Goal: Task Accomplishment & Management: Manage account settings

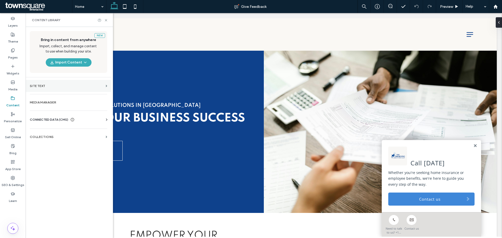
click at [62, 86] on label "Site Text" at bounding box center [67, 86] width 74 height 4
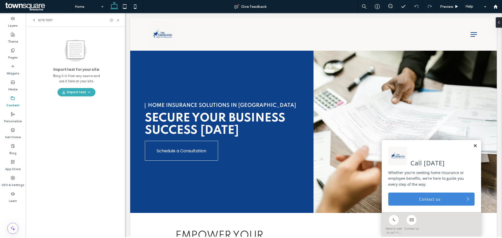
click at [474, 147] on link at bounding box center [476, 146] width 4 height 4
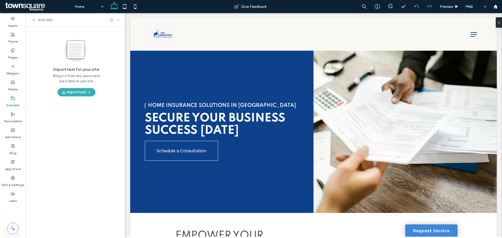
click at [117, 19] on icon at bounding box center [118, 20] width 4 height 4
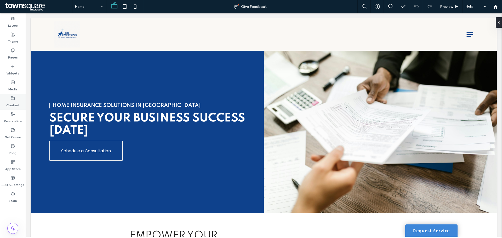
click at [15, 105] on label "Content" at bounding box center [12, 103] width 13 height 7
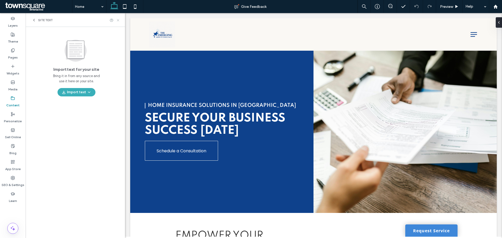
click at [117, 21] on icon at bounding box center [118, 20] width 4 height 4
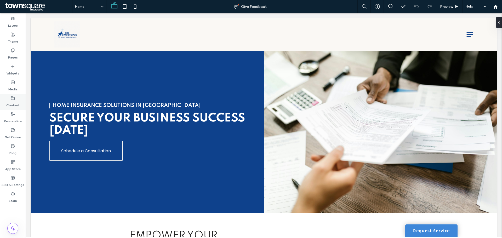
click at [8, 99] on div "Content" at bounding box center [13, 102] width 26 height 16
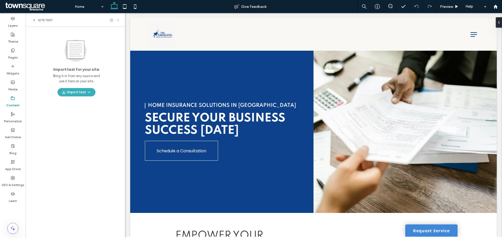
click at [117, 20] on icon at bounding box center [118, 20] width 4 height 4
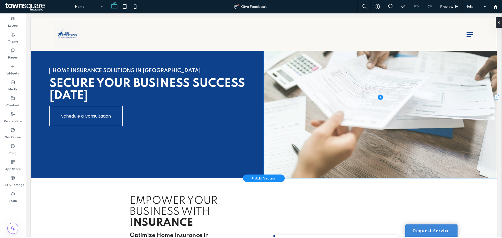
scroll to position [105, 0]
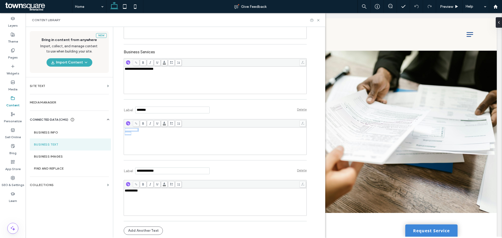
drag, startPoint x: 138, startPoint y: 136, endPoint x: 122, endPoint y: 128, distance: 18.3
click at [124, 128] on div "**********" at bounding box center [215, 141] width 183 height 27
click at [154, 142] on div "**********" at bounding box center [215, 141] width 181 height 26
click at [134, 134] on div "*****" at bounding box center [215, 134] width 181 height 4
click at [124, 130] on div "**********" at bounding box center [215, 141] width 183 height 27
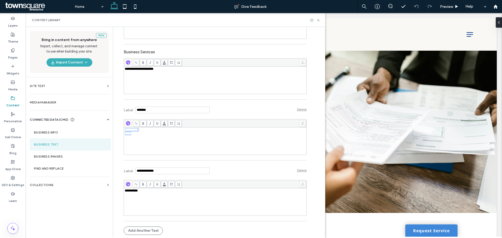
drag, startPoint x: 122, startPoint y: 130, endPoint x: 135, endPoint y: 134, distance: 13.2
click at [135, 134] on div "**********" at bounding box center [215, 131] width 181 height 7
click at [50, 133] on label "Business Info" at bounding box center [70, 133] width 73 height 4
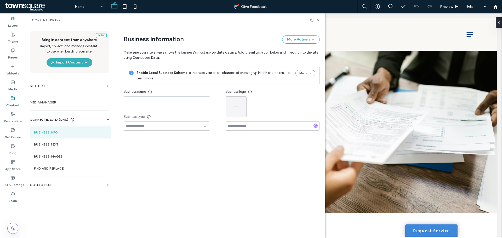
type input "**********"
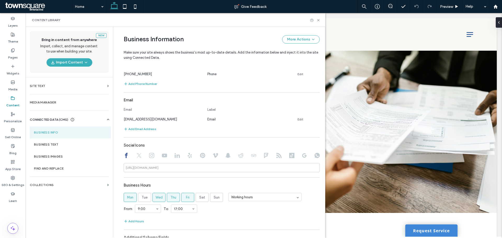
scroll to position [205, 0]
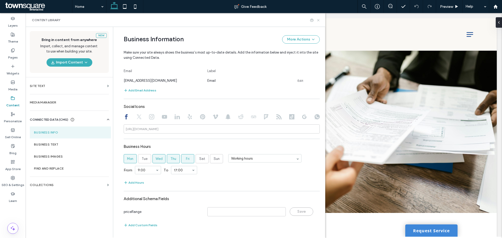
click at [318, 21] on icon at bounding box center [319, 20] width 4 height 4
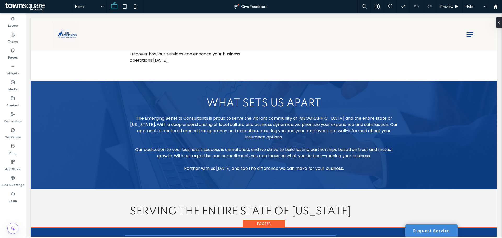
scroll to position [752, 0]
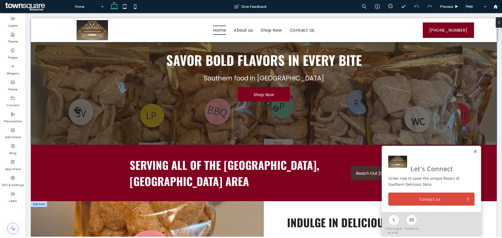
scroll to position [131, 0]
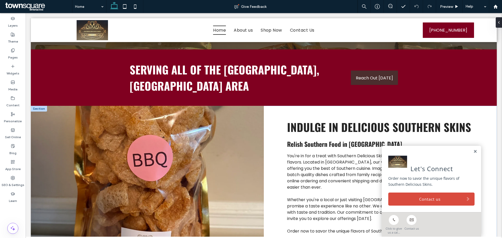
drag, startPoint x: 470, startPoint y: 151, endPoint x: 458, endPoint y: 151, distance: 12.6
click at [474, 151] on link at bounding box center [476, 152] width 4 height 4
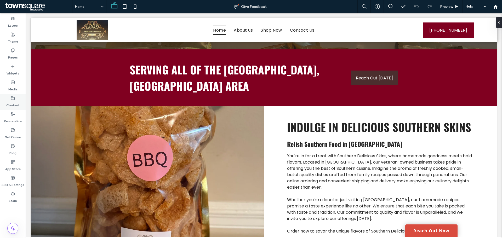
click at [8, 104] on label "Content" at bounding box center [12, 103] width 13 height 7
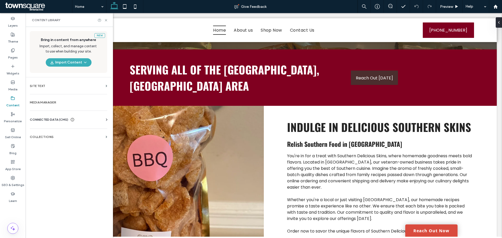
click at [58, 121] on span "CONNECTED DATA (CMS)" at bounding box center [49, 119] width 38 height 5
click at [66, 132] on label "Business Info" at bounding box center [69, 133] width 71 height 4
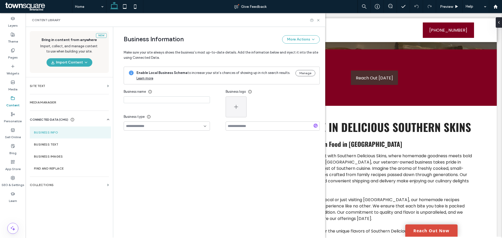
type input "**********"
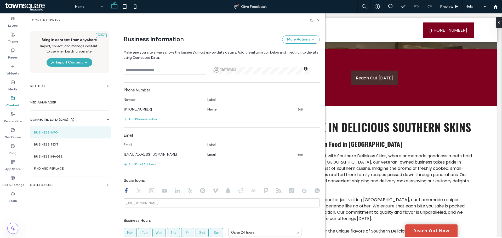
click at [66, 208] on div "New Bring in content from anywhere Import, collect, and manage content to use w…" at bounding box center [69, 132] width 87 height 210
drag, startPoint x: 78, startPoint y: 221, endPoint x: 75, endPoint y: 222, distance: 3.4
click at [75, 222] on div "New Bring in content from anywhere Import, collect, and manage content to use w…" at bounding box center [69, 132] width 87 height 210
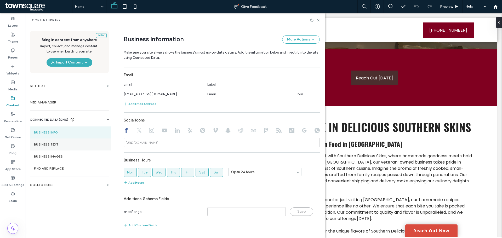
click at [54, 145] on label "Business Text" at bounding box center [70, 145] width 73 height 4
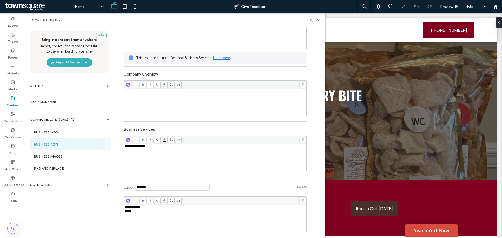
scroll to position [0, 0]
click at [153, 147] on div "**********" at bounding box center [215, 147] width 181 height 4
copy span "**********"
click at [82, 215] on div "New Bring in content from anywhere Import, collect, and manage content to use w…" at bounding box center [69, 132] width 87 height 210
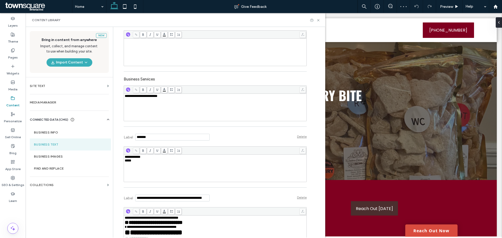
scroll to position [131, 0]
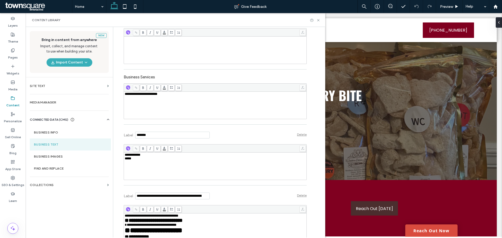
click at [318, 22] on div "Content Library" at bounding box center [176, 20] width 300 height 14
click at [318, 21] on div "Content Library" at bounding box center [176, 20] width 300 height 14
click at [319, 20] on use at bounding box center [318, 20] width 2 height 2
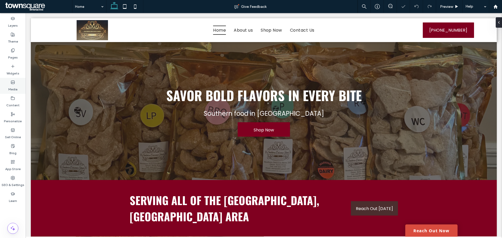
scroll to position [0, 0]
click at [413, 229] on link "Reach Out Now" at bounding box center [432, 231] width 52 height 12
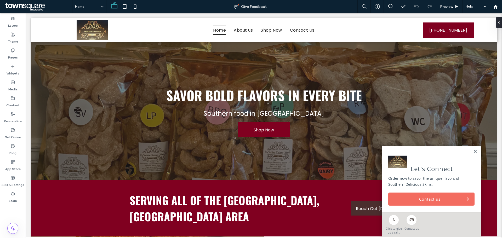
click at [412, 197] on link "Contact us" at bounding box center [432, 199] width 86 height 13
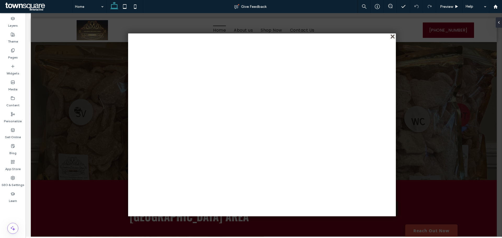
click at [392, 36] on div "close" at bounding box center [393, 37] width 4 height 4
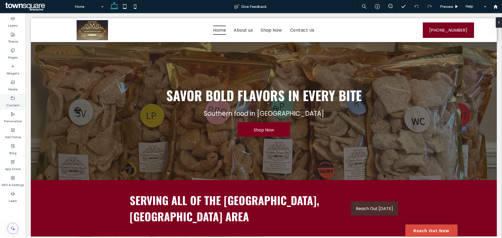
click at [16, 100] on div "Content" at bounding box center [13, 102] width 26 height 16
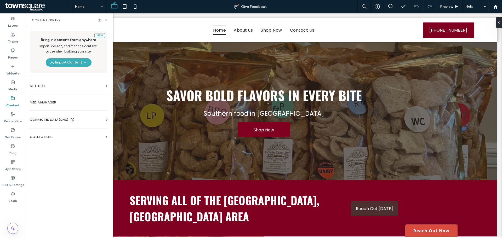
click at [103, 120] on div "CONNECTED DATA (CMS)" at bounding box center [70, 119] width 80 height 5
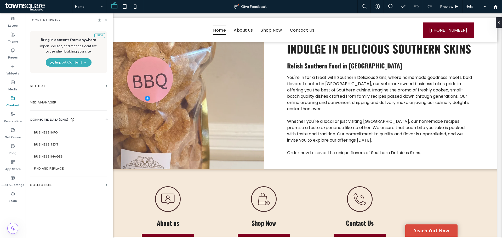
scroll to position [183, 0]
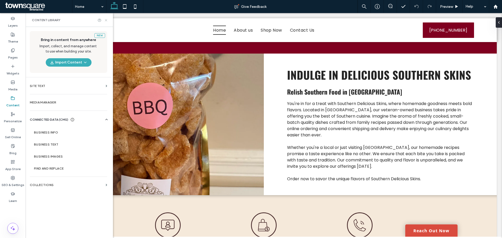
click at [106, 19] on icon at bounding box center [106, 20] width 4 height 4
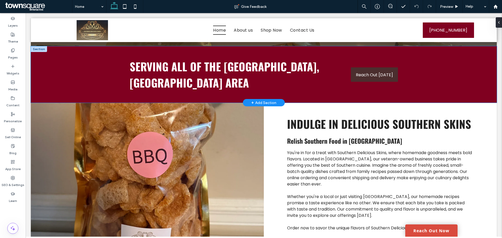
scroll to position [79, 0]
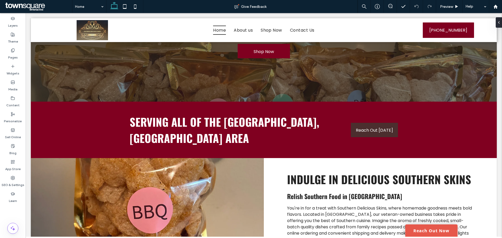
click at [422, 228] on link "Reach Out Now" at bounding box center [432, 231] width 52 height 12
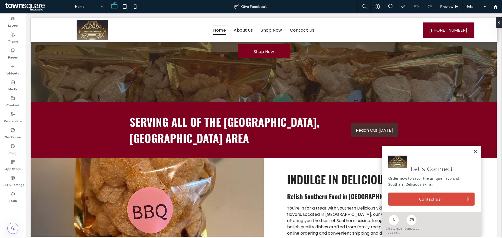
click at [474, 152] on link at bounding box center [476, 152] width 4 height 4
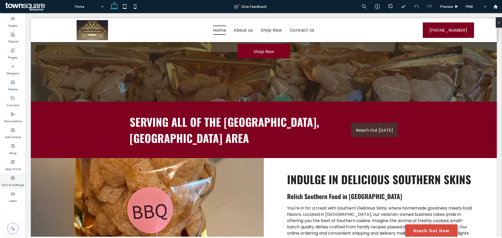
click at [15, 179] on div "SEO & Settings" at bounding box center [13, 182] width 26 height 16
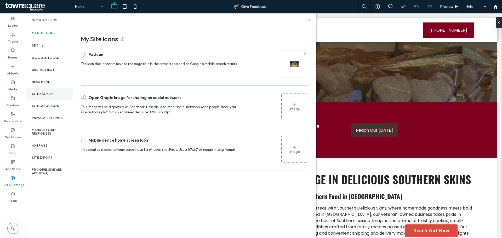
click at [56, 91] on div "Site Backup" at bounding box center [49, 94] width 47 height 12
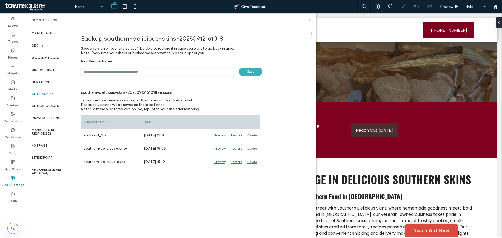
click at [104, 67] on div "New Version Name Save" at bounding box center [192, 67] width 223 height 17
click at [105, 67] on div "New Version Name Save" at bounding box center [192, 67] width 223 height 17
click at [107, 69] on input "text" at bounding box center [159, 72] width 156 height 8
type input "**********"
click at [240, 71] on span "Save" at bounding box center [250, 72] width 23 height 8
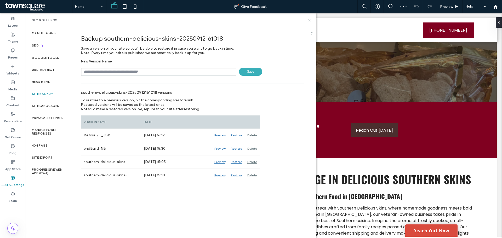
click at [311, 20] on icon at bounding box center [310, 20] width 4 height 4
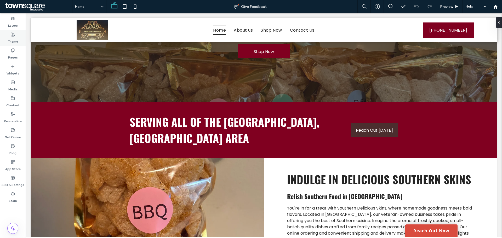
drag, startPoint x: 14, startPoint y: 37, endPoint x: 5, endPoint y: 40, distance: 9.9
click at [14, 37] on label "Theme" at bounding box center [13, 40] width 10 height 7
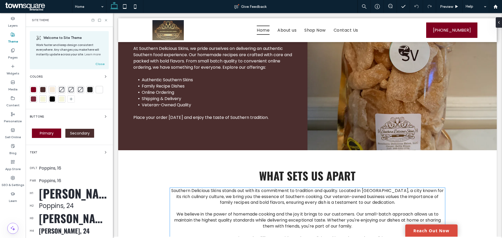
scroll to position [635, 0]
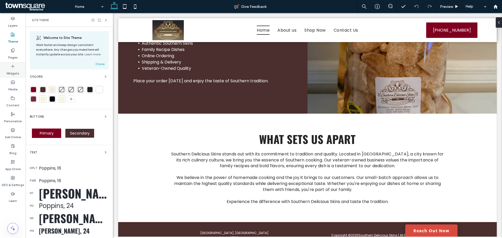
drag, startPoint x: 15, startPoint y: 58, endPoint x: 17, endPoint y: 65, distance: 7.0
click at [15, 58] on label "Pages" at bounding box center [13, 56] width 10 height 7
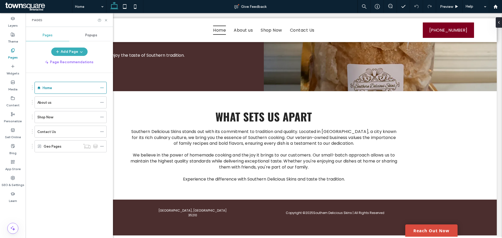
scroll to position [612, 0]
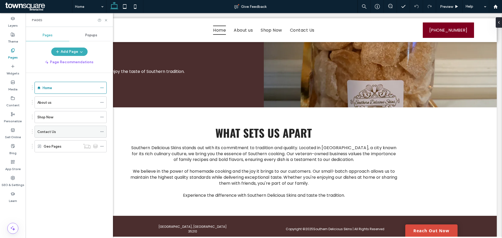
click at [54, 132] on label "Contact Us" at bounding box center [46, 131] width 19 height 9
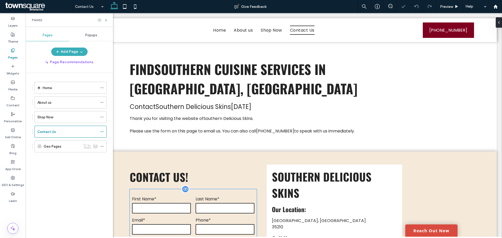
scroll to position [131, 0]
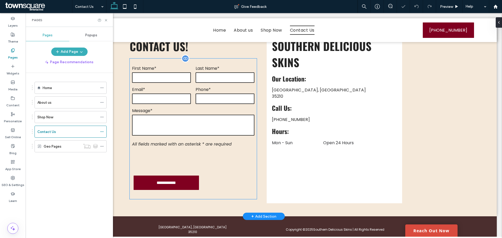
click at [210, 119] on textarea at bounding box center [193, 125] width 122 height 21
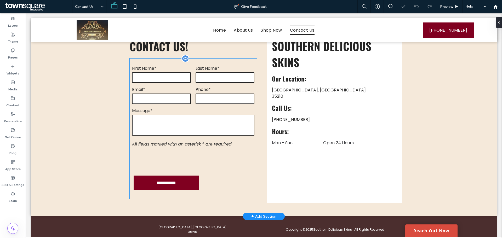
click at [210, 119] on textarea at bounding box center [193, 125] width 122 height 21
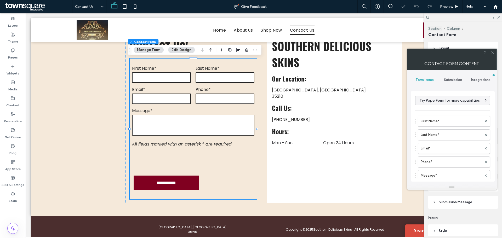
type input "**********"
type input "*"
type input "***"
type input "*"
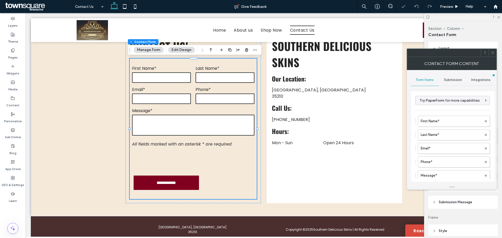
type input "*"
type input "***"
click at [453, 79] on span "Submission" at bounding box center [453, 80] width 18 height 4
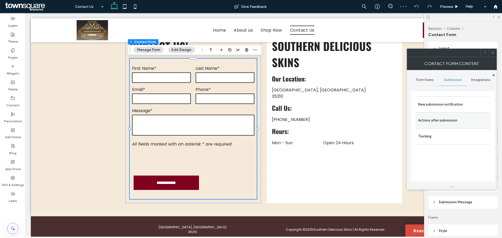
click at [438, 120] on label "Actions after submission" at bounding box center [453, 120] width 70 height 10
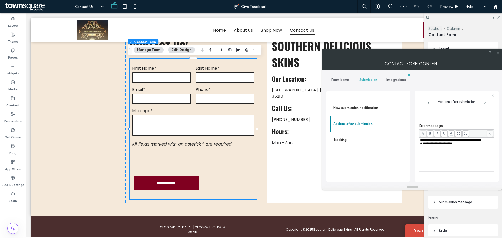
scroll to position [90, 0]
click at [499, 55] on span at bounding box center [498, 53] width 4 height 8
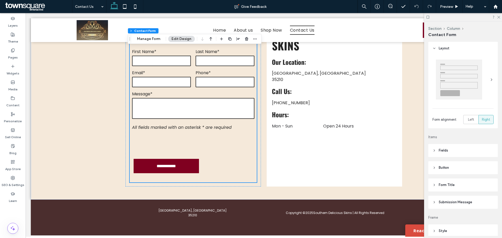
scroll to position [26, 0]
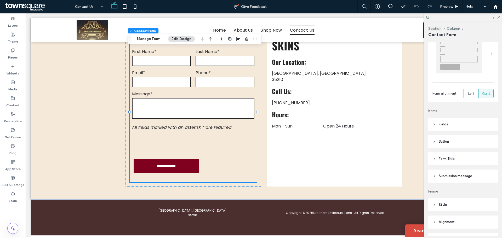
click at [450, 183] on div "Layout Form alignment Left Right Items Fields Field Style Field Text Background…" at bounding box center [465, 139] width 73 height 194
click at [450, 180] on header "Submission Message" at bounding box center [464, 176] width 70 height 13
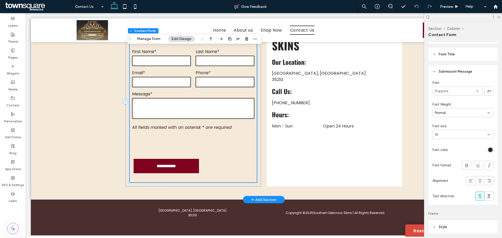
scroll to position [99, 0]
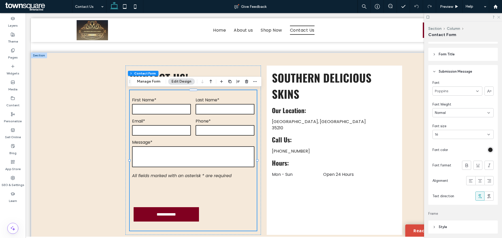
click at [499, 16] on icon at bounding box center [498, 16] width 3 height 3
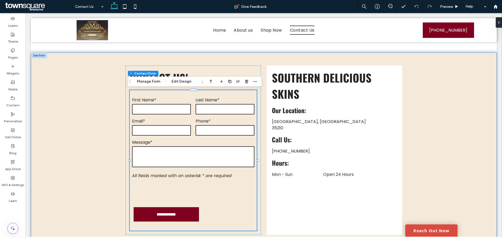
click at [95, 148] on div "**********" at bounding box center [264, 151] width 466 height 196
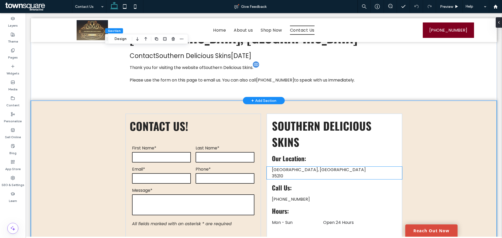
scroll to position [0, 0]
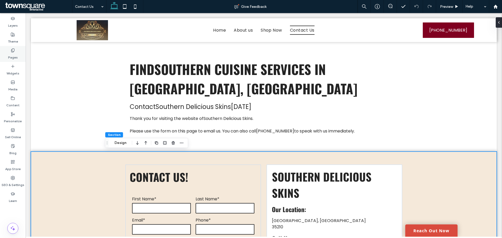
click at [18, 52] on div "Pages" at bounding box center [13, 54] width 26 height 16
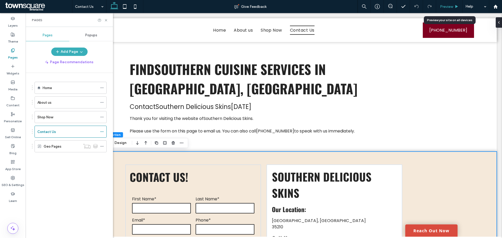
click at [443, 5] on span "Preview" at bounding box center [446, 6] width 13 height 4
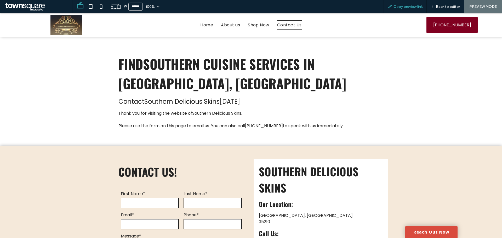
click at [415, 7] on span "Copy preview link" at bounding box center [408, 6] width 29 height 4
click at [260, 27] on span "Shop Now" at bounding box center [258, 24] width 21 height 9
click at [92, 9] on icon at bounding box center [91, 6] width 10 height 10
type input "*****"
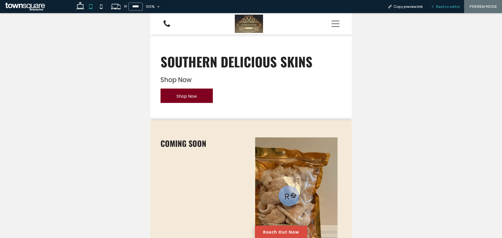
click at [432, 5] on icon at bounding box center [433, 7] width 4 height 4
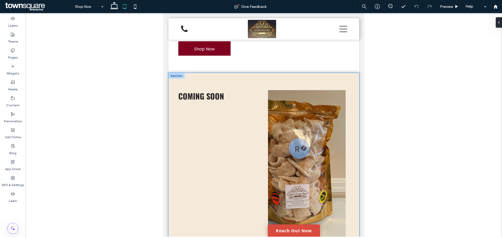
scroll to position [52, 0]
click at [201, 108] on div "coming soon" at bounding box center [217, 165] width 86 height 159
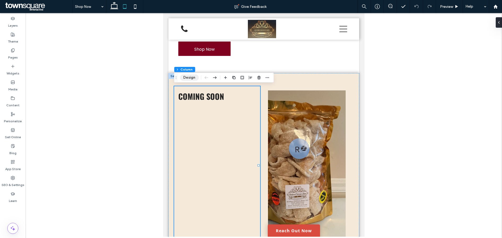
click at [189, 77] on button "Design" at bounding box center [189, 78] width 19 height 6
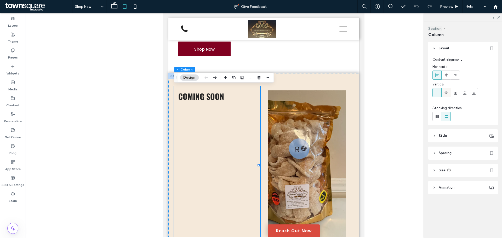
click at [448, 91] on icon at bounding box center [447, 93] width 4 height 4
click at [437, 93] on use at bounding box center [438, 92] width 4 height 2
click at [499, 18] on icon at bounding box center [498, 16] width 3 height 3
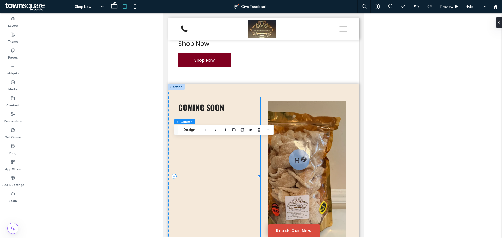
scroll to position [0, 0]
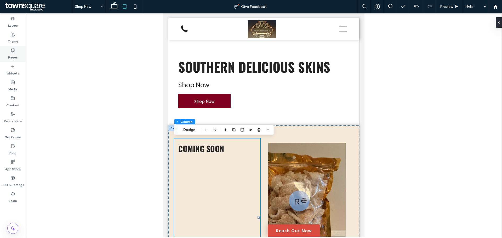
click at [7, 52] on div "Pages" at bounding box center [13, 54] width 26 height 16
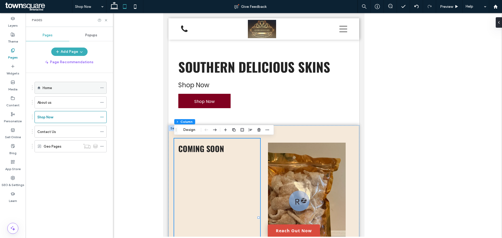
click at [58, 91] on div "Home" at bounding box center [70, 87] width 55 height 5
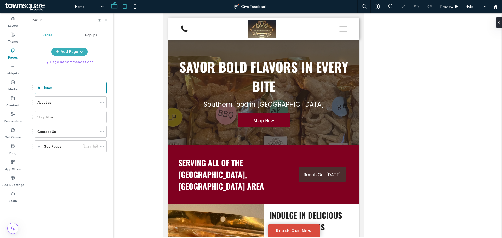
click at [117, 6] on use at bounding box center [114, 5] width 8 height 7
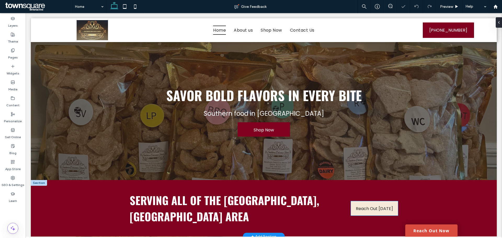
click at [359, 206] on span "Reach Out Today" at bounding box center [374, 208] width 37 height 15
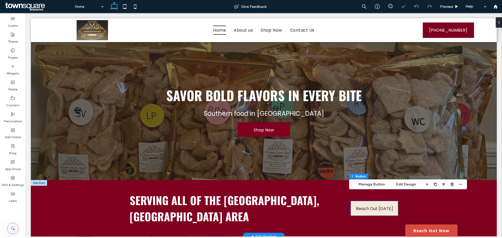
click at [359, 206] on span "Reach Out Today" at bounding box center [374, 208] width 37 height 15
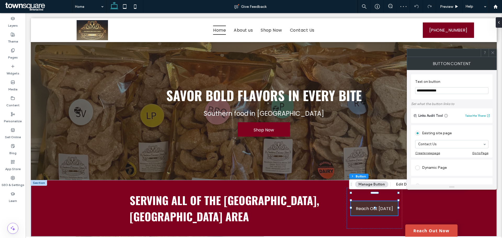
click at [492, 52] on icon at bounding box center [493, 53] width 4 height 4
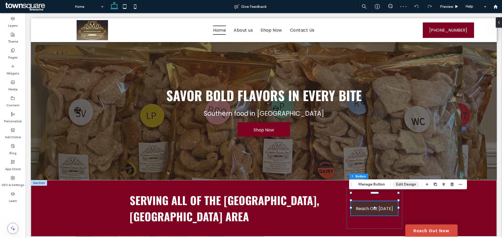
click at [402, 186] on button "Edit Design" at bounding box center [406, 185] width 27 height 6
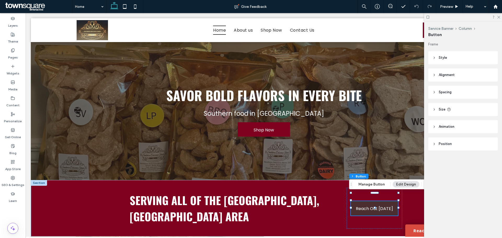
click at [440, 60] on span "Style" at bounding box center [443, 57] width 8 height 5
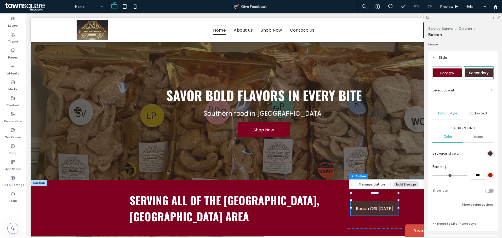
click at [489, 152] on div "rgb(75, 46, 46)" at bounding box center [491, 154] width 4 height 4
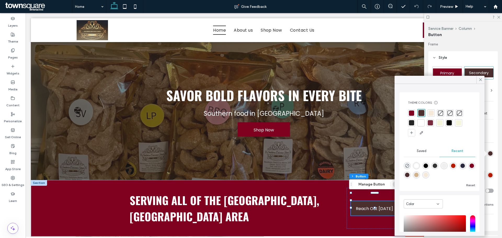
click at [430, 113] on div at bounding box center [431, 113] width 5 height 5
click at [487, 154] on div at bounding box center [484, 154] width 5 height 5
click at [480, 81] on icon at bounding box center [481, 79] width 5 height 5
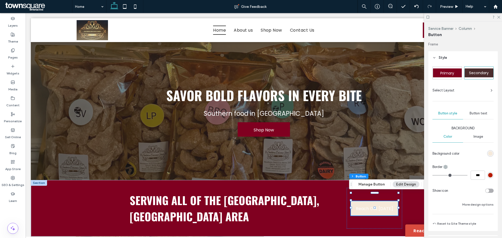
click at [474, 114] on span "Button text" at bounding box center [479, 113] width 18 height 4
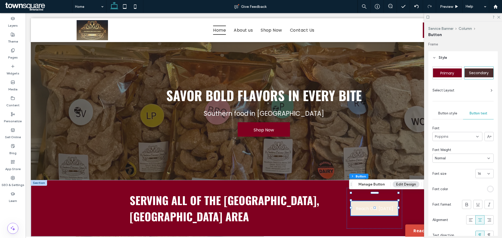
click at [489, 189] on div "rgb(255, 255, 255)" at bounding box center [491, 189] width 4 height 4
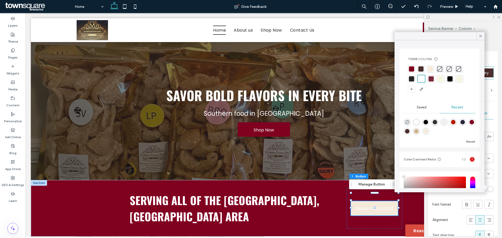
click at [414, 81] on div at bounding box center [411, 78] width 5 height 5
click at [497, 117] on div "Frame Style Primary Secondary Select Layout Button style Button text Font Poppi…" at bounding box center [465, 139] width 73 height 194
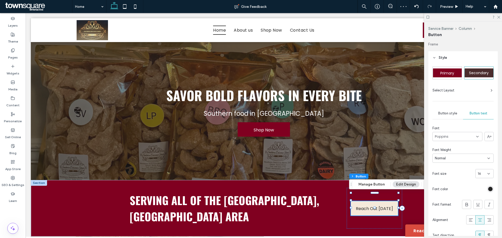
click at [453, 114] on span "Button style" at bounding box center [448, 113] width 19 height 4
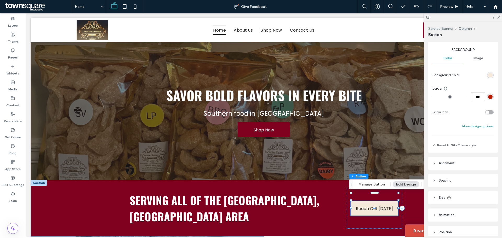
click at [475, 126] on button "More design options" at bounding box center [478, 126] width 31 height 6
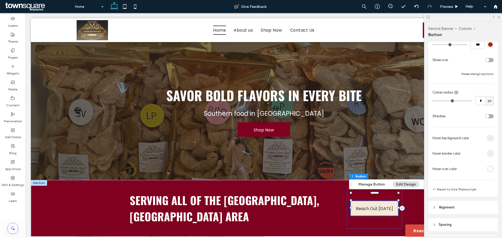
click at [489, 137] on div "rgb(245, 233, 218)" at bounding box center [491, 138] width 4 height 4
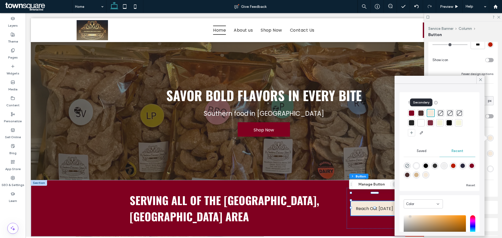
click at [423, 114] on div at bounding box center [421, 113] width 5 height 5
click at [490, 151] on div "rgb(245, 233, 218)" at bounding box center [490, 153] width 7 height 7
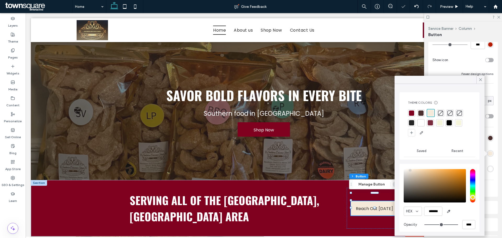
click at [490, 153] on div "rgb(245, 233, 218)" at bounding box center [491, 154] width 4 height 4
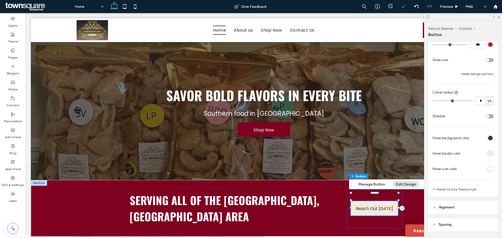
click at [485, 151] on div at bounding box center [478, 153] width 31 height 9
click at [489, 153] on div "rgb(245, 233, 218)" at bounding box center [491, 154] width 4 height 4
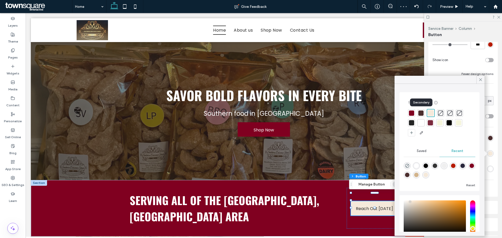
drag, startPoint x: 420, startPoint y: 113, endPoint x: 433, endPoint y: 116, distance: 13.3
click at [420, 113] on div at bounding box center [421, 113] width 5 height 5
drag, startPoint x: 491, startPoint y: 116, endPoint x: 494, endPoint y: 115, distance: 3.6
click at [494, 115] on div "Primary Secondary Select Layout Button style Button text Background Color Image…" at bounding box center [464, 66] width 70 height 264
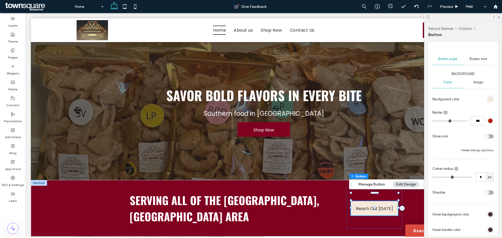
scroll to position [52, 0]
click at [473, 62] on span "Button text" at bounding box center [479, 61] width 18 height 4
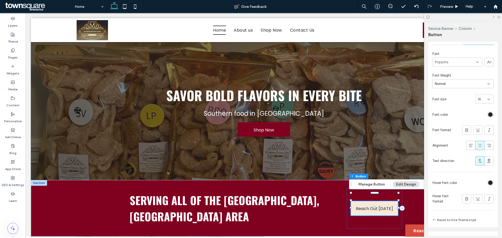
scroll to position [105, 0]
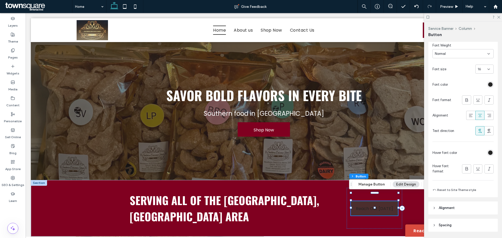
click at [489, 152] on div "rgb(36, 36, 36)" at bounding box center [491, 153] width 4 height 4
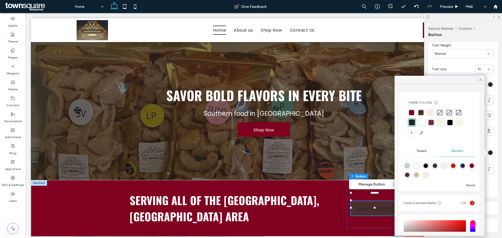
click at [421, 123] on div at bounding box center [421, 122] width 5 height 5
click at [480, 79] on use at bounding box center [481, 80] width 3 height 3
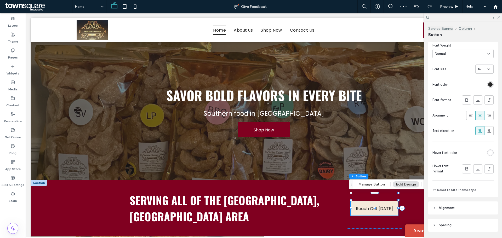
click at [499, 16] on icon at bounding box center [498, 16] width 3 height 3
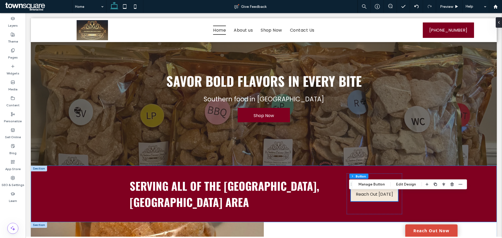
scroll to position [131, 0]
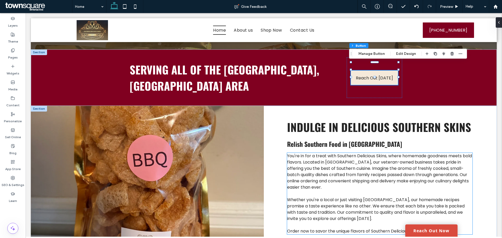
click at [434, 163] on span "You're in for a treat with Southern Delicious Skins, where homemade goodness me…" at bounding box center [379, 171] width 185 height 37
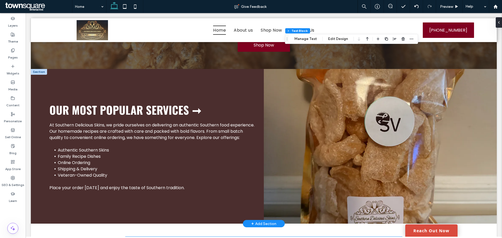
scroll to position [550, 0]
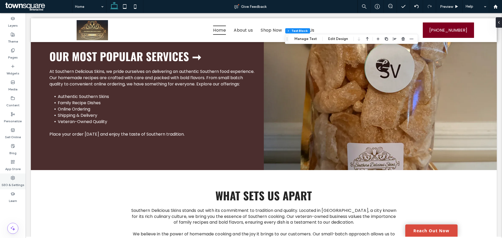
click at [11, 175] on div "SEO & Settings" at bounding box center [13, 182] width 26 height 16
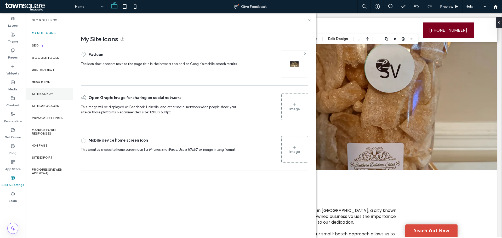
drag, startPoint x: 58, startPoint y: 86, endPoint x: 54, endPoint y: 93, distance: 8.8
click at [58, 86] on div "Head HTML" at bounding box center [49, 82] width 47 height 12
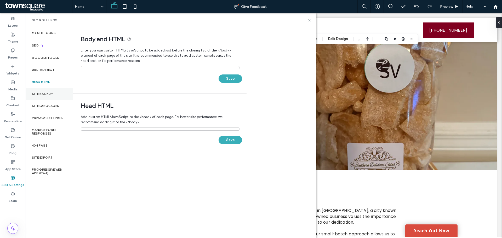
click at [52, 97] on div "Site Backup" at bounding box center [49, 94] width 47 height 12
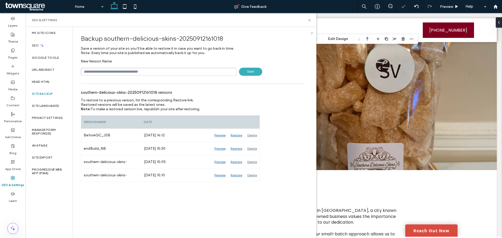
click at [118, 69] on input "text" at bounding box center [159, 72] width 156 height 8
type input "**********"
click at [244, 72] on span "Save" at bounding box center [250, 72] width 23 height 8
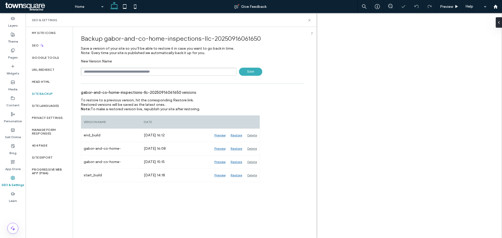
type input "**********"
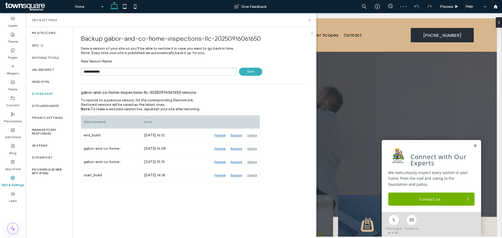
click at [256, 74] on span "Save" at bounding box center [250, 72] width 23 height 8
click at [308, 18] on icon at bounding box center [310, 20] width 4 height 4
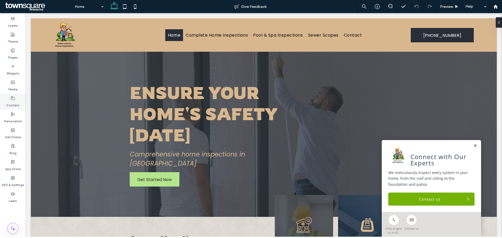
click at [17, 105] on label "Content" at bounding box center [12, 103] width 13 height 7
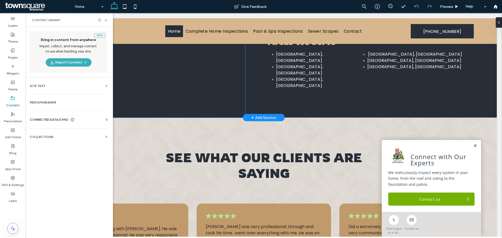
scroll to position [630, 0]
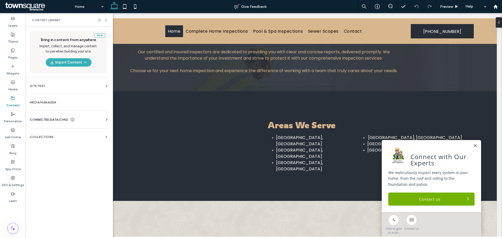
click at [83, 121] on div "CONNECTED DATA (CMS)" at bounding box center [70, 119] width 80 height 5
click at [70, 134] on section "Business Info" at bounding box center [70, 133] width 80 height 12
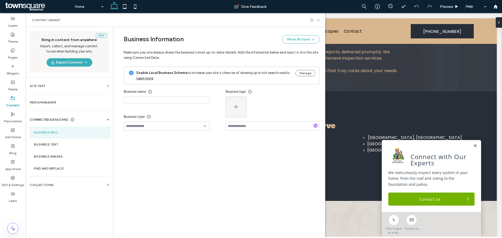
type input "**********"
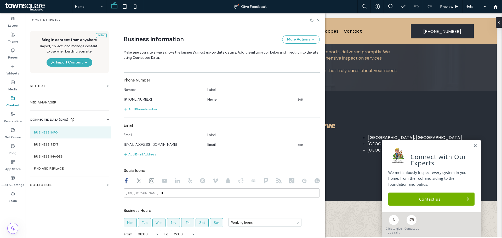
scroll to position [205, 0]
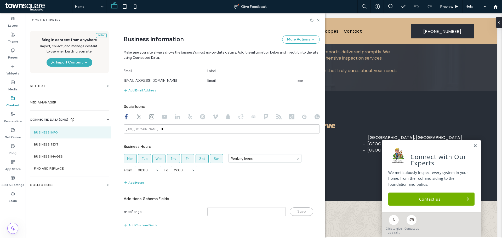
click at [137, 114] on icon at bounding box center [139, 116] width 5 height 5
click at [144, 116] on div at bounding box center [222, 117] width 196 height 6
drag, startPoint x: 146, startPoint y: 115, endPoint x: 143, endPoint y: 117, distance: 3.0
click at [143, 117] on div at bounding box center [222, 117] width 196 height 6
click at [150, 114] on div "Social Icons https://twitter.com/ *" at bounding box center [222, 118] width 196 height 32
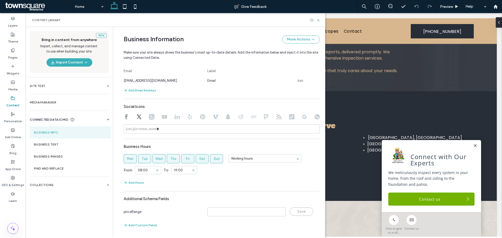
click at [151, 115] on use at bounding box center [151, 116] width 5 height 5
click at [119, 124] on div "**********" at bounding box center [218, 30] width 204 height 416
click at [125, 119] on icon at bounding box center [126, 116] width 5 height 5
click at [172, 131] on input "*" at bounding box center [222, 129] width 196 height 9
click at [11, 185] on label "SEO & Settings" at bounding box center [13, 183] width 23 height 7
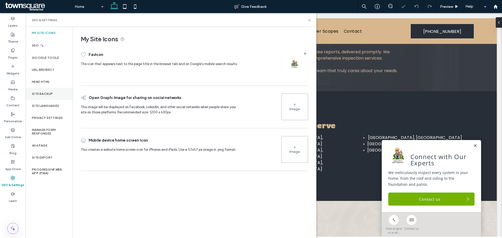
click at [54, 96] on div "Site Backup" at bounding box center [49, 94] width 47 height 12
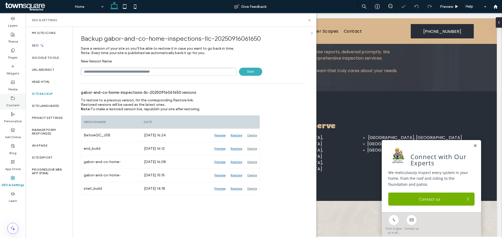
click at [13, 100] on label "Content" at bounding box center [12, 103] width 13 height 7
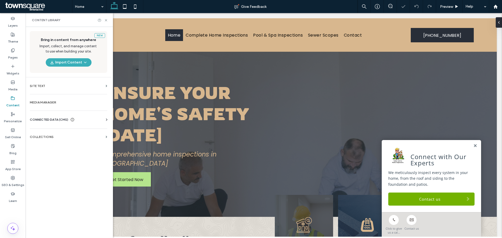
scroll to position [0, 0]
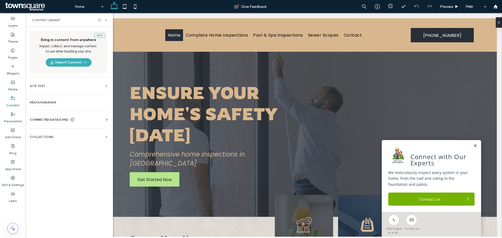
click at [80, 119] on div "CONNECTED DATA (CMS)" at bounding box center [70, 119] width 80 height 5
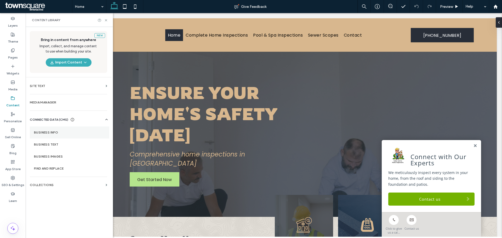
click at [62, 133] on label "Business Info" at bounding box center [69, 133] width 71 height 4
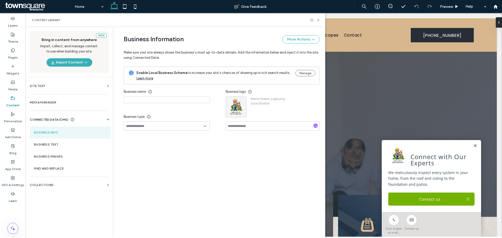
type input "**********"
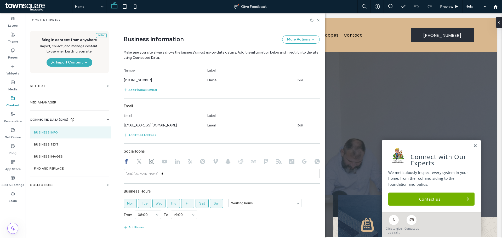
scroll to position [186, 0]
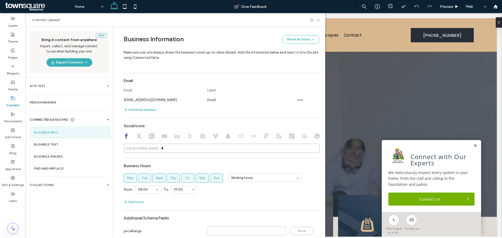
click at [167, 151] on input "*" at bounding box center [222, 148] width 196 height 9
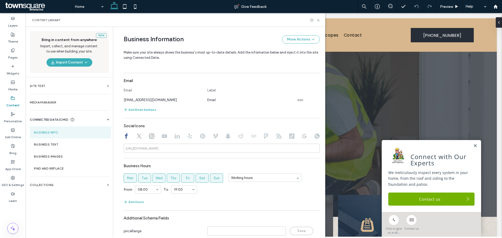
click at [139, 137] on div at bounding box center [222, 137] width 196 height 6
click at [138, 136] on icon at bounding box center [139, 136] width 5 height 5
type input "*"
click at [175, 150] on input "*" at bounding box center [222, 148] width 196 height 9
drag, startPoint x: 146, startPoint y: 137, endPoint x: 149, endPoint y: 137, distance: 2.7
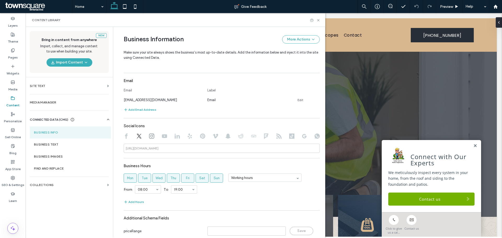
click at [146, 136] on div at bounding box center [222, 137] width 196 height 6
click at [150, 138] on icon at bounding box center [151, 136] width 5 height 5
type input "*"
click at [161, 148] on input "*" at bounding box center [222, 148] width 196 height 9
click at [158, 135] on div at bounding box center [222, 137] width 196 height 6
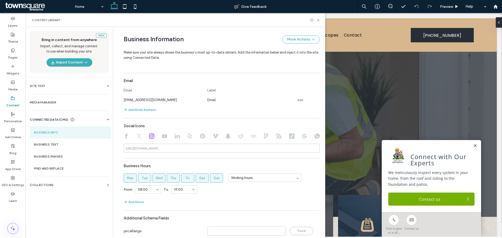
click at [163, 137] on use at bounding box center [164, 136] width 5 height 4
click at [126, 134] on icon at bounding box center [126, 136] width 5 height 5
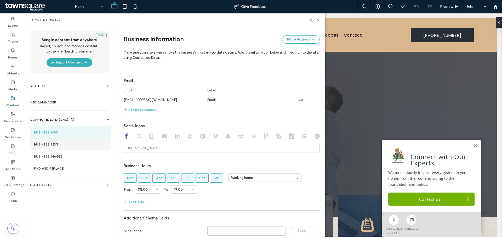
click at [79, 145] on label "Business Text" at bounding box center [70, 145] width 73 height 4
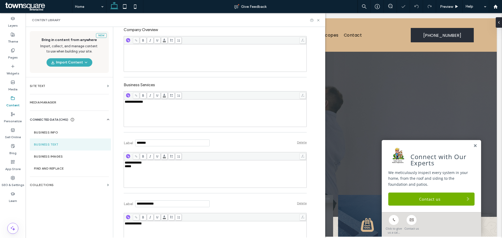
scroll to position [131, 0]
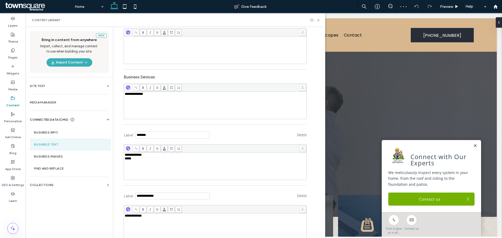
click at [185, 88] on div at bounding box center [215, 88] width 183 height 8
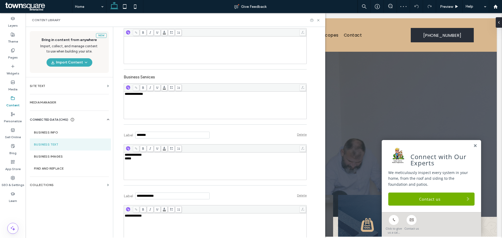
scroll to position [0, 0]
click at [181, 95] on div "**********" at bounding box center [215, 94] width 181 height 4
click at [116, 114] on div "**********" at bounding box center [211, 79] width 191 height 367
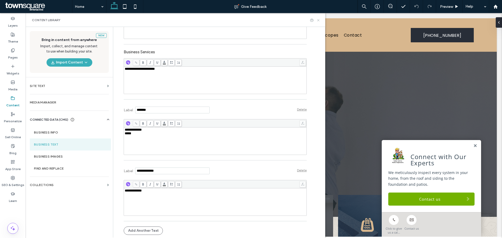
click at [319, 18] on icon at bounding box center [319, 20] width 4 height 4
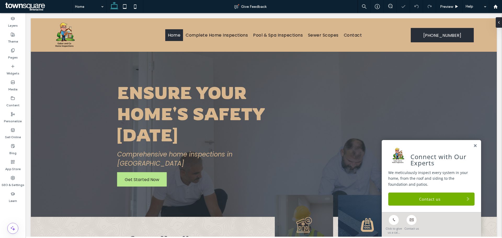
scroll to position [0, 0]
click at [442, 197] on link "Contact us" at bounding box center [432, 199] width 86 height 13
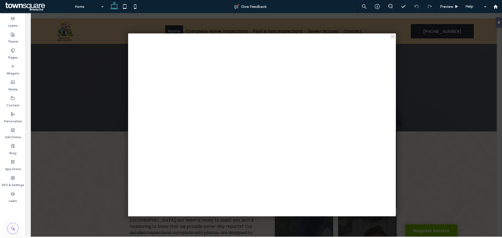
scroll to position [79, 0]
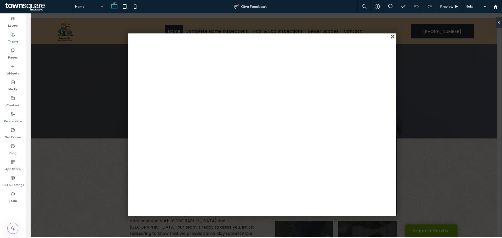
click at [391, 36] on div "close" at bounding box center [393, 37] width 4 height 4
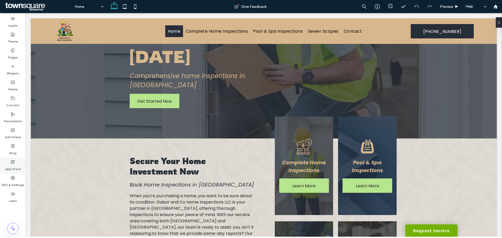
click at [14, 172] on div "App Store" at bounding box center [13, 166] width 26 height 16
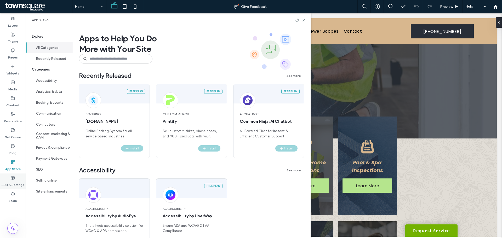
click at [14, 174] on div "SEO & Settings" at bounding box center [13, 182] width 26 height 16
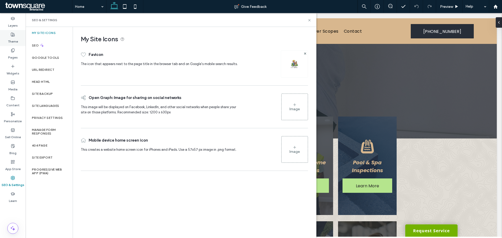
click at [8, 41] on label "Theme" at bounding box center [13, 40] width 10 height 7
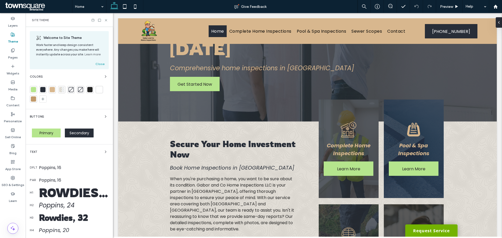
scroll to position [71, 0]
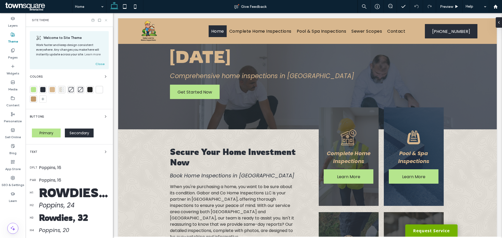
click at [106, 22] on icon at bounding box center [106, 20] width 4 height 4
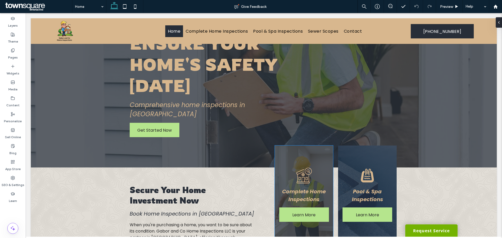
scroll to position [0, 0]
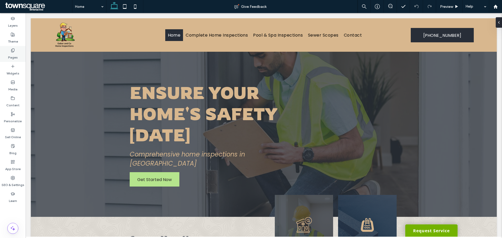
click at [22, 53] on div "Pages" at bounding box center [13, 54] width 26 height 16
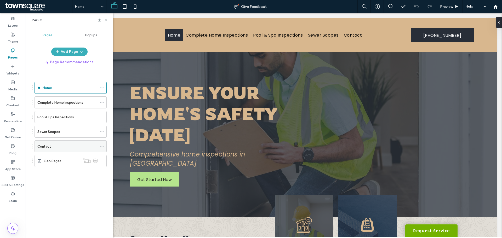
click at [46, 146] on label "Contact" at bounding box center [44, 146] width 14 height 9
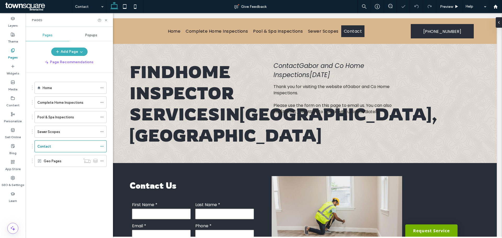
scroll to position [175, 0]
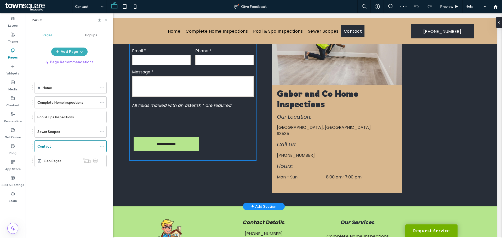
click at [201, 97] on textarea at bounding box center [193, 86] width 122 height 21
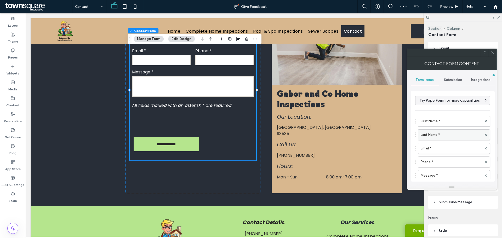
type input "*"
type input "***"
type input "*"
drag, startPoint x: 467, startPoint y: 196, endPoint x: 466, endPoint y: 198, distance: 2.7
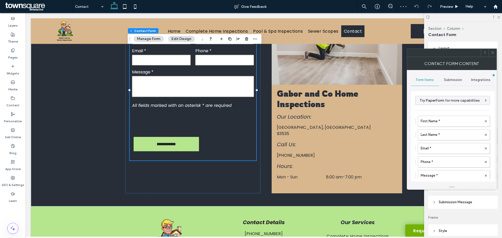
click at [466, 198] on div "Layout Form alignment Left Right Items Fields Field Style Field Text Background…" at bounding box center [465, 139] width 73 height 194
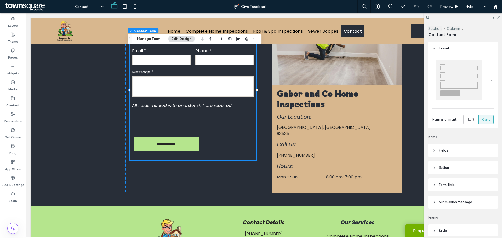
click at [466, 199] on header "Submission Message" at bounding box center [464, 202] width 70 height 13
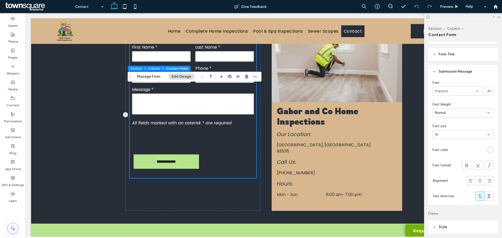
scroll to position [123, 0]
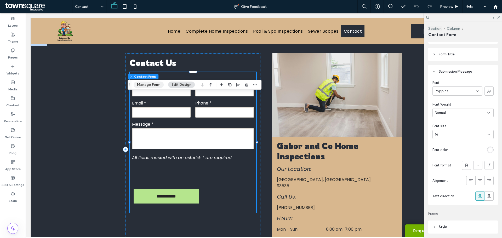
click at [151, 82] on button "Manage Form" at bounding box center [149, 85] width 30 height 6
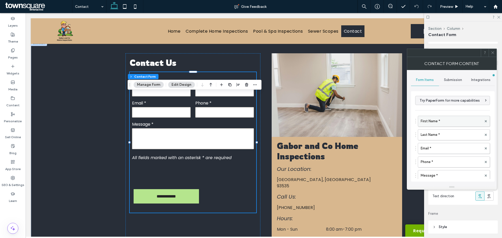
click at [430, 119] on label "First Name *" at bounding box center [451, 121] width 61 height 10
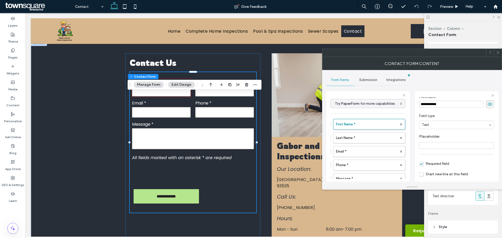
scroll to position [37, 0]
click at [373, 137] on label "Last Name *" at bounding box center [366, 138] width 61 height 10
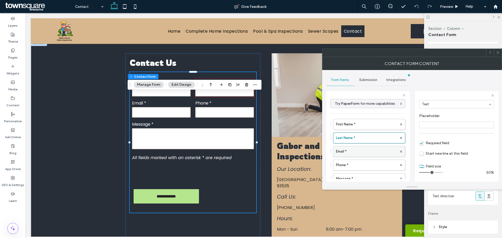
click at [365, 148] on label "Email *" at bounding box center [366, 152] width 61 height 10
click at [363, 162] on label "Phone *" at bounding box center [366, 165] width 61 height 10
click at [357, 151] on label "Message *" at bounding box center [366, 153] width 61 height 10
type input "**"
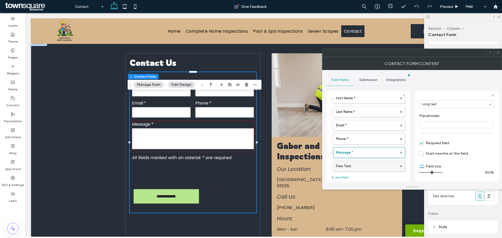
click at [360, 161] on div "Free Text" at bounding box center [369, 166] width 72 height 11
click at [369, 85] on div "Submission" at bounding box center [369, 80] width 28 height 12
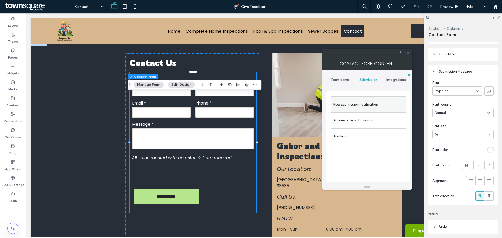
click at [377, 101] on label "New submission notification" at bounding box center [369, 104] width 70 height 10
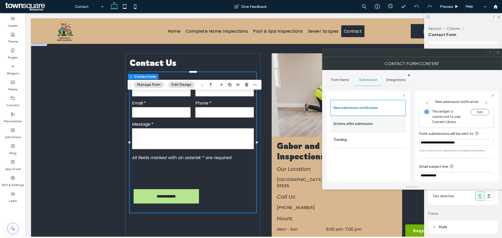
scroll to position [0, 0]
click at [373, 123] on label "Actions after submission" at bounding box center [369, 124] width 70 height 10
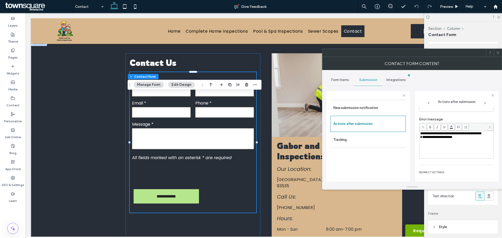
scroll to position [90, 0]
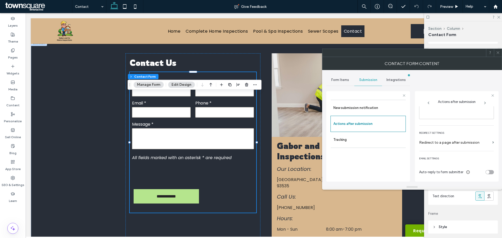
click at [498, 53] on use at bounding box center [498, 53] width 3 height 3
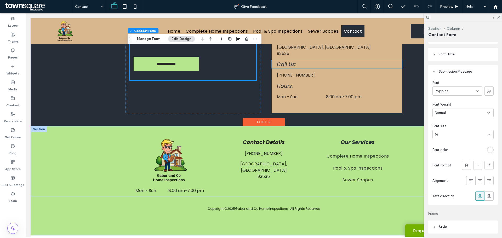
scroll to position [280, 0]
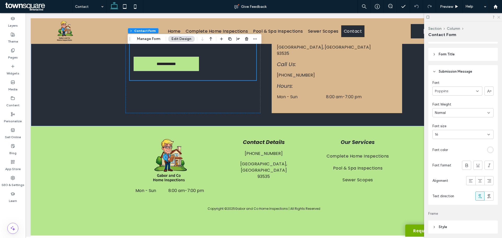
click at [500, 16] on use at bounding box center [499, 17] width 3 height 3
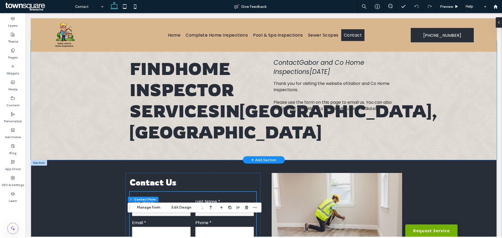
scroll to position [0, 0]
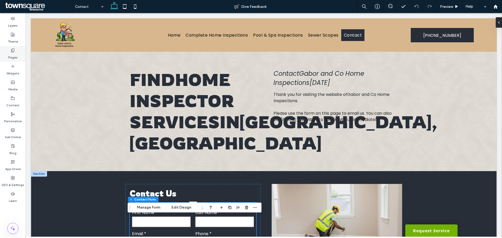
click at [20, 54] on div "Pages" at bounding box center [13, 54] width 26 height 16
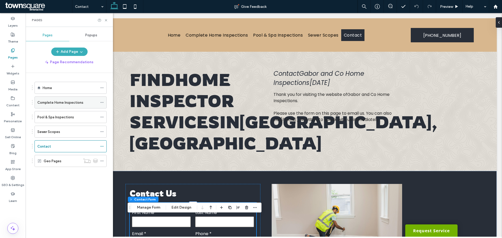
click at [54, 104] on label "Complete Home Inspections" at bounding box center [60, 102] width 46 height 9
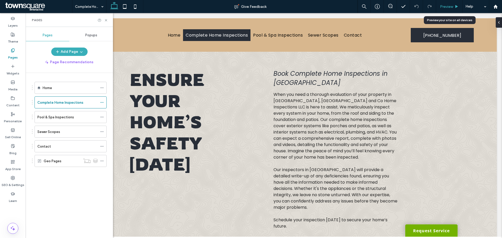
click at [446, 2] on div "Preview" at bounding box center [449, 6] width 27 height 13
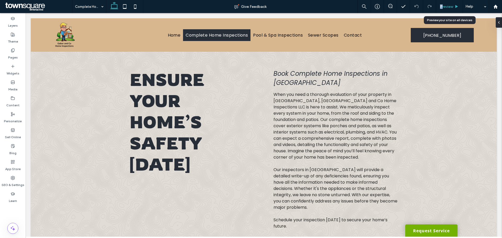
click at [441, 6] on span "Preview" at bounding box center [446, 6] width 13 height 4
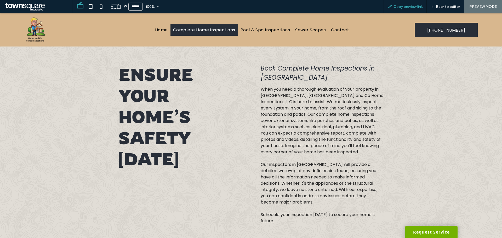
click at [402, 9] on div "Copy preview link" at bounding box center [405, 6] width 43 height 13
click at [408, 8] on span "Copy preview link" at bounding box center [408, 6] width 29 height 4
click at [159, 28] on span "Home" at bounding box center [161, 30] width 13 height 7
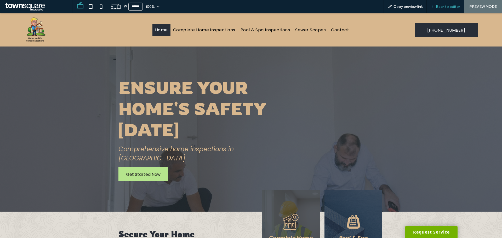
click at [442, 8] on span "Back to editor" at bounding box center [448, 6] width 24 height 4
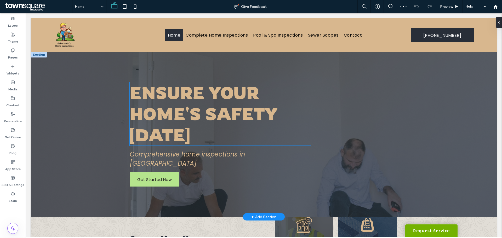
click at [184, 90] on strong "Ensure Your Home's Safety Today" at bounding box center [204, 114] width 148 height 64
click at [184, 90] on div "Ensure Your Home's Safety Today" at bounding box center [220, 114] width 181 height 64
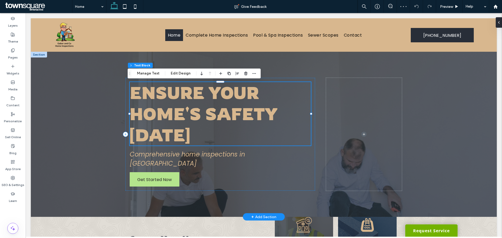
click at [184, 90] on strong "Ensure Your Home's Safety Today" at bounding box center [204, 114] width 148 height 64
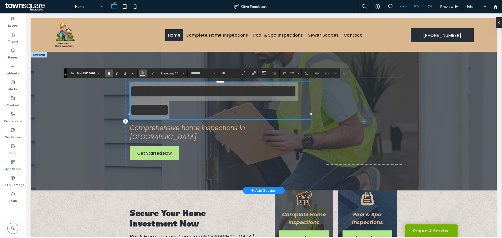
click at [141, 74] on icon "Color" at bounding box center [143, 73] width 4 height 4
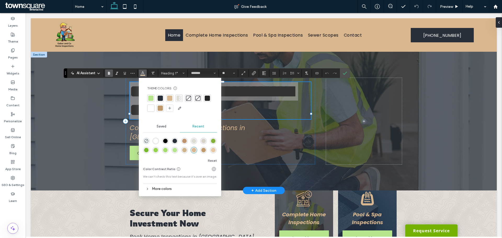
click at [149, 109] on div at bounding box center [150, 108] width 5 height 5
click at [346, 72] on icon "Confirm" at bounding box center [345, 73] width 4 height 4
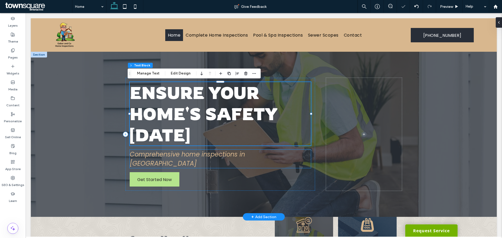
click at [212, 151] on span "Comprehensive home inspections in Los Angeles" at bounding box center [187, 159] width 115 height 18
click at [212, 151] on div "Comprehensive home inspections in Los Angeles" at bounding box center [220, 159] width 181 height 18
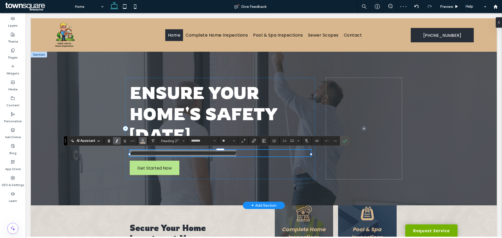
click at [141, 140] on button "Color" at bounding box center [143, 140] width 8 height 7
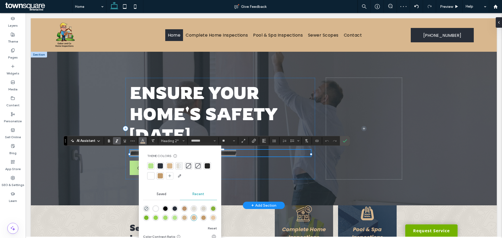
drag, startPoint x: 151, startPoint y: 178, endPoint x: 216, endPoint y: 145, distance: 72.7
click at [151, 177] on div at bounding box center [150, 175] width 5 height 5
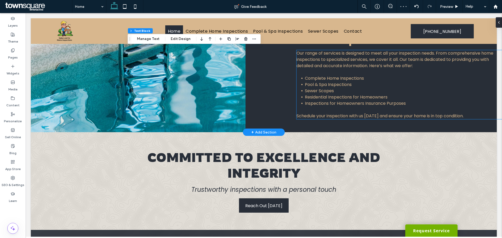
scroll to position [314, 0]
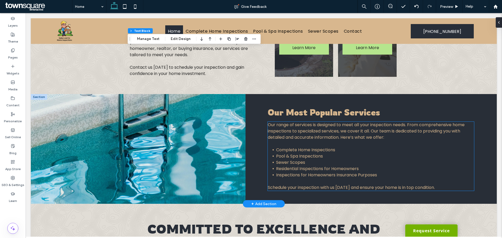
click at [300, 125] on span "Our range of services is designed to meet all your inspection needs. From compr…" at bounding box center [366, 131] width 197 height 19
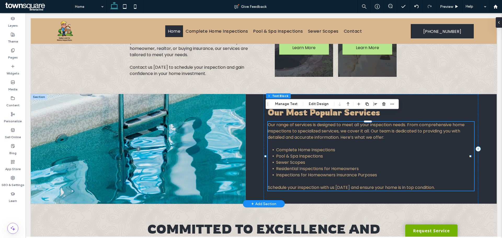
click at [301, 125] on span "Our range of services is designed to meet all your inspection needs. From compr…" at bounding box center [366, 131] width 197 height 19
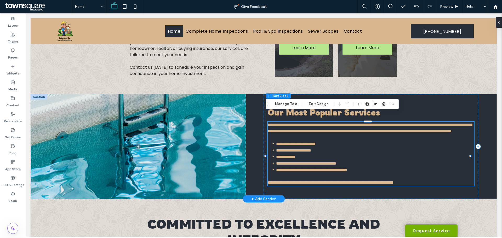
click at [301, 125] on span "**********" at bounding box center [370, 128] width 204 height 10
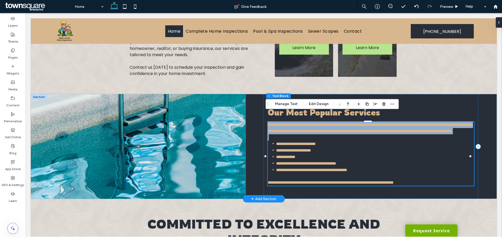
click at [301, 125] on span "**********" at bounding box center [370, 128] width 204 height 10
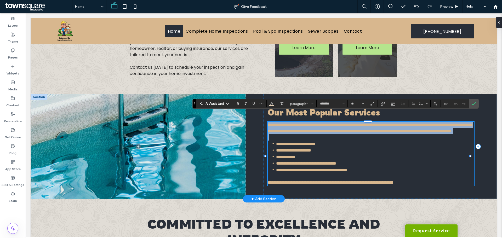
click at [289, 123] on span "**********" at bounding box center [370, 128] width 204 height 10
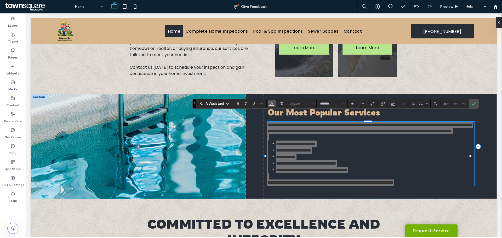
click at [272, 106] on span "Color" at bounding box center [272, 103] width 4 height 7
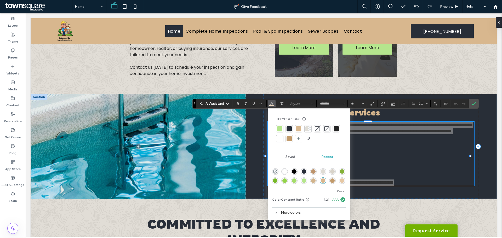
drag, startPoint x: 279, startPoint y: 139, endPoint x: 425, endPoint y: 103, distance: 149.8
click at [279, 139] on div at bounding box center [279, 138] width 5 height 5
click at [475, 104] on use "Confirm" at bounding box center [474, 104] width 4 height 3
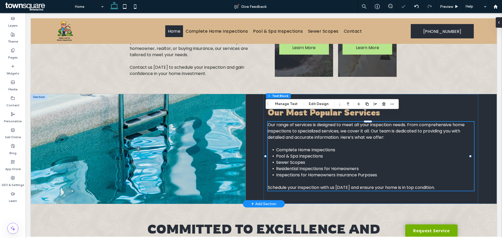
click at [484, 119] on div "Our Most Popular Services Our range of services is designed to meet all your in…" at bounding box center [264, 149] width 466 height 110
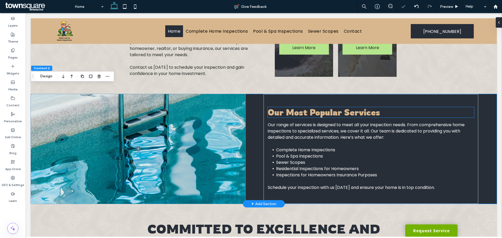
click at [364, 107] on span "Our Most Popular Services" at bounding box center [324, 112] width 113 height 10
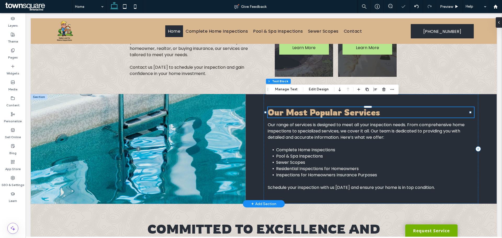
click at [364, 107] on div "Our Most Popular Services" at bounding box center [371, 112] width 206 height 10
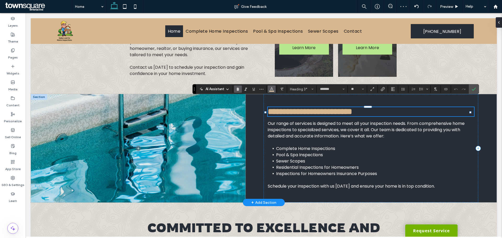
click at [270, 89] on icon "Color" at bounding box center [272, 89] width 4 height 4
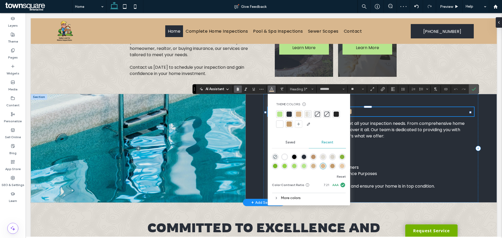
click at [283, 125] on div at bounding box center [279, 124] width 7 height 7
drag, startPoint x: 475, startPoint y: 88, endPoint x: 449, endPoint y: 75, distance: 29.0
click at [475, 88] on icon "Confirm" at bounding box center [474, 89] width 4 height 4
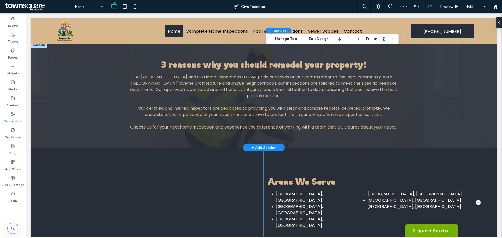
scroll to position [576, 0]
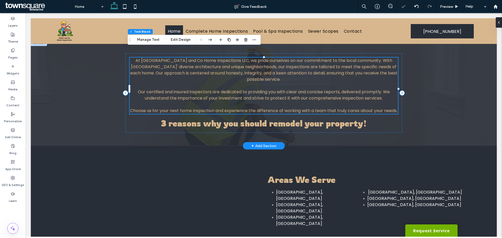
click at [253, 108] on span "Choose us for your next home inspection and experience the difference of workin…" at bounding box center [263, 111] width 267 height 6
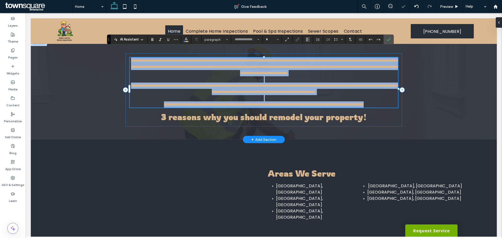
type input "*******"
type input "**"
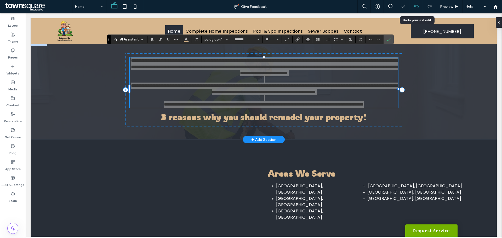
click at [416, 3] on div at bounding box center [416, 6] width 13 height 13
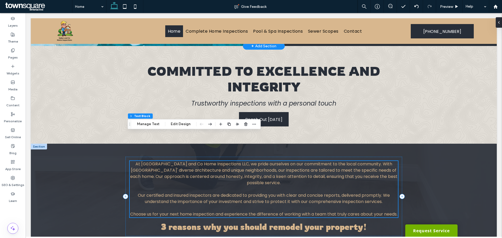
scroll to position [471, 0]
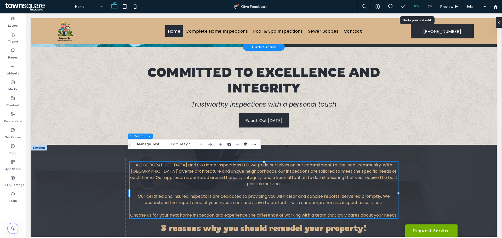
click at [417, 7] on icon at bounding box center [417, 6] width 4 height 4
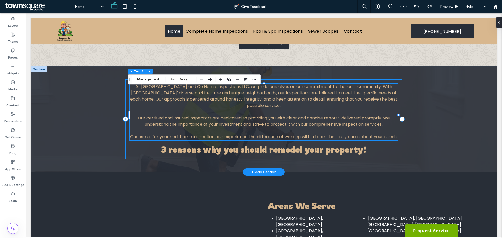
scroll to position [551, 0]
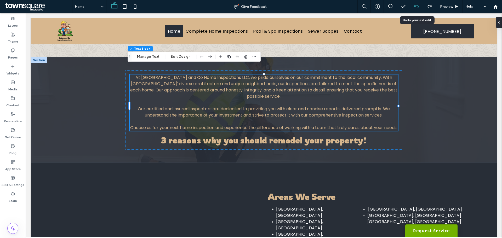
click at [415, 6] on use at bounding box center [416, 6] width 4 height 3
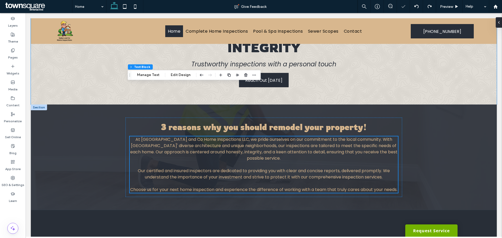
scroll to position [469, 0]
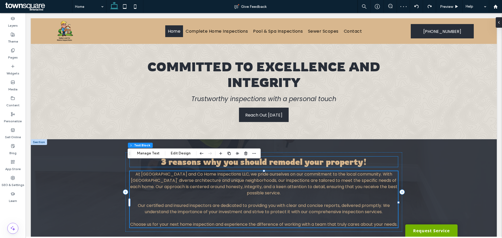
click at [304, 157] on span "3 reasons why you should remodel your property!" at bounding box center [264, 162] width 206 height 10
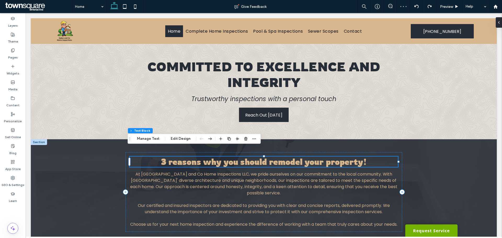
click at [304, 157] on span "3 reasons why you should remodel your property!" at bounding box center [264, 162] width 206 height 10
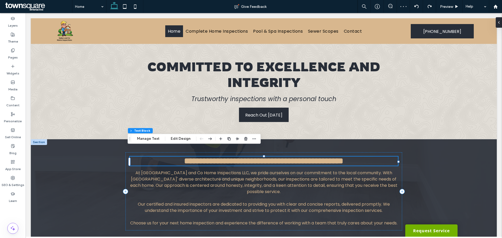
click at [304, 157] on span "**********" at bounding box center [263, 161] width 159 height 8
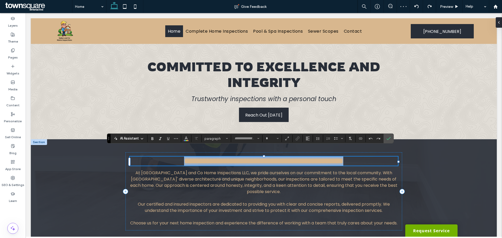
type input "*******"
type input "**"
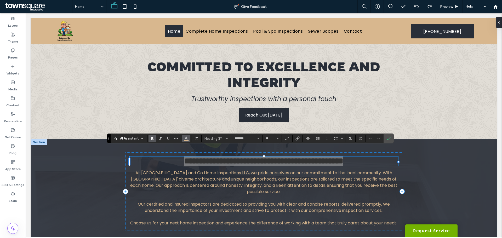
click at [189, 139] on button "Color" at bounding box center [186, 138] width 8 height 7
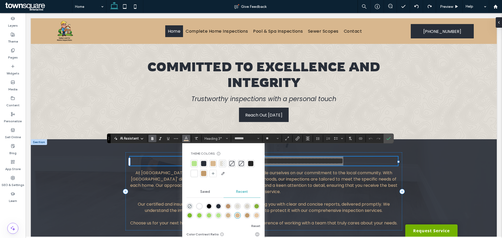
click at [195, 172] on div at bounding box center [194, 173] width 5 height 5
click at [392, 137] on label "Confirm" at bounding box center [389, 138] width 8 height 9
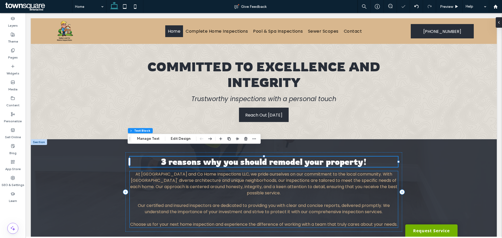
click at [281, 204] on span "Our certified and insured inspectors are dedicated to providing you with clear …" at bounding box center [264, 209] width 252 height 12
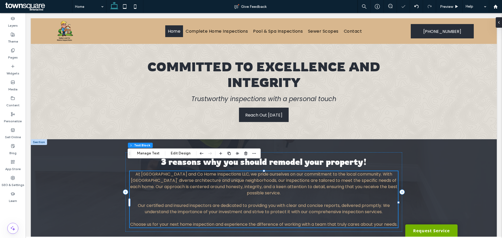
click at [281, 204] on div "At Gabor and Co Home Inspections LLC, we pride ourselves on our commitment to t…" at bounding box center [264, 199] width 268 height 57
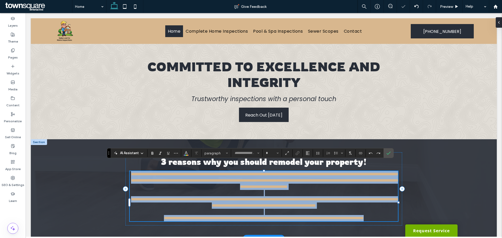
type input "*******"
type input "**"
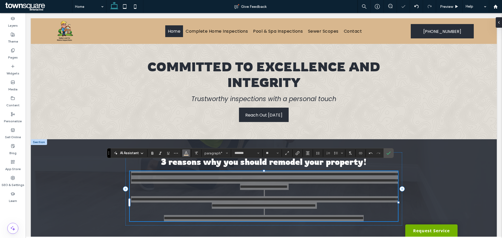
click at [188, 153] on icon "Color" at bounding box center [186, 153] width 4 height 4
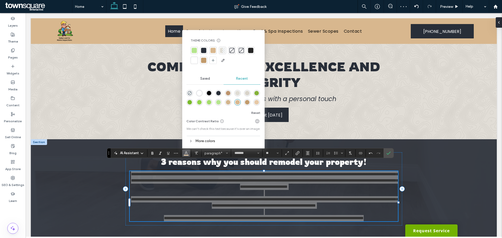
click at [194, 61] on div at bounding box center [194, 60] width 5 height 5
click at [387, 153] on icon "Confirm" at bounding box center [389, 153] width 4 height 4
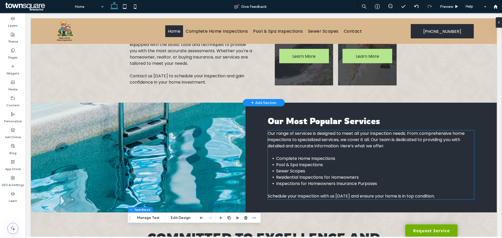
scroll to position [233, 0]
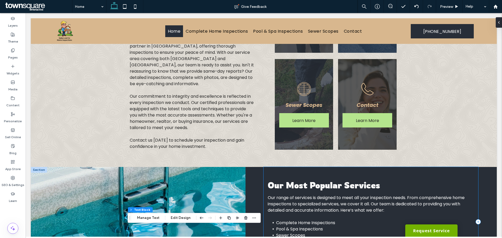
click at [304, 182] on div "Our Most Popular Services Our range of services is designed to meet all your in…" at bounding box center [371, 222] width 215 height 110
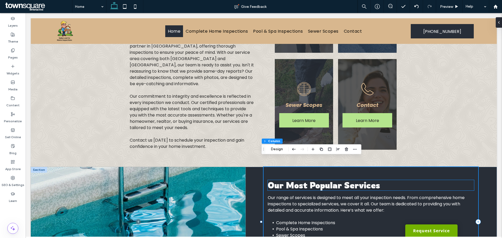
click at [304, 180] on span "Our Most Popular Services" at bounding box center [324, 185] width 113 height 10
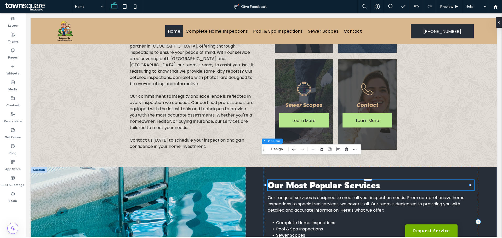
click at [304, 180] on div "Our Most Popular Services" at bounding box center [371, 185] width 206 height 10
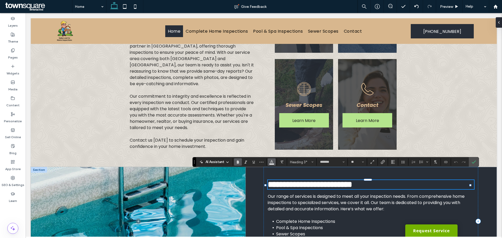
click at [274, 162] on icon "Color" at bounding box center [272, 162] width 4 height 4
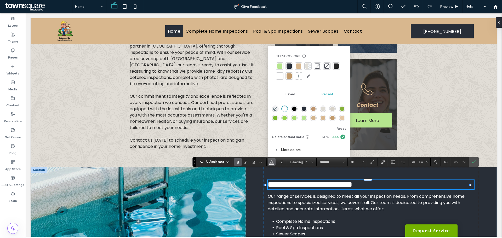
click at [298, 65] on div at bounding box center [298, 66] width 5 height 5
click at [474, 159] on span "Confirm" at bounding box center [474, 162] width 4 height 9
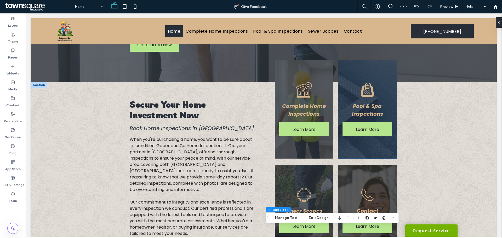
scroll to position [105, 0]
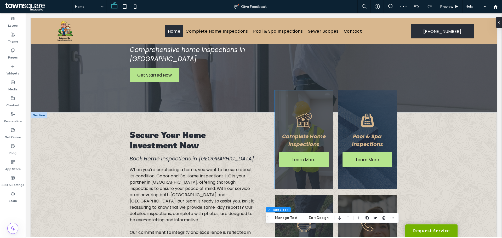
click at [311, 133] on strong "Complete Home Inspections" at bounding box center [304, 140] width 44 height 15
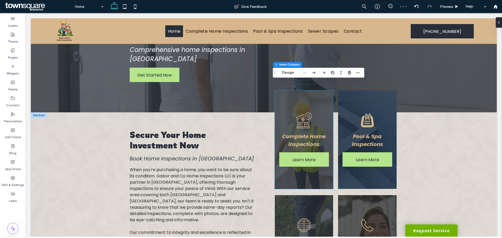
click at [311, 133] on strong "Complete Home Inspections" at bounding box center [304, 140] width 44 height 15
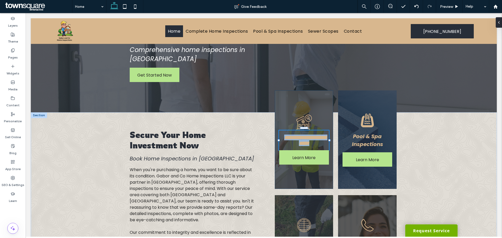
type input "*******"
type input "**"
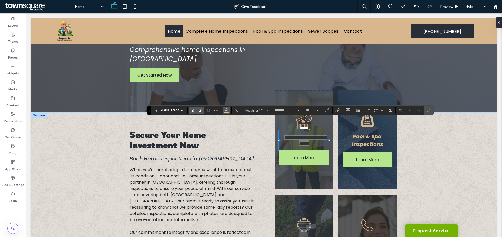
click at [227, 110] on use "Color" at bounding box center [226, 110] width 3 height 3
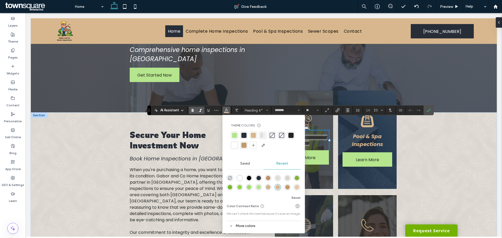
click at [233, 145] on div at bounding box center [234, 145] width 5 height 5
click at [429, 110] on icon "Confirm" at bounding box center [429, 110] width 4 height 4
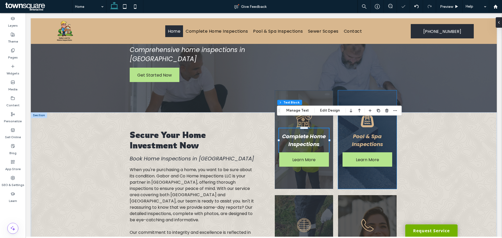
click at [371, 133] on strong "Pool & Spa Inspections" at bounding box center [367, 140] width 31 height 15
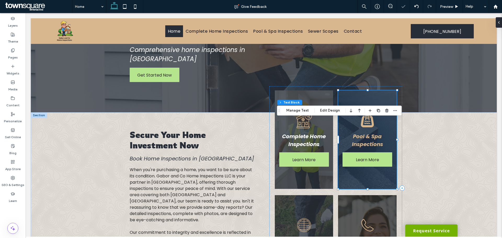
click at [371, 133] on strong "Pool & Spa Inspections" at bounding box center [367, 140] width 31 height 15
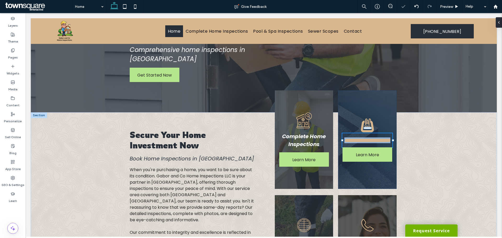
type input "*******"
type input "**"
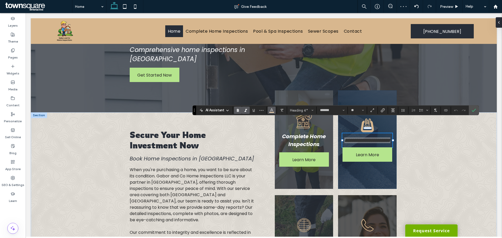
click at [273, 110] on icon "Color" at bounding box center [272, 110] width 4 height 4
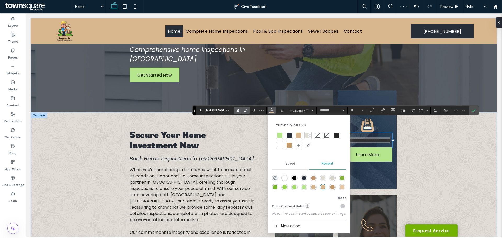
click at [279, 148] on div at bounding box center [279, 145] width 5 height 5
click at [472, 111] on use "Confirm" at bounding box center [474, 110] width 4 height 3
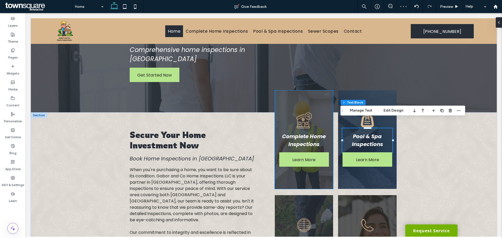
click at [296, 113] on icon at bounding box center [304, 121] width 16 height 16
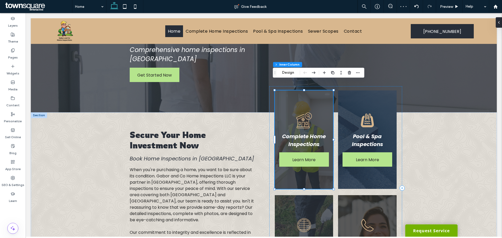
click at [296, 113] on icon at bounding box center [304, 121] width 16 height 16
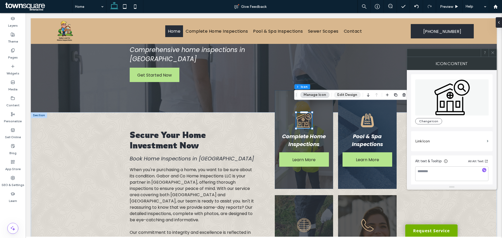
click at [357, 97] on button "Edit Design" at bounding box center [347, 95] width 27 height 6
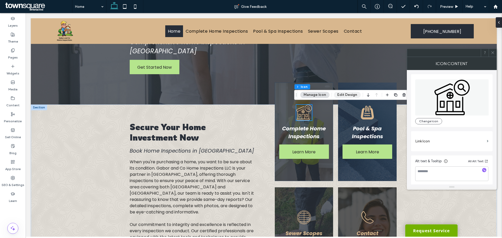
scroll to position [97, 0]
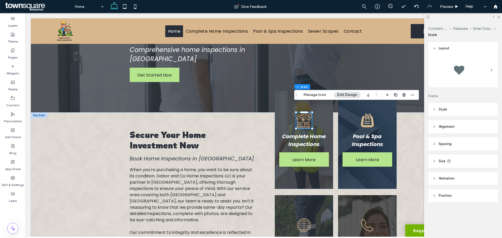
click at [461, 106] on header "Style" at bounding box center [464, 109] width 70 height 13
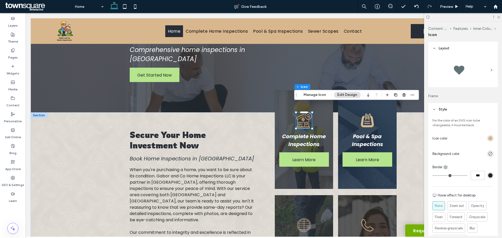
click at [483, 137] on div at bounding box center [472, 138] width 44 height 9
click at [485, 137] on div at bounding box center [472, 138] width 44 height 9
click at [489, 137] on div "rgb(216, 183, 142)" at bounding box center [491, 138] width 4 height 4
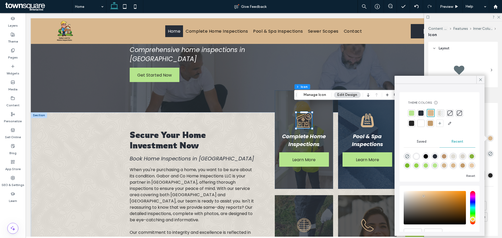
click at [418, 123] on div at bounding box center [421, 123] width 7 height 7
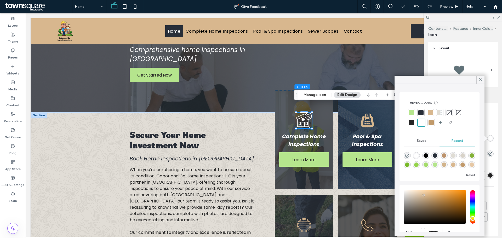
click at [365, 113] on icon at bounding box center [368, 121] width 16 height 16
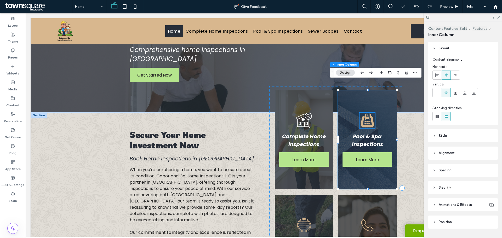
click at [371, 114] on icon at bounding box center [367, 121] width 13 height 14
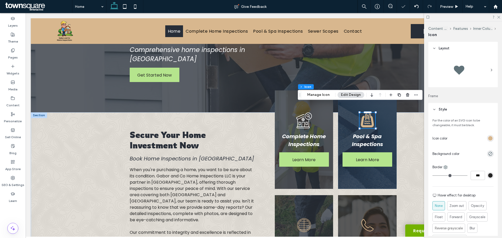
click at [489, 137] on div "rgb(216, 183, 142)" at bounding box center [491, 138] width 4 height 4
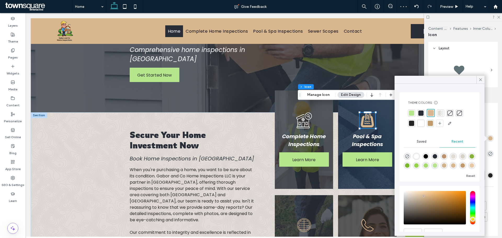
click at [421, 122] on div at bounding box center [421, 123] width 5 height 5
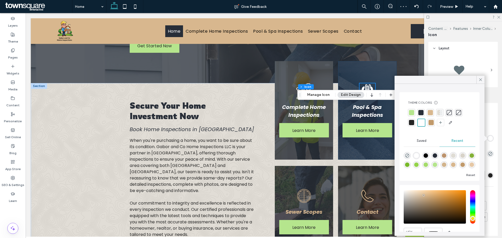
scroll to position [149, 0]
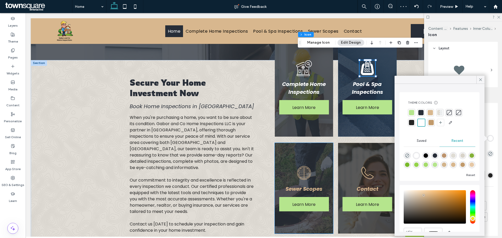
click at [307, 166] on icon at bounding box center [304, 173] width 14 height 14
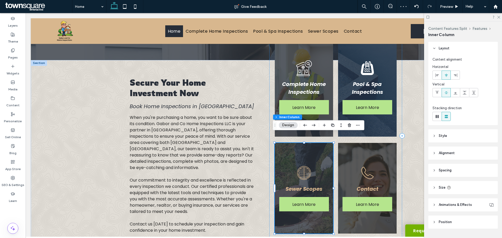
click at [308, 165] on icon at bounding box center [304, 173] width 16 height 16
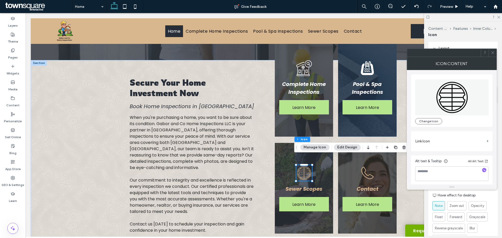
click at [493, 53] on use at bounding box center [493, 53] width 3 height 3
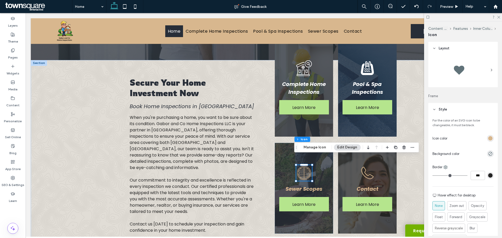
click at [488, 135] on div at bounding box center [472, 138] width 44 height 9
click at [489, 138] on div "rgb(216, 183, 142)" at bounding box center [491, 138] width 4 height 4
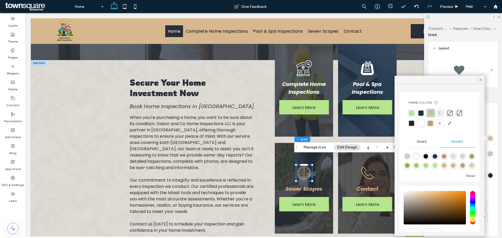
click at [418, 121] on div at bounding box center [421, 123] width 7 height 7
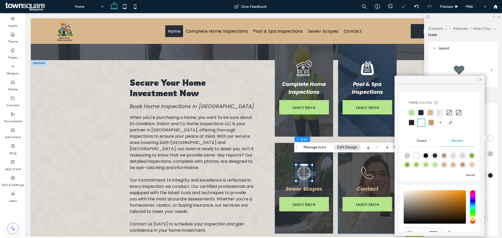
click at [370, 170] on icon at bounding box center [368, 173] width 12 height 12
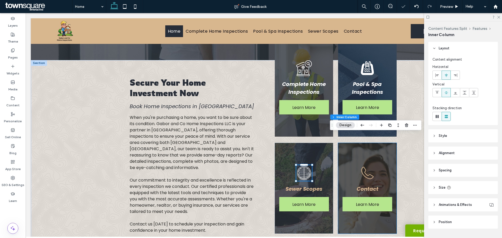
type input "**"
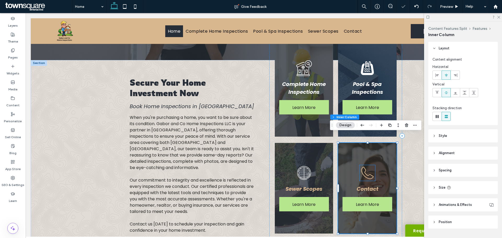
click at [369, 169] on icon at bounding box center [368, 173] width 16 height 16
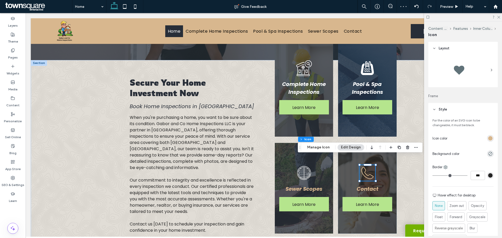
click at [489, 137] on div "rgb(216, 183, 142)" at bounding box center [491, 138] width 4 height 4
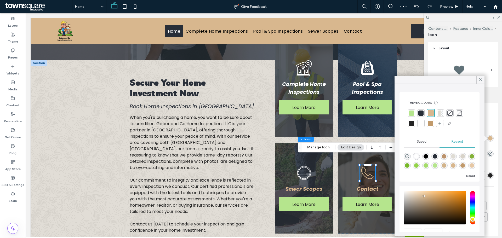
click at [421, 121] on div at bounding box center [421, 123] width 5 height 5
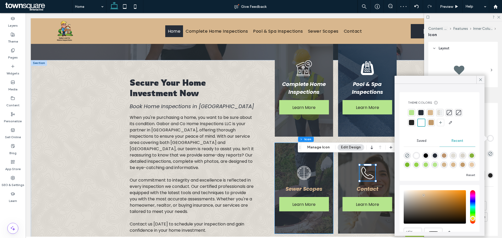
click at [307, 186] on strong "Sewer Scopes" at bounding box center [304, 189] width 37 height 7
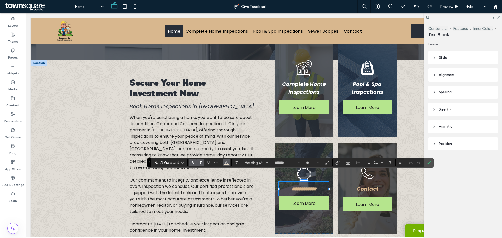
click at [228, 164] on icon "Color" at bounding box center [227, 162] width 4 height 4
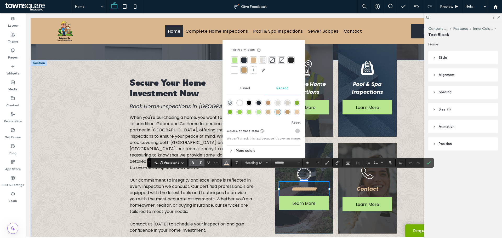
click at [235, 69] on div at bounding box center [234, 70] width 5 height 5
click at [431, 162] on label "Confirm" at bounding box center [429, 162] width 8 height 9
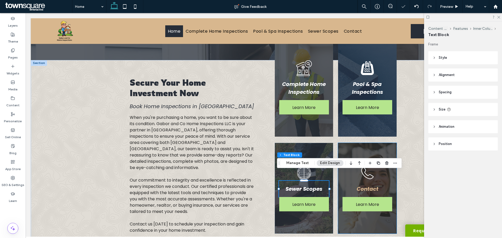
click at [368, 186] on strong "Contact" at bounding box center [368, 189] width 22 height 7
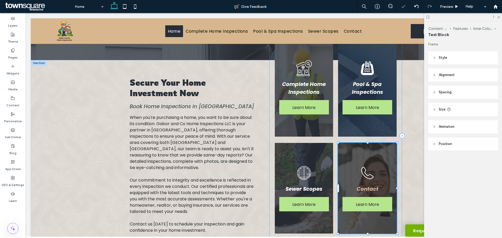
click at [368, 181] on div "Contact" at bounding box center [368, 189] width 50 height 16
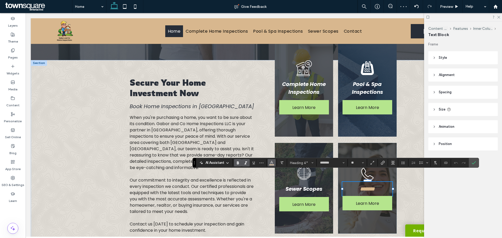
click at [271, 163] on use "Color" at bounding box center [271, 162] width 3 height 3
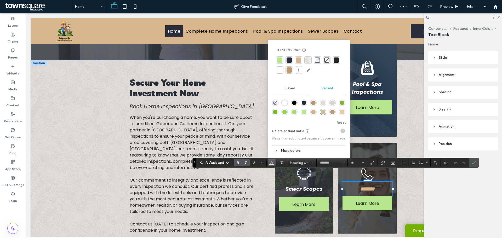
click at [278, 71] on div at bounding box center [279, 70] width 5 height 5
click at [475, 161] on icon "Confirm" at bounding box center [474, 163] width 4 height 4
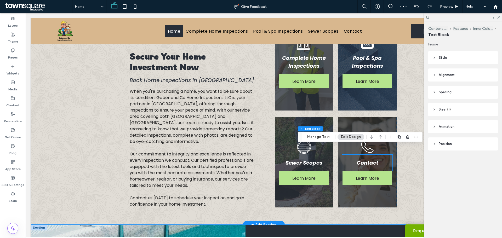
click at [411, 129] on div "Secure Your Home Investment Now Book Home Inspections in Los Angeles When you'r…" at bounding box center [264, 129] width 314 height 191
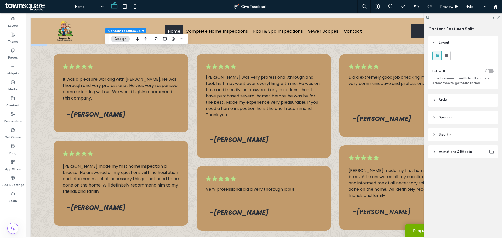
scroll to position [993, 0]
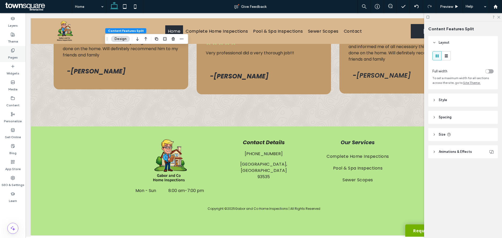
click at [16, 55] on label "Pages" at bounding box center [13, 56] width 10 height 7
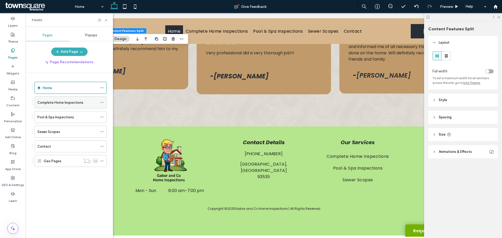
click at [61, 101] on label "Complete Home Inspections" at bounding box center [60, 102] width 46 height 9
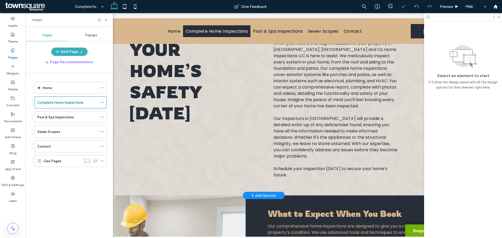
scroll to position [157, 0]
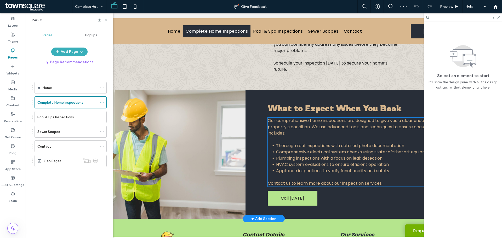
click at [293, 137] on p at bounding box center [371, 140] width 206 height 6
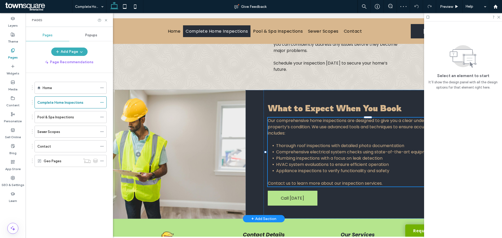
click at [293, 135] on div "Our comprehensive home inspections are designed to give you a clear understandi…" at bounding box center [371, 152] width 206 height 69
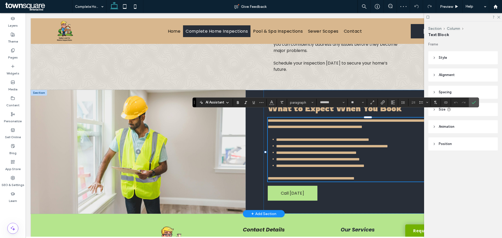
click at [287, 128] on p "**********" at bounding box center [371, 124] width 206 height 13
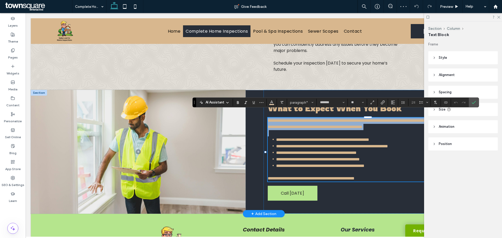
click at [287, 128] on p "**********" at bounding box center [371, 124] width 206 height 13
click at [290, 134] on p at bounding box center [371, 133] width 206 height 6
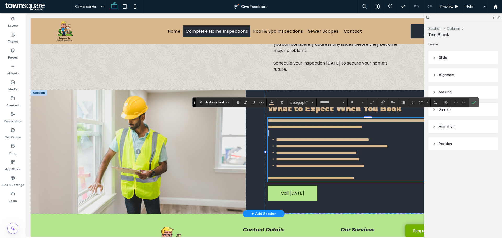
click at [290, 134] on p at bounding box center [371, 133] width 206 height 6
click at [295, 124] on span "**********" at bounding box center [370, 124] width 204 height 10
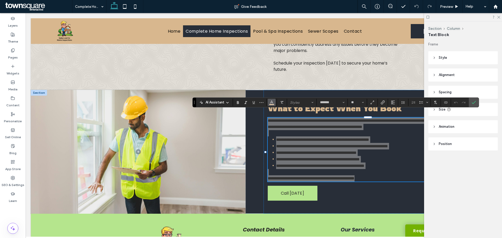
click at [273, 102] on icon "Color" at bounding box center [272, 102] width 4 height 4
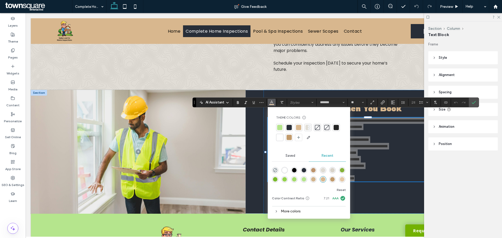
click at [278, 138] on div at bounding box center [279, 137] width 5 height 5
click at [478, 103] on section at bounding box center [474, 102] width 10 height 9
click at [473, 100] on span "Confirm" at bounding box center [473, 102] width 2 height 9
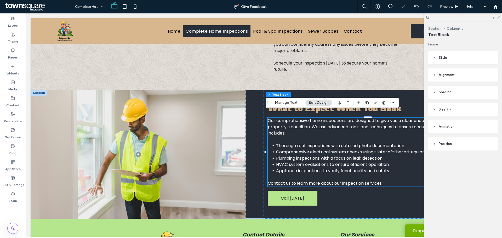
click at [499, 17] on icon at bounding box center [498, 16] width 3 height 3
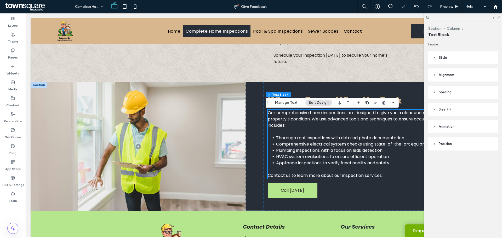
scroll to position [149, 0]
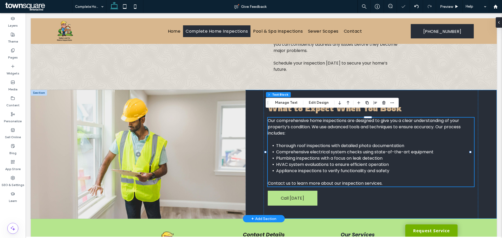
click at [483, 146] on div "What to Expect When You Book Our comprehensive home inspections are designed to…" at bounding box center [264, 154] width 466 height 129
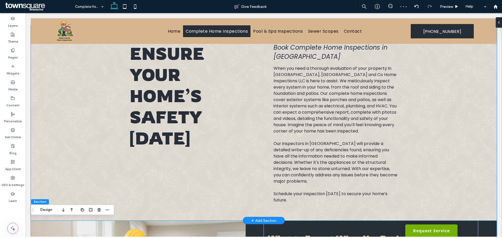
scroll to position [0, 0]
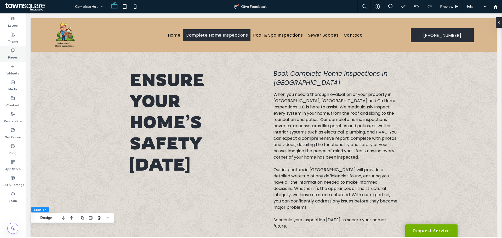
click at [13, 54] on label "Pages" at bounding box center [13, 56] width 10 height 7
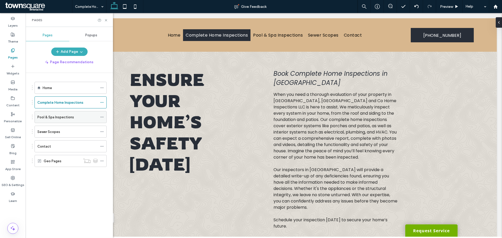
click at [44, 116] on label "Pool & Spa Inspections" at bounding box center [55, 117] width 37 height 9
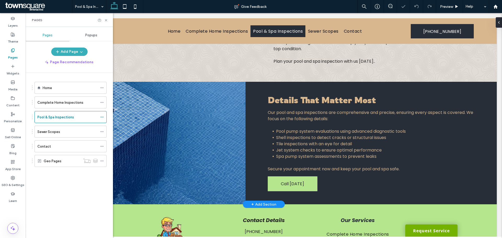
scroll to position [71, 0]
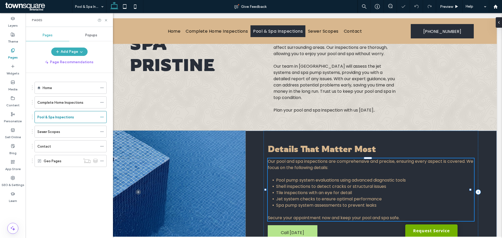
click at [320, 184] on span "Shell inspections to detect cracks or structural issues" at bounding box center [331, 187] width 110 height 6
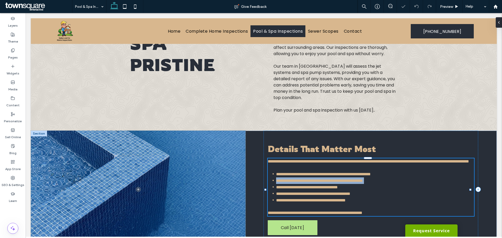
click at [320, 181] on span "**********" at bounding box center [319, 181] width 87 height 4
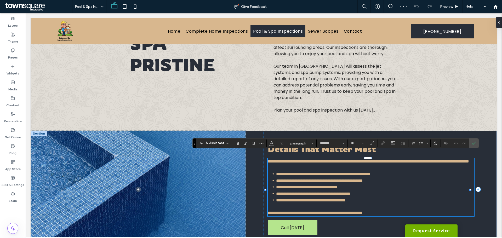
click at [317, 170] on p at bounding box center [371, 168] width 206 height 6
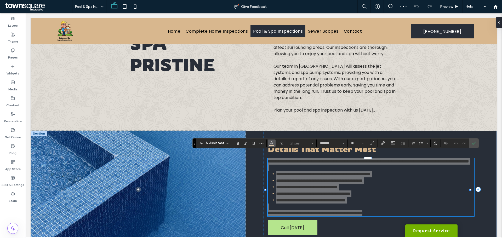
click at [273, 144] on use "Color" at bounding box center [271, 143] width 3 height 3
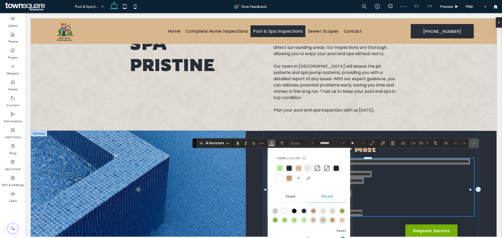
click at [282, 178] on div at bounding box center [279, 178] width 5 height 5
click at [472, 145] on icon "Confirm" at bounding box center [474, 143] width 4 height 4
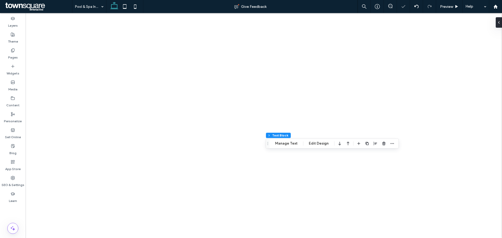
click at [13, 54] on label "Pages" at bounding box center [13, 56] width 10 height 7
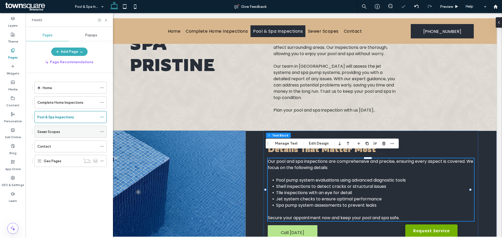
click at [50, 134] on label "Sewer Scopes" at bounding box center [48, 131] width 23 height 9
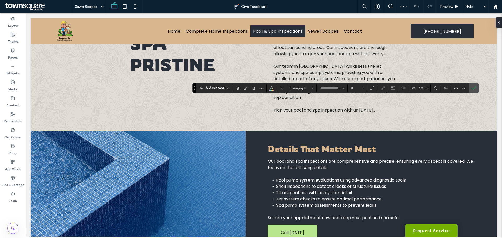
type input "*******"
type input "**"
click at [274, 88] on button "Color" at bounding box center [272, 88] width 8 height 7
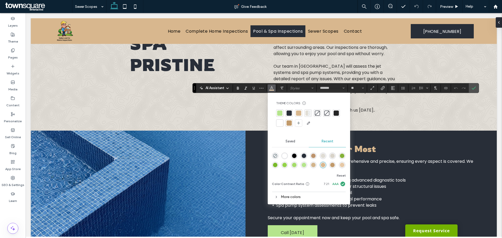
click at [276, 122] on div "Theme Colors Save time with Theme Colors Create a color palette to instantly ad…" at bounding box center [309, 114] width 74 height 35
click at [475, 86] on icon "Confirm" at bounding box center [474, 88] width 4 height 4
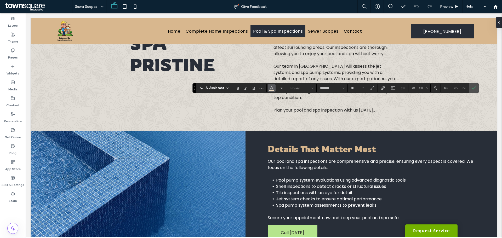
click at [271, 90] on span "Color" at bounding box center [272, 87] width 4 height 7
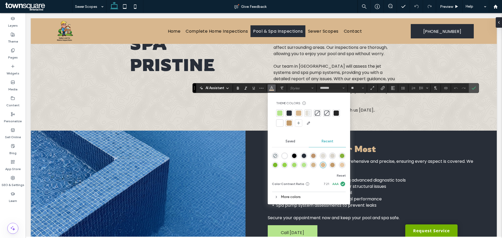
click at [279, 123] on div at bounding box center [279, 123] width 5 height 5
click at [477, 88] on label "Confirm" at bounding box center [474, 87] width 8 height 9
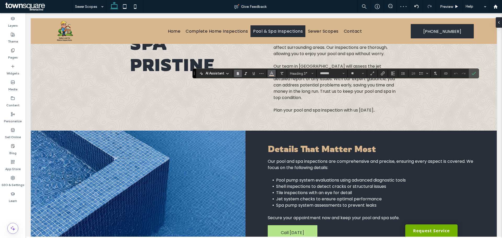
click at [272, 75] on icon "Color" at bounding box center [272, 73] width 4 height 4
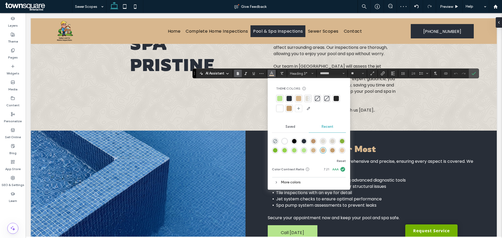
click at [277, 110] on div at bounding box center [279, 108] width 5 height 5
click at [471, 74] on label "Confirm" at bounding box center [474, 73] width 8 height 9
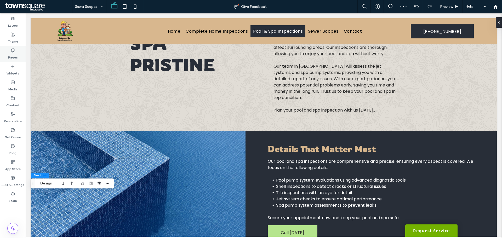
click at [18, 56] on div "Pages" at bounding box center [13, 54] width 26 height 16
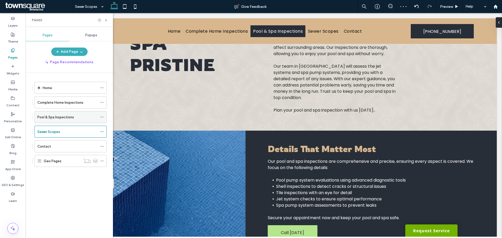
click at [56, 118] on label "Pool & Spa Inspections" at bounding box center [55, 117] width 37 height 9
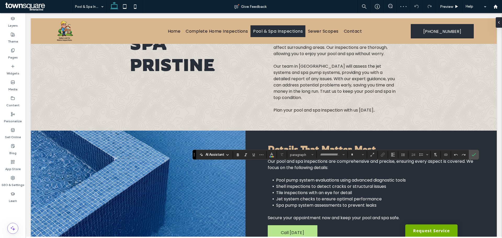
type input "*******"
type input "**"
click at [271, 156] on icon "Color" at bounding box center [272, 154] width 4 height 4
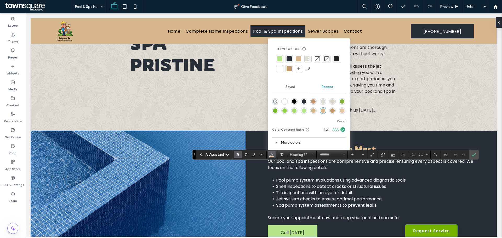
click at [279, 72] on div at bounding box center [279, 68] width 7 height 7
click at [474, 155] on icon "Confirm" at bounding box center [474, 155] width 4 height 4
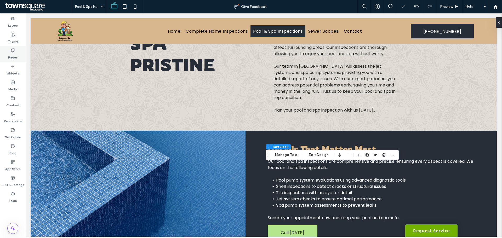
click at [20, 49] on div "Pages" at bounding box center [13, 54] width 26 height 16
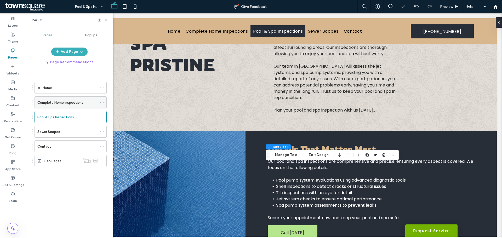
click at [51, 102] on label "Complete Home Inspections" at bounding box center [60, 102] width 46 height 9
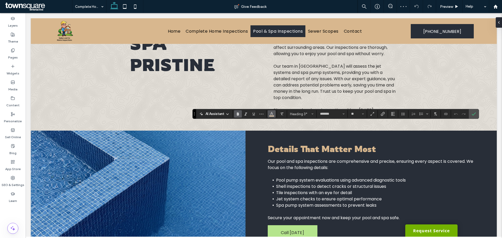
click at [268, 116] on button "Color" at bounding box center [272, 113] width 8 height 7
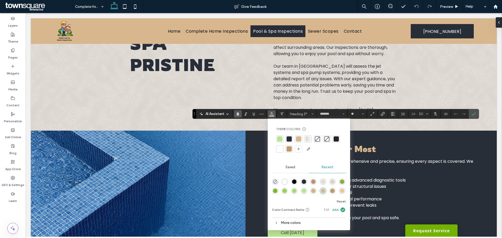
click at [282, 149] on div at bounding box center [279, 149] width 5 height 5
click at [476, 117] on span "Confirm" at bounding box center [474, 114] width 4 height 9
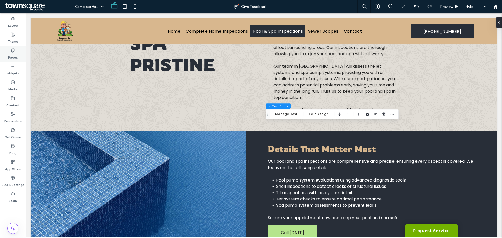
click at [14, 54] on label "Pages" at bounding box center [13, 56] width 10 height 7
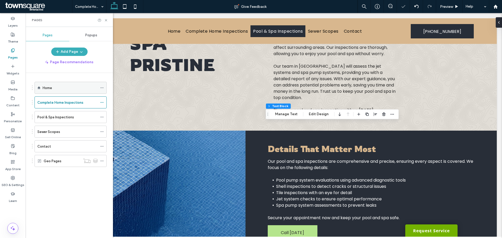
click at [53, 89] on div "Home" at bounding box center [70, 87] width 55 height 5
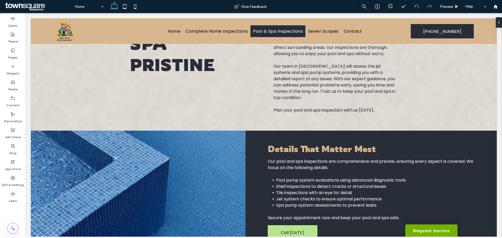
type input "*******"
type input "**"
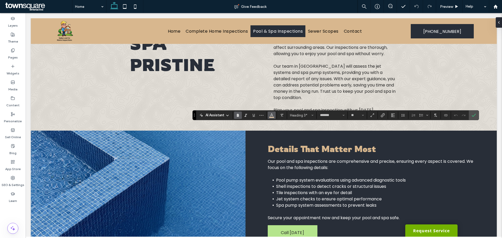
click at [271, 115] on use "Color" at bounding box center [271, 115] width 3 height 3
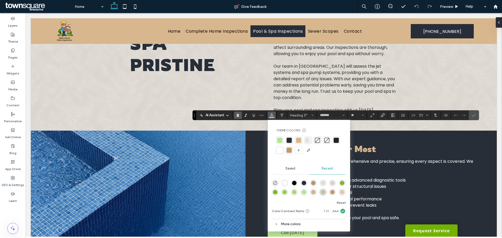
click at [281, 148] on div at bounding box center [279, 150] width 7 height 7
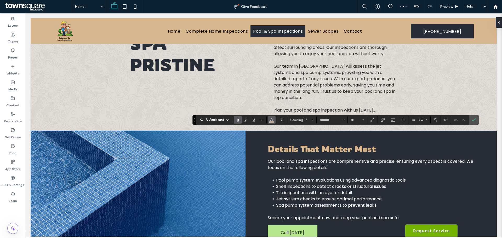
click at [271, 119] on use "Color" at bounding box center [271, 119] width 3 height 3
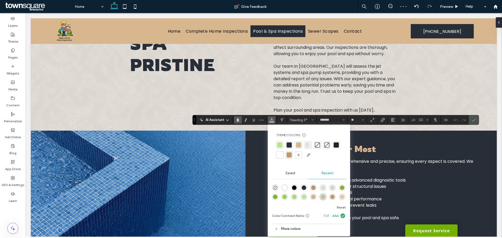
drag, startPoint x: 280, startPoint y: 155, endPoint x: 348, endPoint y: 139, distance: 69.5
click at [279, 155] on div at bounding box center [279, 155] width 5 height 5
click at [474, 121] on icon "Confirm" at bounding box center [474, 120] width 4 height 4
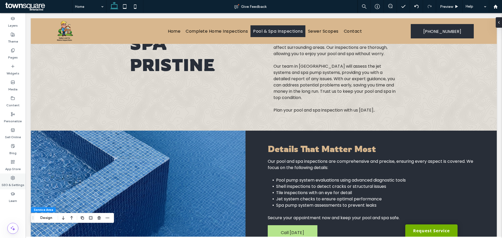
click at [14, 177] on icon at bounding box center [13, 178] width 4 height 4
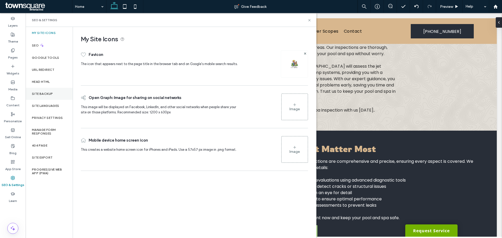
click at [51, 94] on label "Site Backup" at bounding box center [42, 94] width 21 height 4
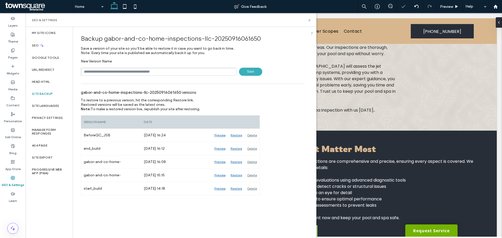
click at [145, 75] on input "text" at bounding box center [159, 72] width 156 height 8
type input "**********"
click at [243, 73] on span "Save" at bounding box center [250, 72] width 23 height 8
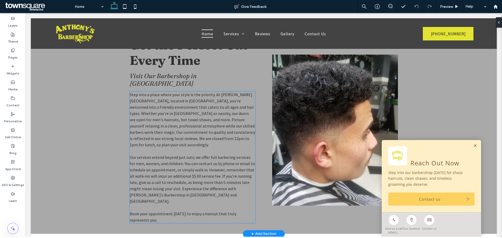
scroll to position [314, 0]
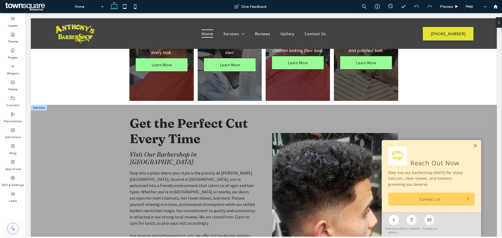
drag, startPoint x: 471, startPoint y: 145, endPoint x: 468, endPoint y: 146, distance: 2.6
click at [474, 145] on link at bounding box center [476, 146] width 4 height 4
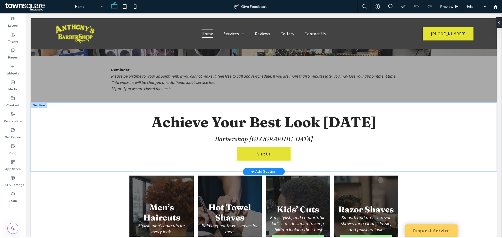
scroll to position [0, 0]
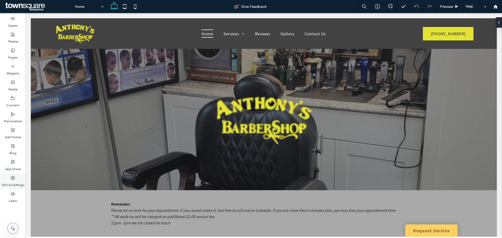
click at [14, 180] on icon at bounding box center [13, 178] width 4 height 4
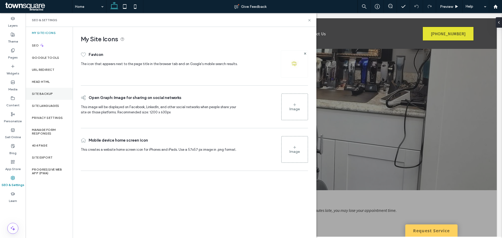
click at [36, 94] on label "Site Backup" at bounding box center [42, 94] width 21 height 4
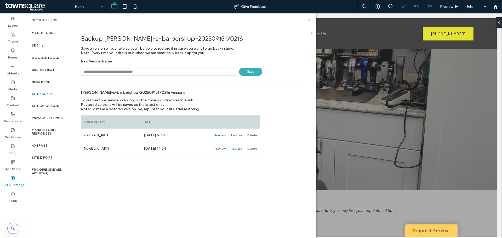
click at [103, 70] on input "text" at bounding box center [159, 72] width 156 height 8
type input "**********"
click at [249, 73] on span "Save" at bounding box center [250, 72] width 23 height 8
click at [308, 19] on icon at bounding box center [310, 20] width 4 height 4
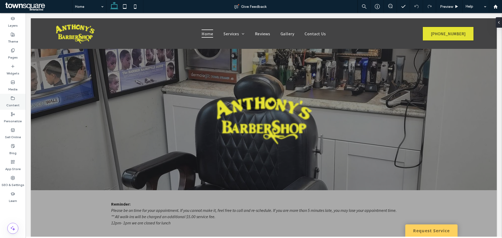
click at [14, 104] on label "Content" at bounding box center [12, 103] width 13 height 7
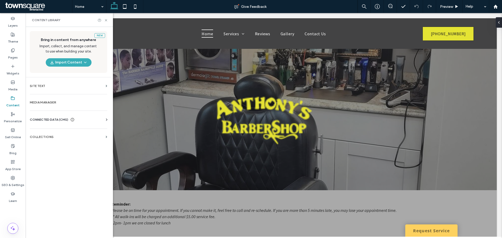
click at [51, 122] on span "CONNECTED DATA (CMS)" at bounding box center [49, 119] width 38 height 5
click at [63, 134] on section "Business Info" at bounding box center [70, 133] width 80 height 12
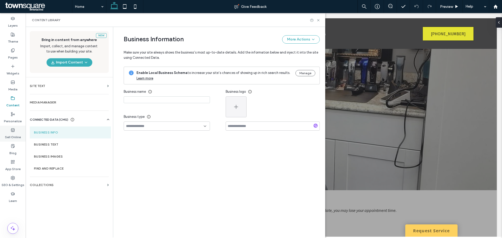
type input "**********"
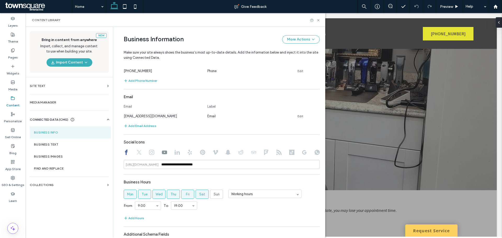
scroll to position [183, 0]
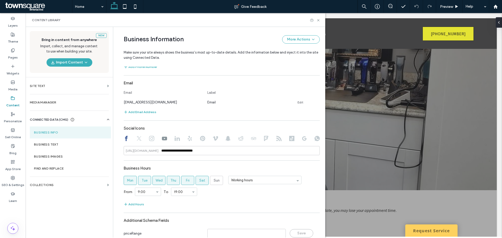
click at [149, 140] on use at bounding box center [151, 138] width 5 height 5
click at [162, 138] on use at bounding box center [164, 139] width 5 height 4
type input "**********"
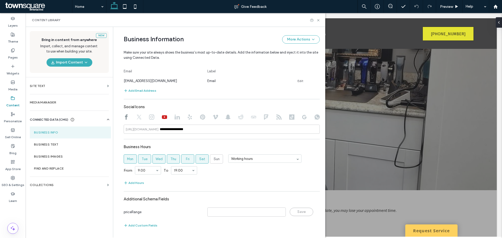
scroll to position [205, 0]
click at [55, 140] on section "Business Text" at bounding box center [70, 145] width 81 height 12
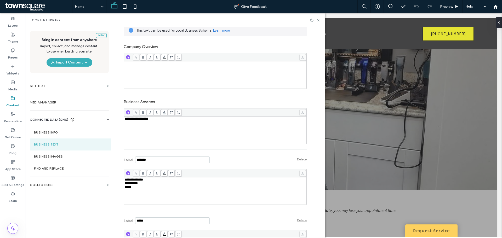
scroll to position [105, 0]
click at [51, 131] on label "Business Info" at bounding box center [70, 133] width 73 height 4
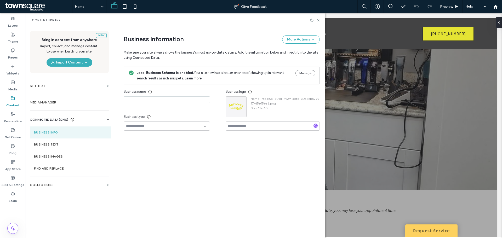
type input "**********"
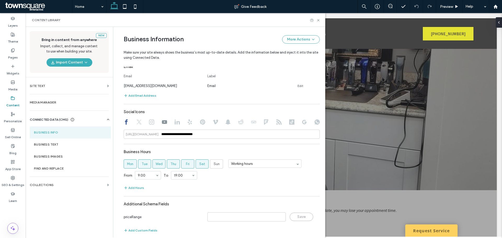
scroll to position [205, 0]
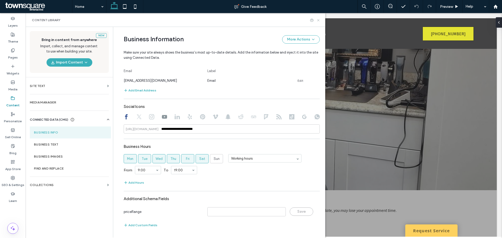
click at [318, 21] on icon at bounding box center [319, 20] width 4 height 4
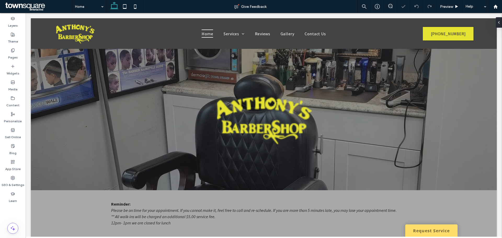
scroll to position [0, 0]
click at [419, 232] on link "Request Service" at bounding box center [432, 231] width 52 height 12
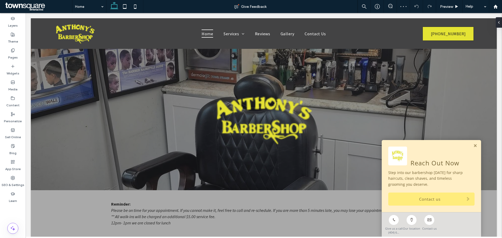
click at [404, 196] on link "Contact us" at bounding box center [432, 199] width 86 height 13
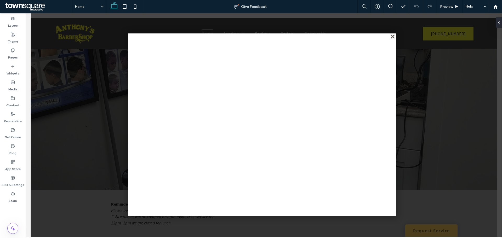
click at [391, 37] on div "close" at bounding box center [393, 37] width 4 height 4
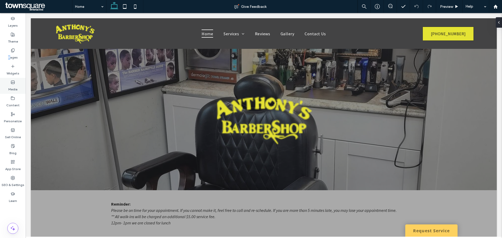
drag, startPoint x: 9, startPoint y: 53, endPoint x: 3, endPoint y: 88, distance: 35.8
click at [9, 53] on label "Pages" at bounding box center [13, 56] width 10 height 7
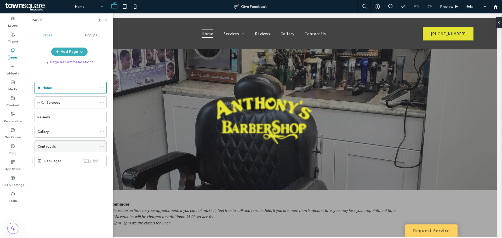
click at [44, 149] on label "Contact Us" at bounding box center [46, 146] width 19 height 9
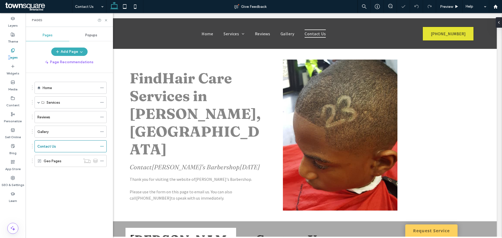
scroll to position [105, 0]
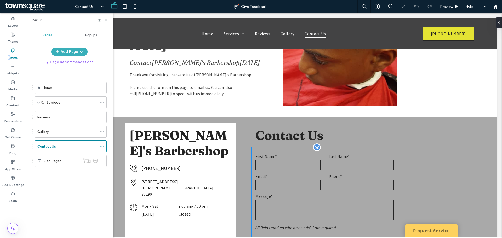
click at [278, 189] on input "email" at bounding box center [288, 185] width 65 height 10
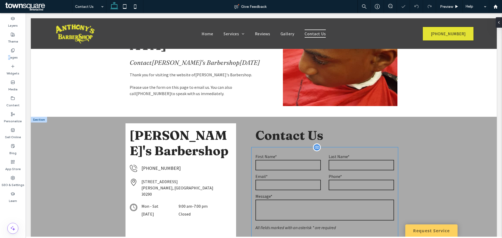
click at [278, 189] on input "email" at bounding box center [288, 185] width 65 height 10
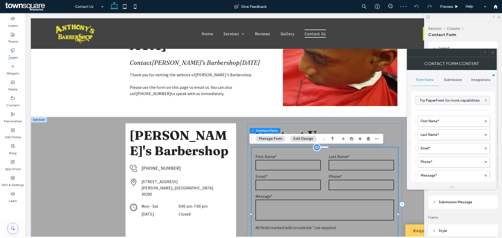
type input "**********"
type input "*"
type input "***"
type input "*"
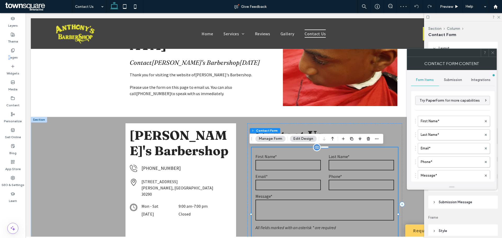
type input "***"
click at [453, 75] on div "Submission" at bounding box center [453, 80] width 28 height 12
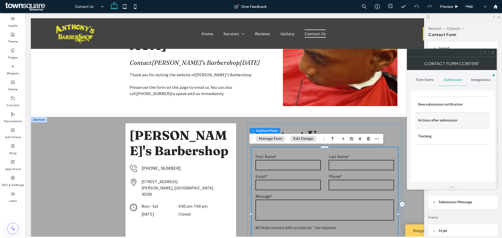
click at [444, 117] on label "Actions after submission" at bounding box center [453, 120] width 70 height 10
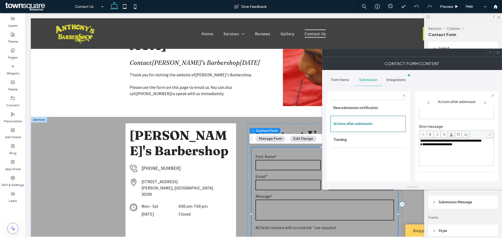
scroll to position [90, 0]
click at [497, 55] on span at bounding box center [498, 53] width 4 height 8
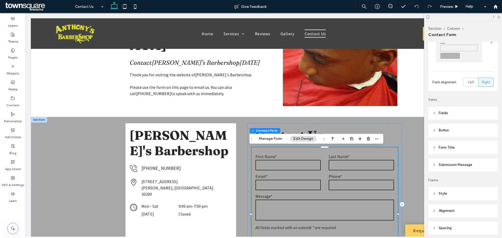
scroll to position [105, 0]
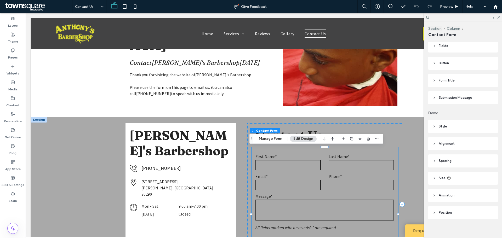
click at [452, 123] on header "Style" at bounding box center [464, 126] width 70 height 13
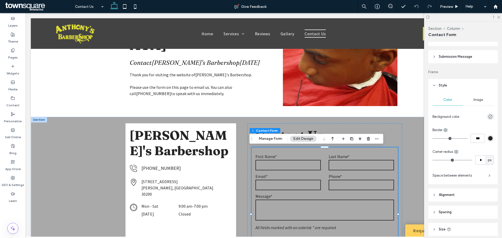
scroll to position [44, 0]
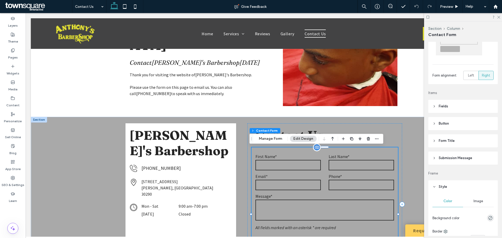
click at [306, 186] on input "email" at bounding box center [288, 185] width 65 height 10
click at [445, 158] on span "Submission Message" at bounding box center [455, 158] width 33 height 5
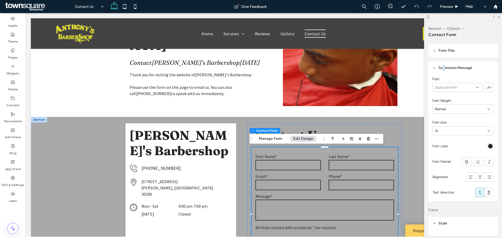
scroll to position [149, 0]
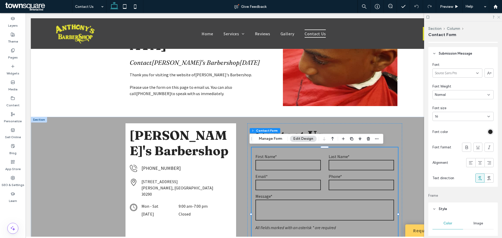
click at [500, 18] on icon at bounding box center [498, 16] width 3 height 3
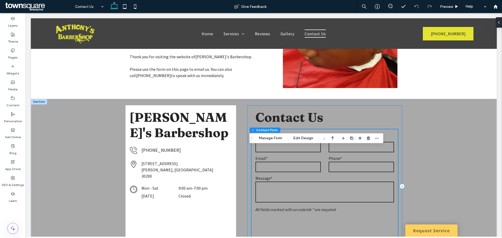
scroll to position [131, 0]
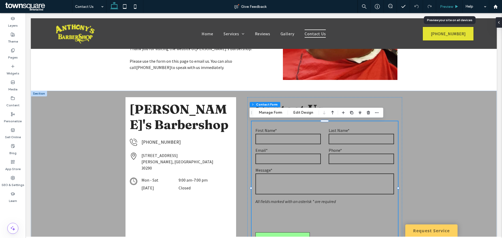
click at [442, 4] on span "Preview" at bounding box center [446, 6] width 13 height 4
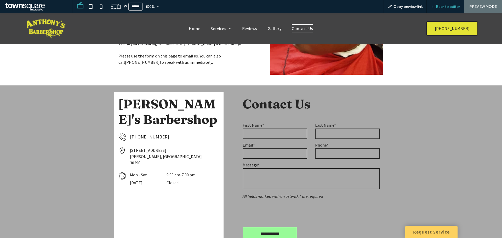
scroll to position [126, 0]
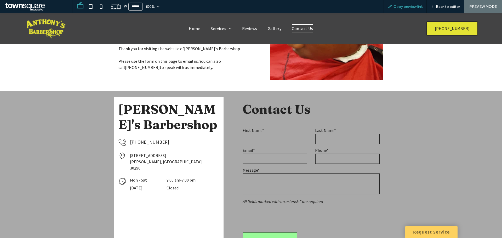
click at [407, 6] on span "Copy preview link" at bounding box center [408, 6] width 29 height 4
click at [56, 30] on img at bounding box center [45, 28] width 43 height 22
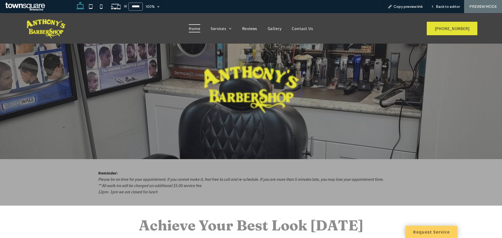
scroll to position [26, 0]
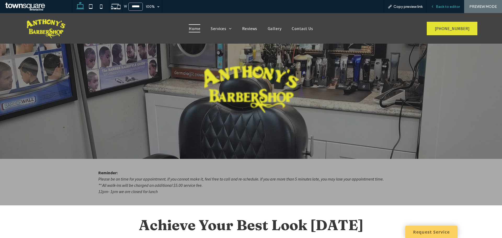
click at [439, 4] on span "Back to editor" at bounding box center [448, 6] width 24 height 4
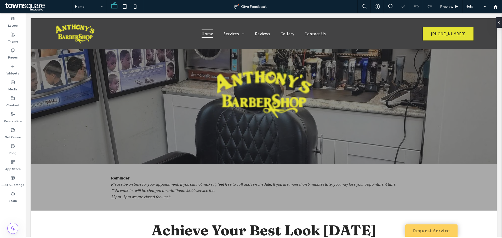
scroll to position [31, 0]
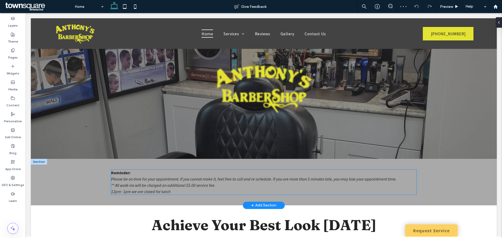
click at [131, 179] on span "Please be on time for your appointment. If you cannot make it, feel free to cal…" at bounding box center [254, 179] width 286 height 5
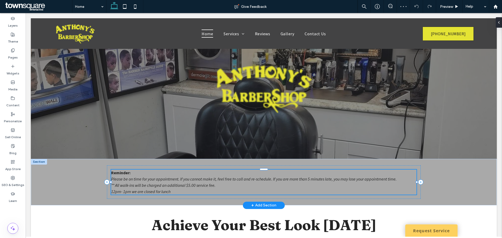
click at [131, 179] on div "Reminder: Please be on time for your appointment. If you cannot make it, feel f…" at bounding box center [264, 182] width 306 height 25
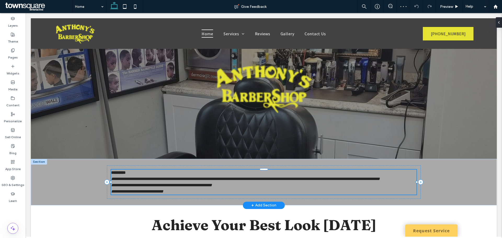
type input "**********"
type input "**"
click at [122, 176] on p "*********" at bounding box center [264, 173] width 306 height 6
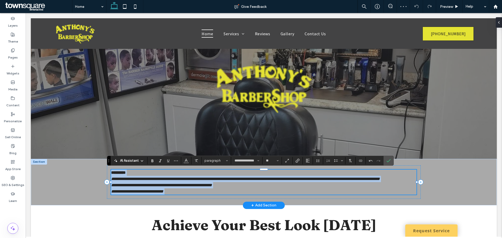
click at [122, 176] on p "*********" at bounding box center [264, 173] width 306 height 6
click at [126, 174] on strong "*********" at bounding box center [118, 173] width 15 height 4
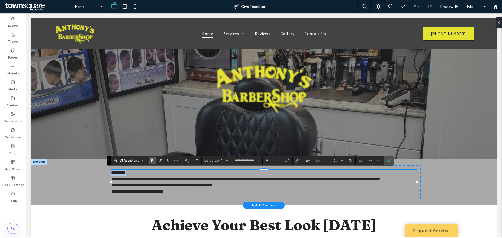
drag, startPoint x: 130, startPoint y: 174, endPoint x: 92, endPoint y: 174, distance: 38.5
click at [92, 174] on div "**********" at bounding box center [264, 182] width 466 height 47
click at [227, 159] on span "Styles" at bounding box center [227, 161] width 2 height 7
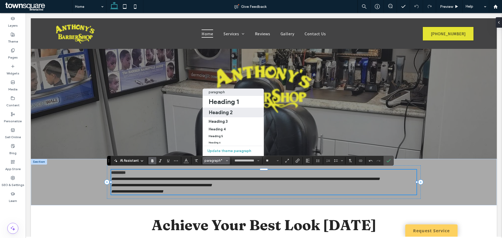
click at [219, 111] on h2 "Heading 2" at bounding box center [221, 112] width 24 height 6
type input "********"
type input "**"
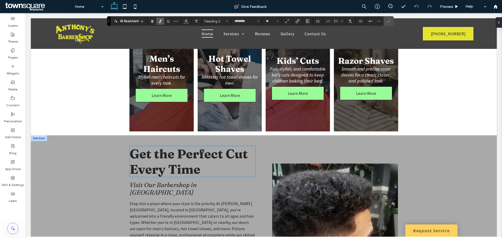
scroll to position [293, 0]
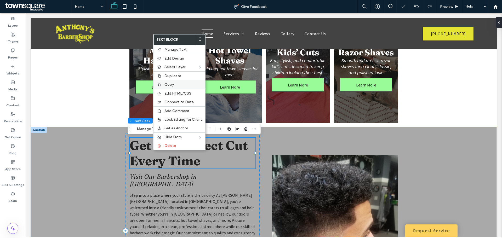
click at [172, 83] on span "Copy" at bounding box center [169, 84] width 9 height 4
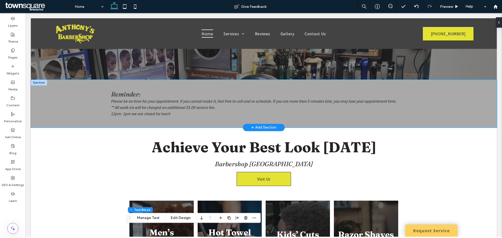
scroll to position [84, 0]
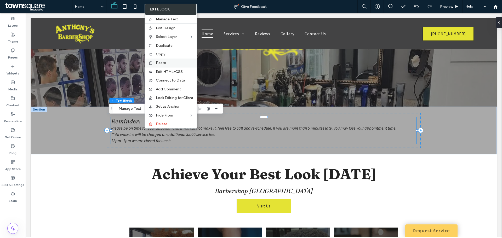
click at [156, 63] on span "Paste" at bounding box center [161, 63] width 10 height 4
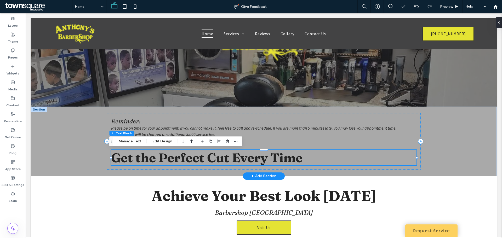
click at [134, 156] on span "Get the Perfect Cut Every Time" at bounding box center [207, 157] width 192 height 15
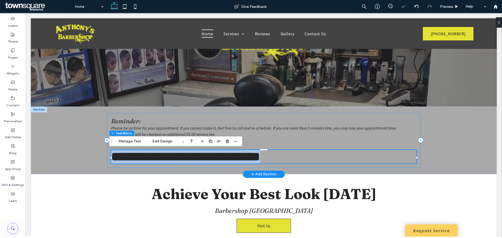
click at [134, 156] on span "**********" at bounding box center [185, 157] width 149 height 12
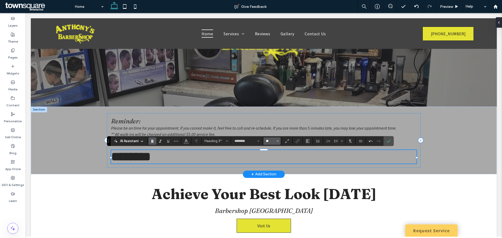
click at [272, 142] on input "**" at bounding box center [271, 141] width 10 height 4
click at [186, 164] on h3 "******** ﻿" at bounding box center [264, 157] width 306 height 14
type input "*"
click at [267, 147] on div "Reminder: Please be on time for your appointment. If you cannot make it, feel f…" at bounding box center [264, 140] width 314 height 55
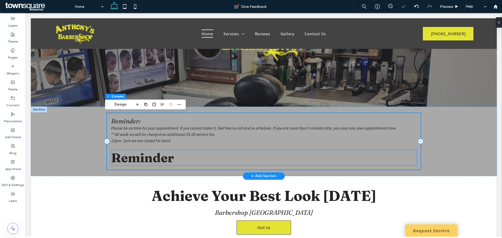
click at [241, 159] on h3 "Reminder ﻿" at bounding box center [264, 157] width 306 height 15
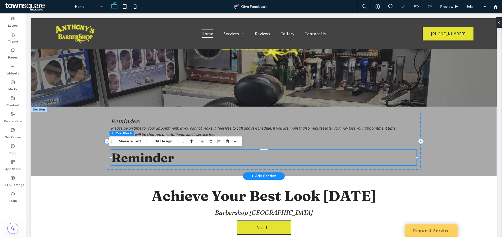
click at [241, 159] on h3 "Reminder ﻿" at bounding box center [264, 157] width 306 height 15
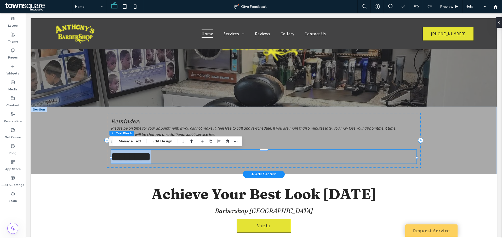
click at [241, 159] on h3 "********" at bounding box center [264, 157] width 306 height 14
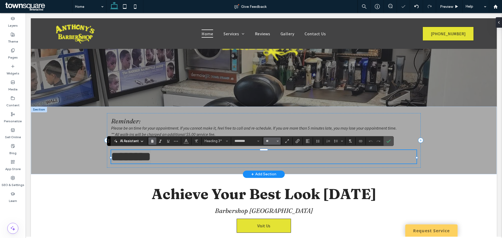
click at [267, 141] on input "**" at bounding box center [271, 141] width 10 height 4
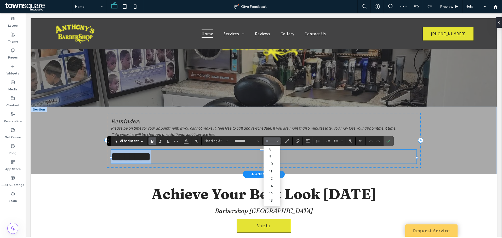
click at [177, 155] on h3 "********" at bounding box center [264, 157] width 306 height 14
type input "**"
drag, startPoint x: 177, startPoint y: 155, endPoint x: 250, endPoint y: 159, distance: 72.3
click at [177, 155] on h3 "********" at bounding box center [264, 157] width 306 height 14
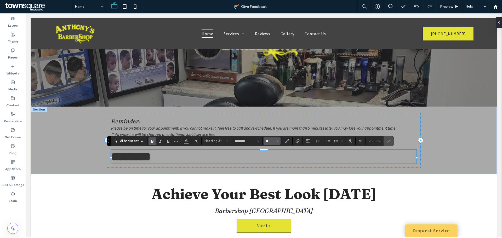
click at [271, 142] on input "**" at bounding box center [271, 141] width 10 height 4
type input "**"
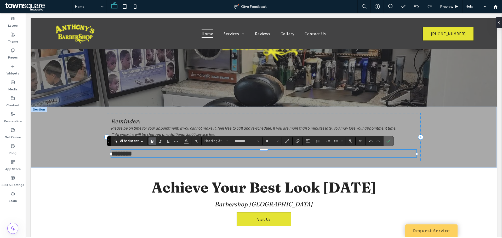
drag, startPoint x: 390, startPoint y: 143, endPoint x: 364, endPoint y: 130, distance: 29.3
click at [390, 143] on span "Confirm" at bounding box center [389, 141] width 4 height 9
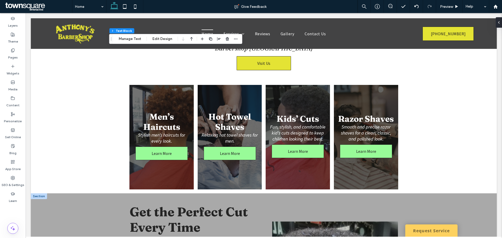
scroll to position [398, 0]
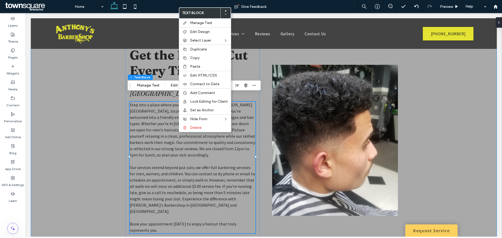
click at [118, 124] on div "Get the Perfect Cut Every Time Visit Our Barbershop in Fayetteville Step into a…" at bounding box center [264, 141] width 314 height 208
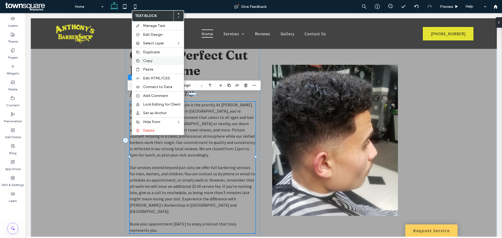
click at [148, 62] on span "Copy" at bounding box center [147, 61] width 9 height 4
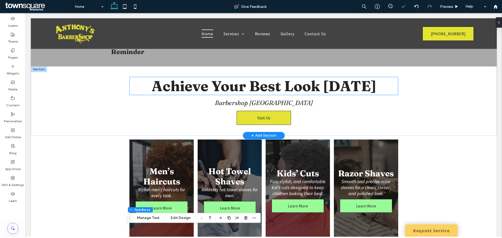
scroll to position [136, 0]
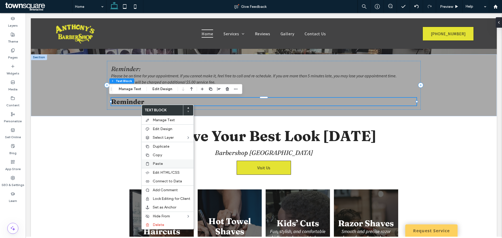
click at [159, 161] on div "Paste" at bounding box center [168, 164] width 52 height 9
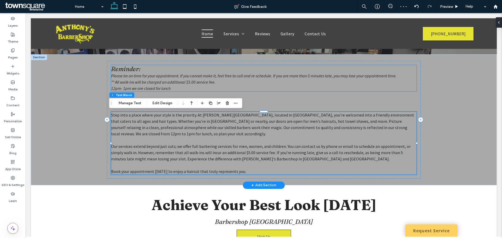
click at [150, 80] on span "** All walk-ins will be charged an additional $5.00 service fee." at bounding box center [163, 82] width 104 height 5
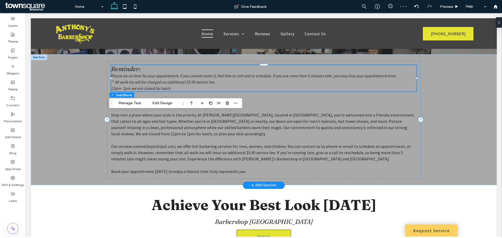
click at [150, 80] on div "Reminder: Please be on time for your appointment. If you cannot make it, feel f…" at bounding box center [264, 78] width 306 height 26
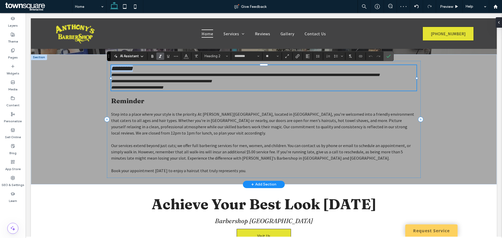
type input "**********"
type input "**"
click at [164, 87] on span "**********" at bounding box center [137, 88] width 52 height 4
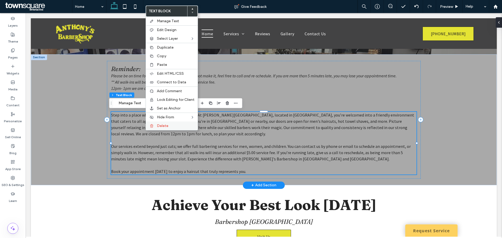
click at [156, 125] on div "Delete" at bounding box center [172, 126] width 52 height 9
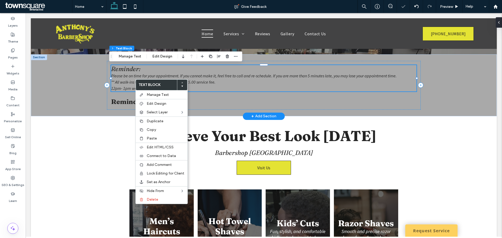
click at [182, 87] on icon at bounding box center [182, 86] width 2 height 2
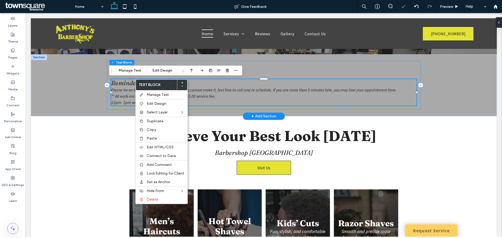
click at [124, 89] on span "Please be on time for your appointment. If you cannot make it, feel free to cal…" at bounding box center [254, 89] width 286 height 5
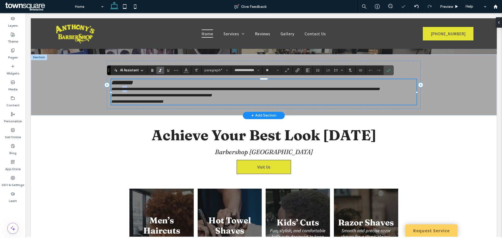
click at [124, 89] on span "**********" at bounding box center [245, 89] width 269 height 4
click at [155, 87] on span "**********" at bounding box center [245, 89] width 269 height 4
type input "********"
type input "**"
drag, startPoint x: 153, startPoint y: 86, endPoint x: 89, endPoint y: 86, distance: 64.4
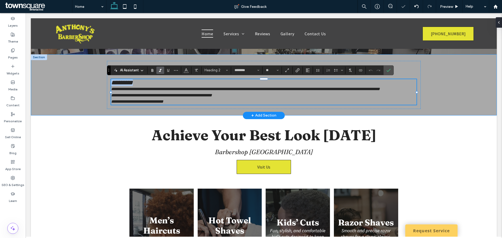
click at [89, 86] on div "**********" at bounding box center [264, 84] width 466 height 61
type input "**********"
type input "**"
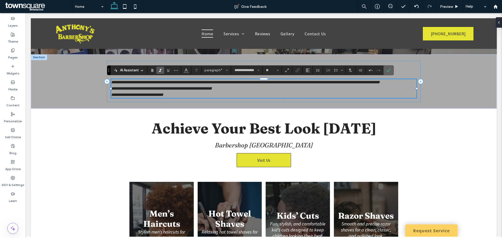
click at [388, 70] on icon "Confirm" at bounding box center [389, 70] width 4 height 4
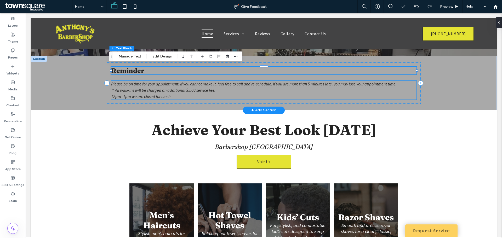
scroll to position [110, 0]
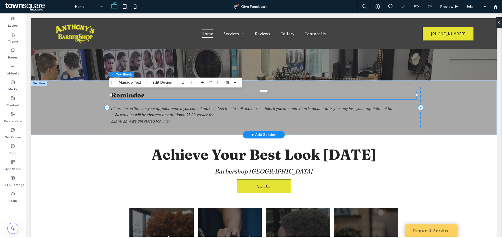
click at [144, 97] on h3 "Reminder" at bounding box center [264, 95] width 306 height 8
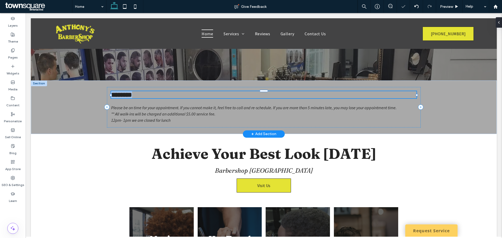
click at [144, 97] on h3 "********" at bounding box center [264, 94] width 306 height 7
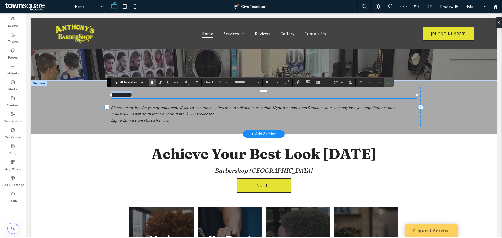
click at [145, 97] on h3 "********" at bounding box center [264, 94] width 306 height 7
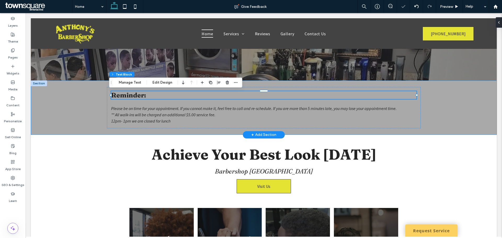
click at [74, 125] on div "Reminder: Please be on time for your appointment. If you cannot make it, feel f…" at bounding box center [264, 108] width 466 height 54
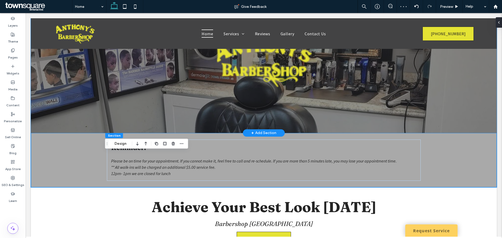
scroll to position [58, 0]
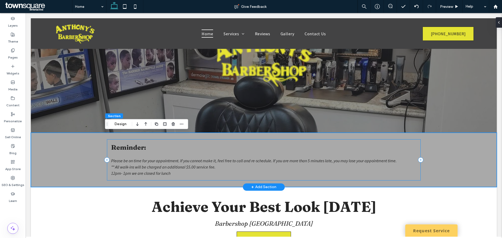
click at [127, 153] on div "Reminder: Please be on time for your appointment. If you cannot make it, feel f…" at bounding box center [264, 159] width 314 height 41
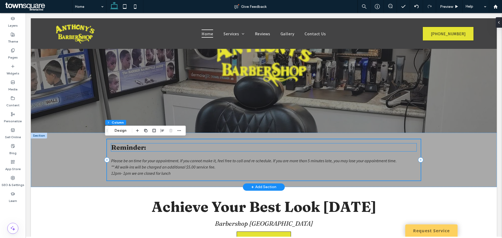
click at [127, 151] on span "Reminder:" at bounding box center [128, 148] width 35 height 8
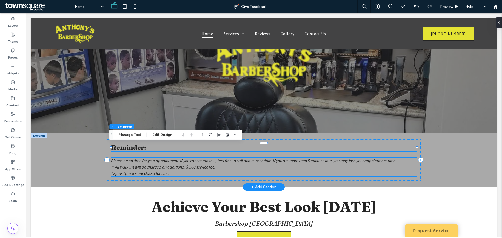
click at [125, 158] on span "Please be on time for your appointment. If you cannot make it, feel free to cal…" at bounding box center [254, 160] width 286 height 5
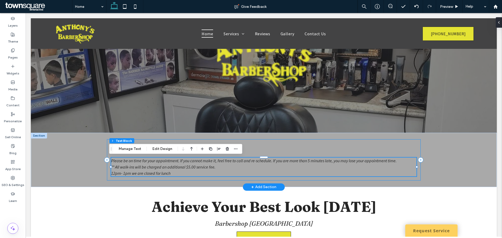
click at [416, 176] on div "Reminder: Please be on time for your appointment. If you cannot make it, feel f…" at bounding box center [264, 159] width 314 height 41
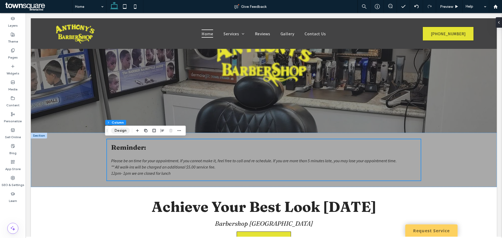
click at [119, 129] on button "Design" at bounding box center [120, 131] width 19 height 6
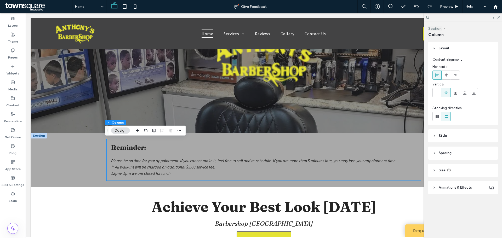
click at [451, 154] on span "Spacing" at bounding box center [445, 153] width 13 height 5
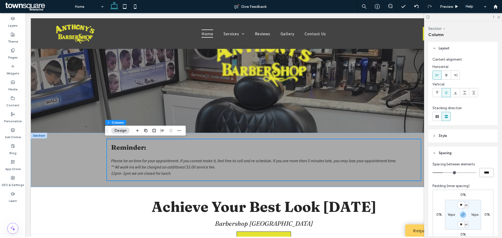
click at [481, 173] on input "****" at bounding box center [487, 172] width 14 height 9
type input "**"
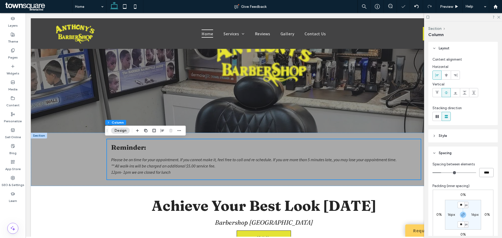
click at [481, 173] on input "****" at bounding box center [487, 172] width 14 height 9
type input "**"
type input "****"
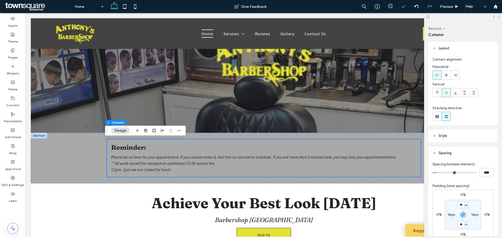
drag, startPoint x: 499, startPoint y: 17, endPoint x: 466, endPoint y: 4, distance: 36.2
click at [499, 17] on use at bounding box center [499, 17] width 3 height 3
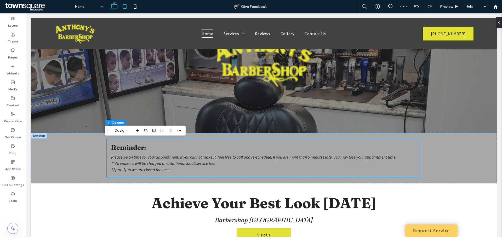
click at [121, 4] on icon at bounding box center [125, 6] width 10 height 10
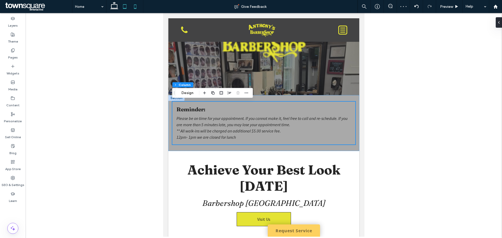
click at [133, 9] on icon at bounding box center [135, 6] width 10 height 10
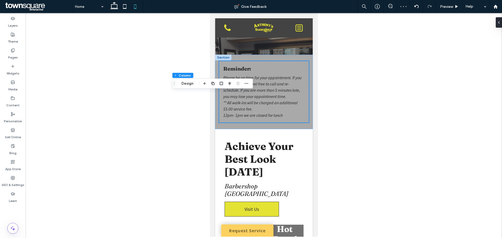
type input "**"
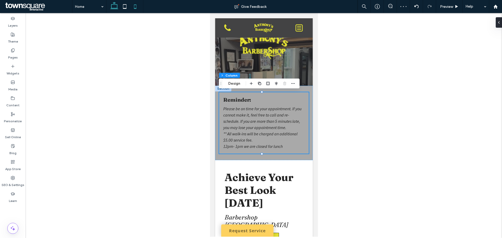
click at [109, 4] on icon at bounding box center [114, 6] width 10 height 10
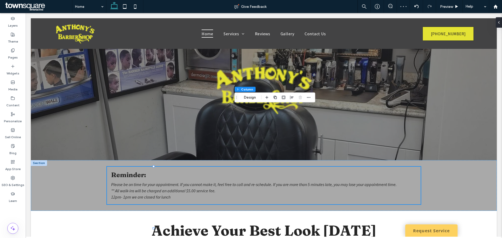
type input "***"
type input "****"
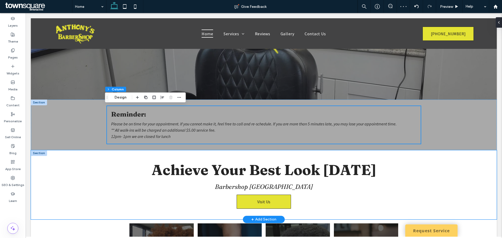
click at [70, 197] on div "Achieve Your Best Look Today Barbershop Fayetteville Visit Us" at bounding box center [264, 184] width 466 height 69
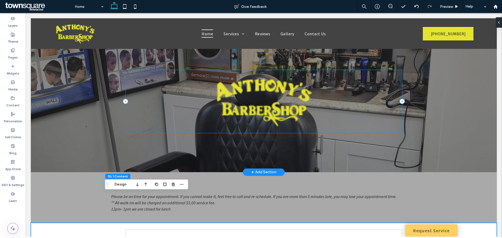
scroll to position [0, 0]
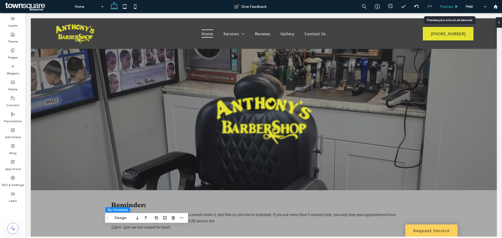
click at [450, 4] on span "Preview" at bounding box center [446, 6] width 13 height 4
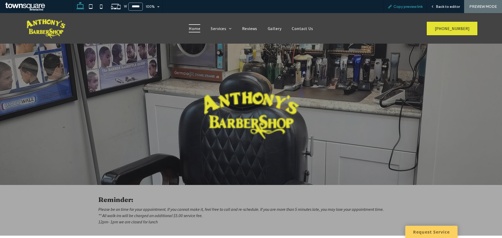
click at [410, 8] on span "Copy preview link" at bounding box center [408, 6] width 29 height 4
click at [446, 7] on span "Back to editor" at bounding box center [448, 6] width 24 height 4
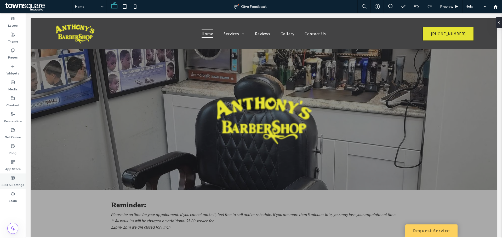
click at [5, 181] on label "SEO & Settings" at bounding box center [13, 183] width 23 height 7
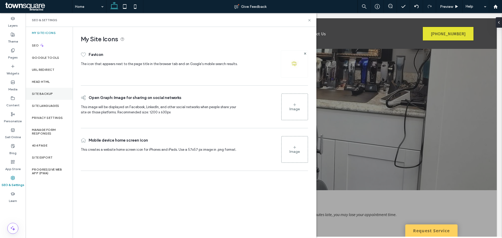
click at [47, 95] on label "Site Backup" at bounding box center [42, 94] width 21 height 4
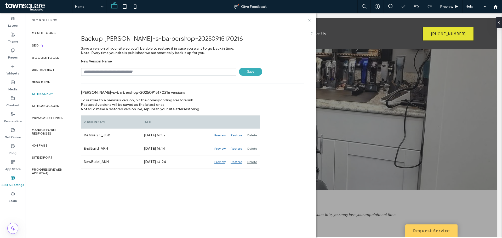
click at [113, 71] on input "text" at bounding box center [159, 72] width 156 height 8
type input "**********"
click at [256, 71] on span "Save" at bounding box center [250, 72] width 23 height 8
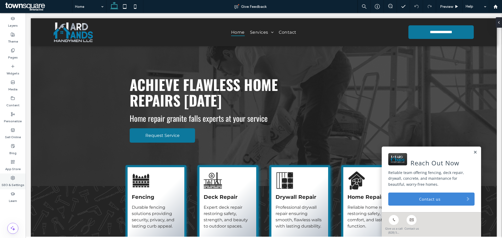
click at [13, 181] on label "SEO & Settings" at bounding box center [13, 183] width 23 height 7
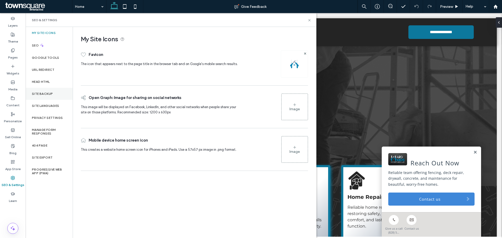
click at [49, 94] on label "Site Backup" at bounding box center [42, 94] width 21 height 4
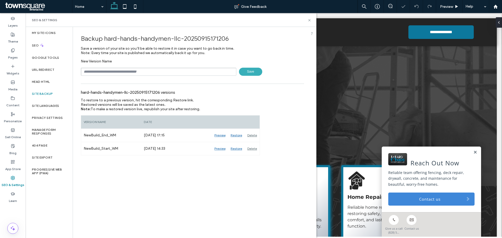
click at [92, 72] on input "text" at bounding box center [159, 72] width 156 height 8
type input "**********"
click at [258, 68] on span "Save" at bounding box center [250, 72] width 23 height 8
click at [16, 99] on div "Content" at bounding box center [13, 102] width 26 height 16
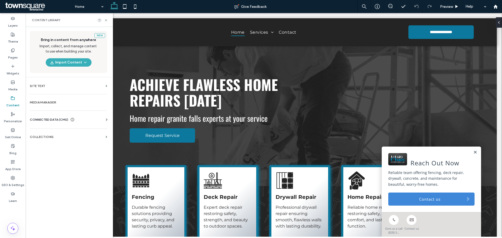
click at [47, 112] on div "New Bring in content from anywhere Import, collect, and manage content to use w…" at bounding box center [69, 132] width 86 height 210
click at [47, 115] on div "CONNECTED DATA (CMS) Business Info Business Text Business Images Find and Repla…" at bounding box center [69, 120] width 86 height 14
click at [46, 117] on div "CONNECTED DATA (CMS) Business Info Business Text Business Images Find and Repla…" at bounding box center [69, 120] width 86 height 14
click at [47, 121] on span "CONNECTED DATA (CMS)" at bounding box center [49, 119] width 38 height 5
click at [47, 136] on section "Business Info" at bounding box center [70, 133] width 80 height 12
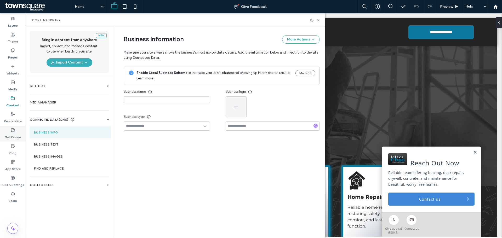
type input "**********"
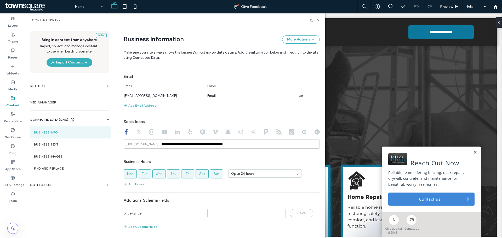
scroll to position [191, 0]
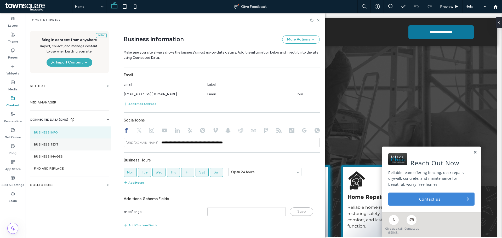
click at [65, 143] on label "Business Text" at bounding box center [70, 145] width 73 height 4
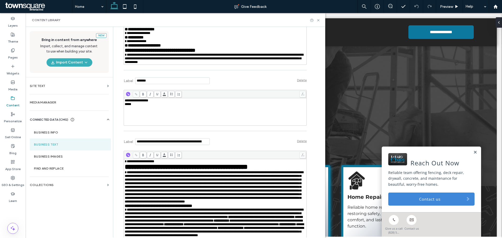
scroll to position [419, 0]
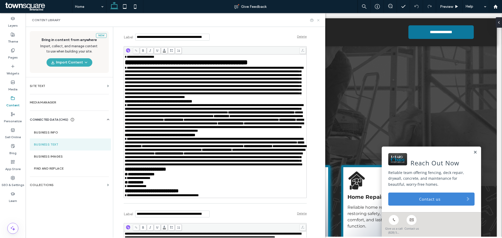
click at [320, 19] on use at bounding box center [318, 20] width 2 height 2
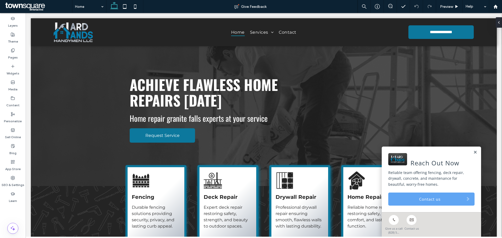
click at [411, 197] on link "Contact us" at bounding box center [432, 199] width 86 height 13
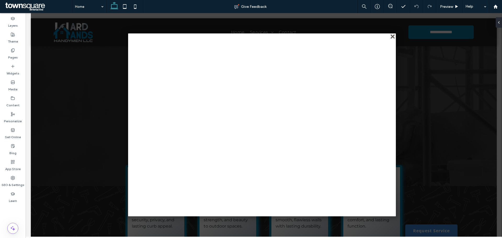
click at [392, 37] on div "close" at bounding box center [393, 37] width 4 height 4
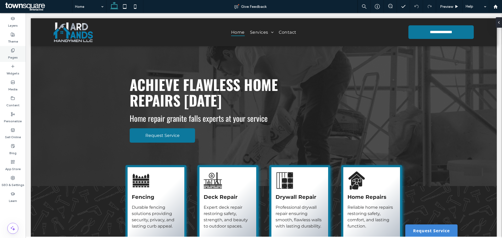
click at [20, 58] on div "Pages" at bounding box center [13, 54] width 26 height 16
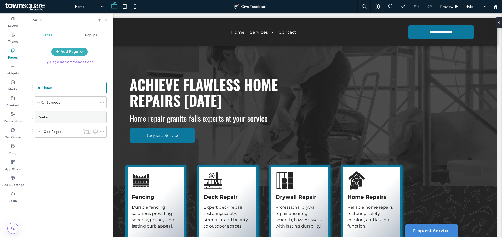
click at [50, 118] on label "Contact" at bounding box center [44, 117] width 14 height 9
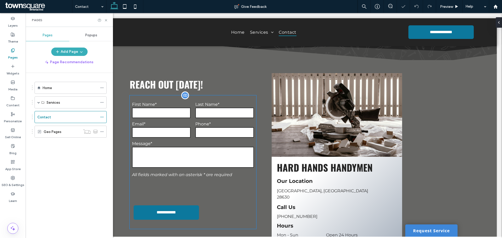
scroll to position [209, 0]
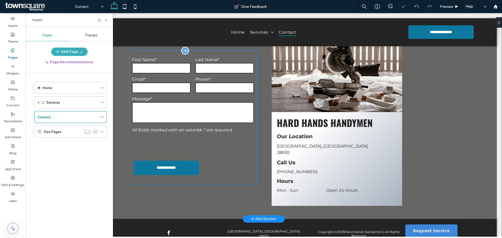
click at [194, 139] on div at bounding box center [172, 145] width 80 height 20
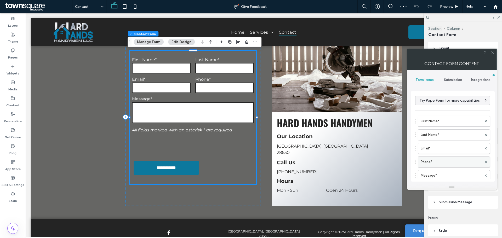
type input "*"
type input "***"
type input "*"
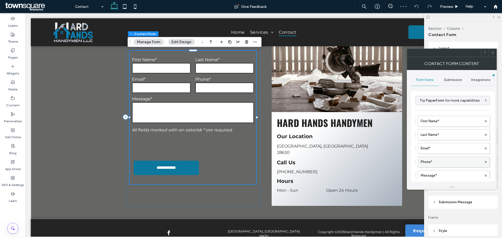
type input "***"
click at [456, 204] on span "Submission Message" at bounding box center [455, 202] width 33 height 5
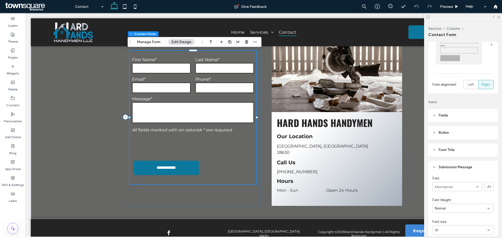
scroll to position [79, 0]
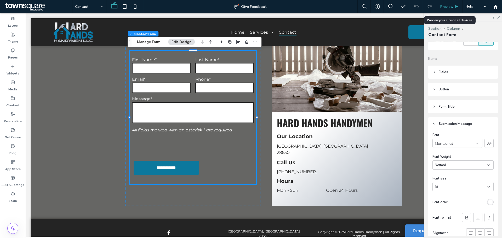
click at [447, 7] on span "Preview" at bounding box center [446, 6] width 13 height 4
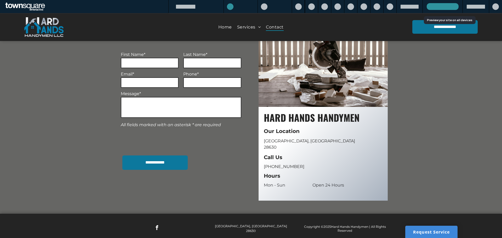
scroll to position [204, 0]
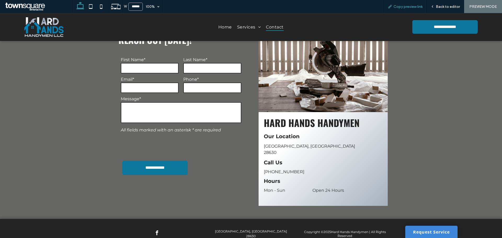
click at [403, 8] on span "Copy preview link" at bounding box center [408, 6] width 29 height 4
click at [444, 8] on span "Back to editor" at bounding box center [448, 6] width 24 height 4
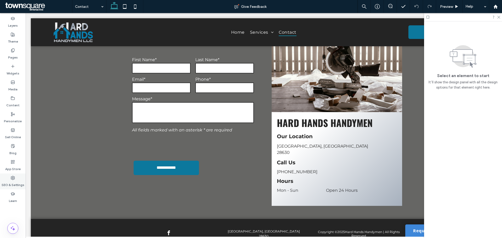
click at [10, 181] on label "SEO & Settings" at bounding box center [13, 183] width 23 height 7
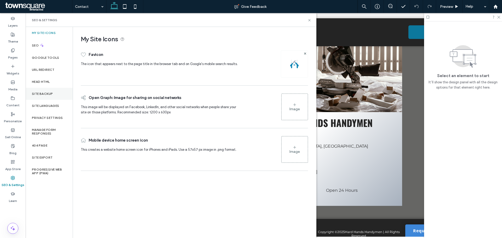
click at [49, 97] on div "Site Backup" at bounding box center [49, 94] width 47 height 12
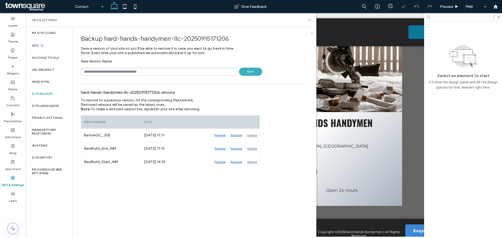
click at [122, 72] on input "text" at bounding box center [159, 72] width 156 height 8
type input "**********"
click at [262, 71] on div "**********" at bounding box center [192, 72] width 223 height 8
click at [259, 71] on span "Save" at bounding box center [250, 72] width 23 height 8
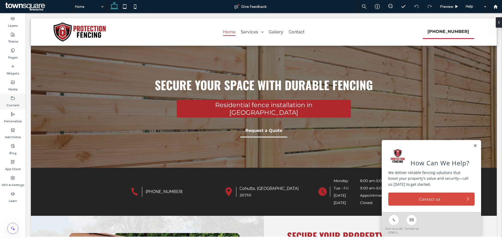
click at [15, 97] on div "Content" at bounding box center [13, 102] width 26 height 16
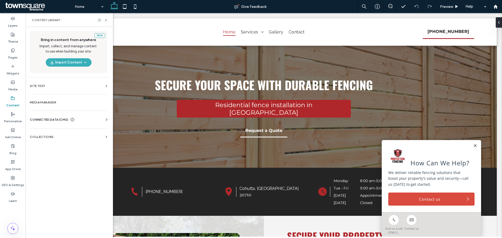
click at [40, 118] on span "CONNECTED DATA (CMS)" at bounding box center [49, 119] width 38 height 5
click at [68, 134] on section "Business Info" at bounding box center [70, 133] width 80 height 12
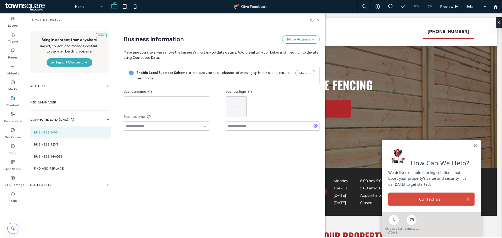
type input "**********"
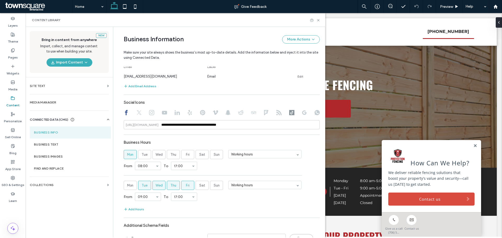
scroll to position [209, 0]
click at [292, 112] on div at bounding box center [222, 113] width 196 height 6
click at [290, 112] on icon at bounding box center [291, 112] width 5 height 5
type input "**********"
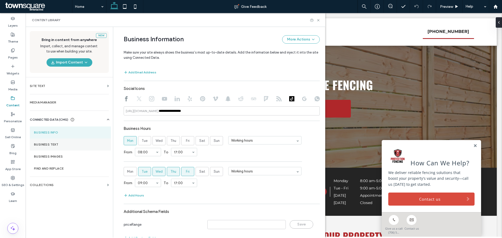
scroll to position [236, 0]
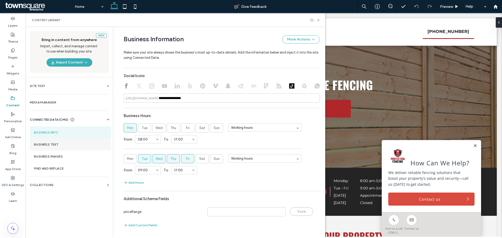
click at [65, 144] on label "Business Text" at bounding box center [70, 145] width 73 height 4
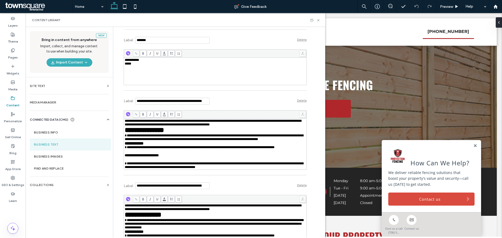
scroll to position [314, 0]
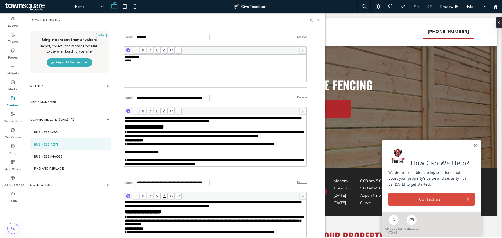
click at [320, 21] on use at bounding box center [318, 20] width 2 height 2
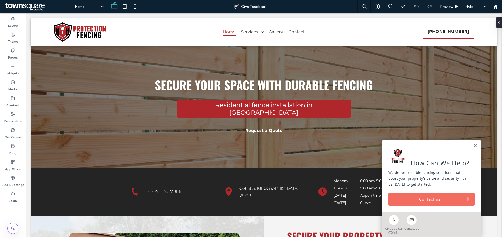
click at [422, 193] on link "Contact us" at bounding box center [432, 199] width 86 height 13
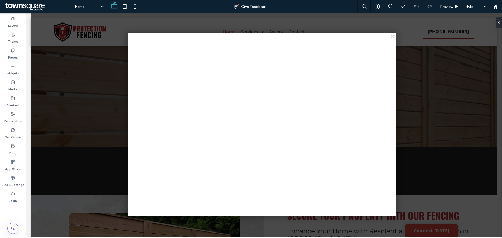
scroll to position [52, 0]
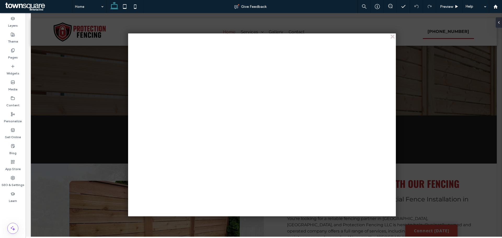
click at [393, 33] on div at bounding box center [269, 125] width 477 height 224
click at [393, 35] on div "close" at bounding box center [393, 37] width 4 height 4
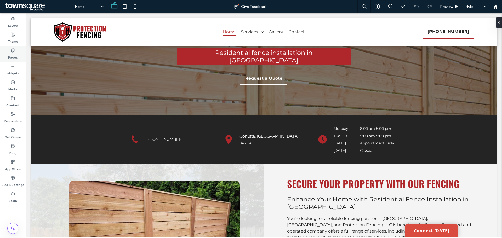
click at [12, 60] on label "Pages" at bounding box center [13, 56] width 10 height 7
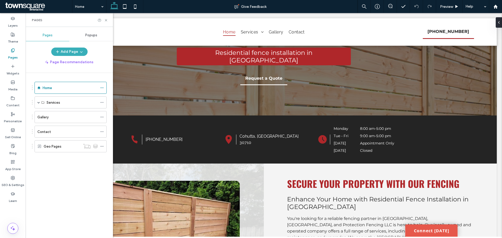
click at [417, 232] on link "Connect [DATE]" at bounding box center [432, 231] width 52 height 12
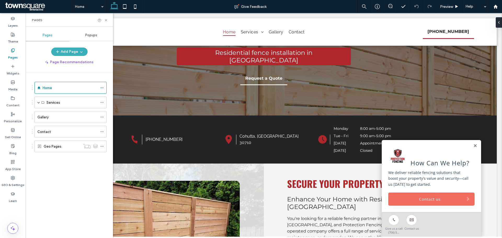
click at [395, 203] on link "Contact us" at bounding box center [432, 199] width 86 height 13
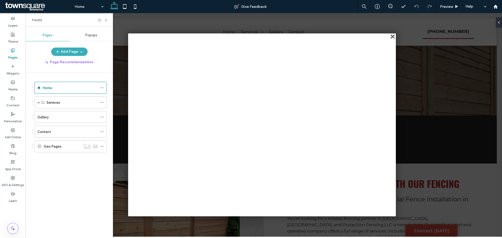
click at [393, 39] on div "close" at bounding box center [393, 37] width 4 height 4
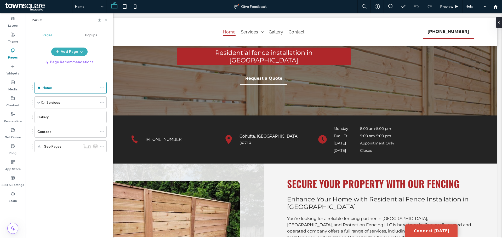
click at [109, 21] on div "Pages" at bounding box center [69, 20] width 87 height 14
click at [108, 21] on div "Pages" at bounding box center [69, 20] width 87 height 14
drag, startPoint x: 107, startPoint y: 21, endPoint x: 76, endPoint y: 9, distance: 34.0
click at [107, 21] on icon at bounding box center [106, 20] width 4 height 4
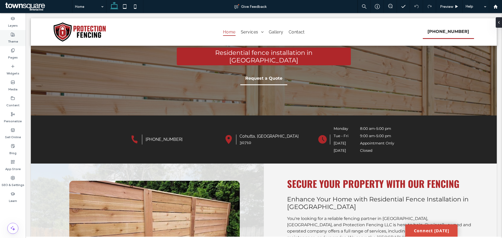
click at [17, 34] on div "Theme" at bounding box center [13, 38] width 26 height 16
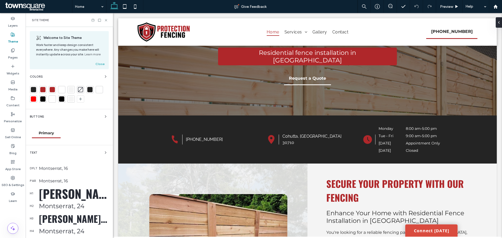
click at [33, 89] on div at bounding box center [33, 89] width 5 height 5
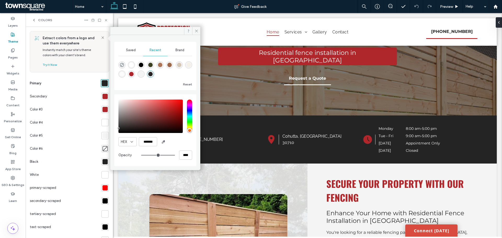
click at [103, 95] on div at bounding box center [105, 96] width 5 height 5
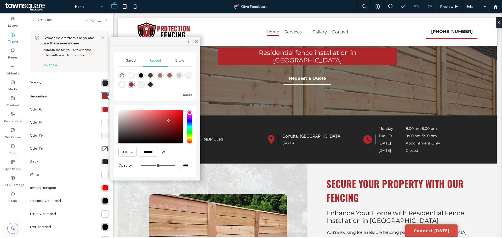
click at [103, 111] on div at bounding box center [105, 109] width 5 height 5
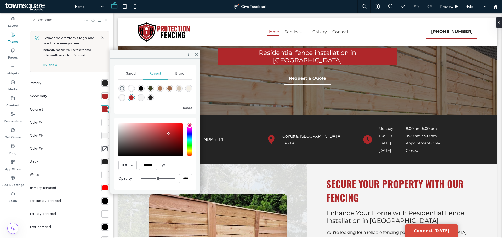
drag, startPoint x: 107, startPoint y: 21, endPoint x: 31, endPoint y: 11, distance: 77.3
click at [107, 21] on icon at bounding box center [106, 20] width 4 height 4
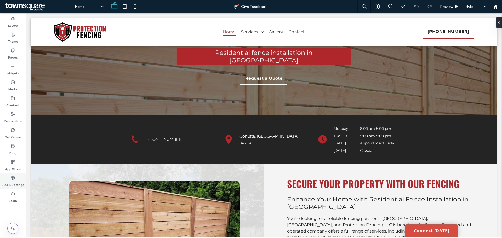
click at [21, 180] on label "SEO & Settings" at bounding box center [13, 183] width 23 height 7
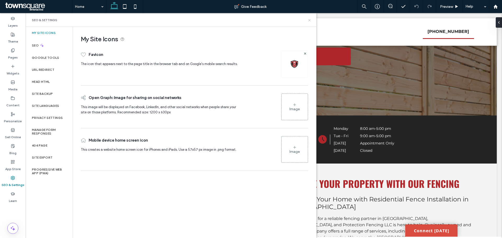
click at [309, 21] on icon at bounding box center [310, 20] width 4 height 4
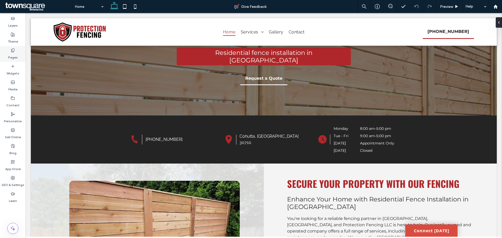
click at [15, 51] on div "Pages" at bounding box center [13, 54] width 26 height 16
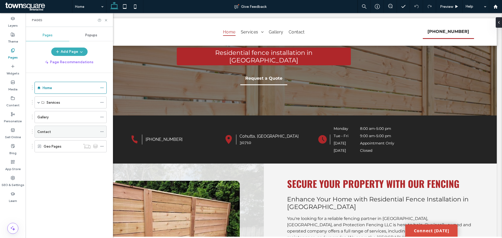
click at [55, 134] on div "Contact" at bounding box center [67, 131] width 60 height 5
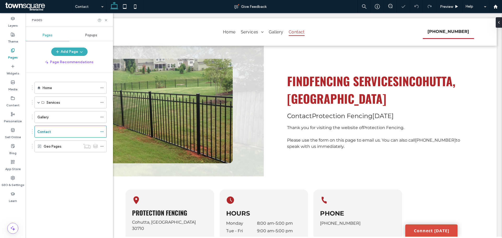
scroll to position [236, 0]
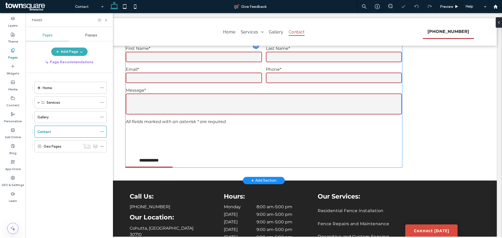
click at [312, 121] on p "All fields marked with an asterisk * are required" at bounding box center [264, 121] width 276 height 5
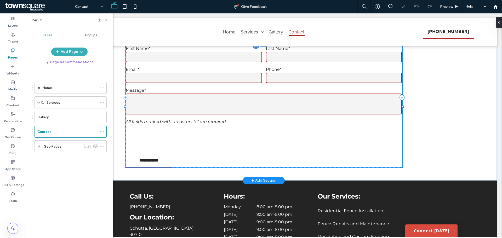
click at [312, 121] on div "**********" at bounding box center [264, 107] width 277 height 122
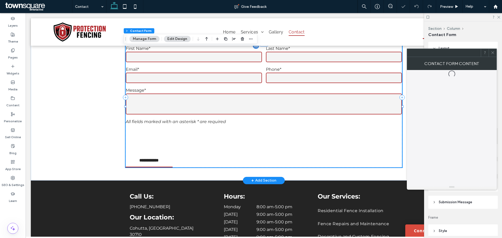
type input "*"
type input "***"
type input "*"
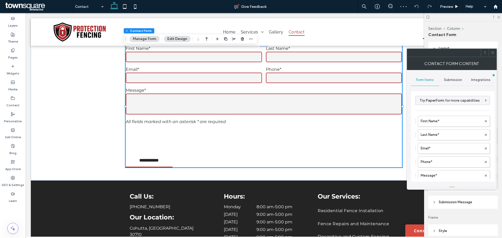
click at [444, 80] on span "Submission" at bounding box center [453, 80] width 18 height 4
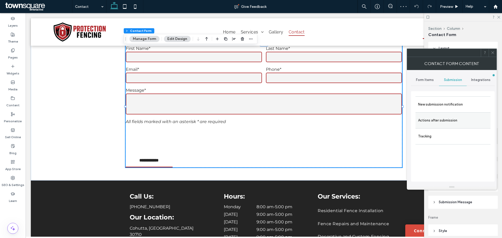
click at [436, 118] on label "Actions after submission" at bounding box center [453, 120] width 70 height 10
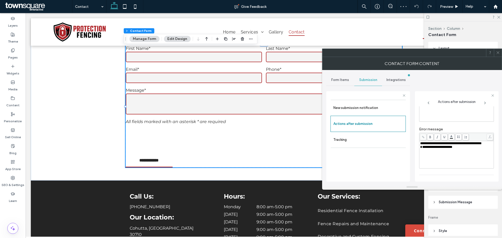
scroll to position [90, 0]
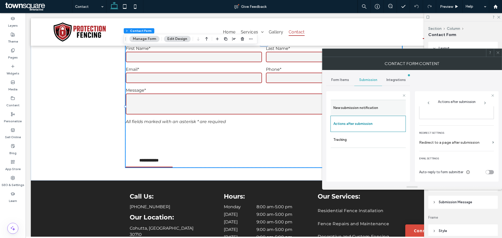
click at [378, 114] on div "New submission notification" at bounding box center [368, 108] width 75 height 16
click at [337, 80] on span "Form Items" at bounding box center [341, 80] width 18 height 4
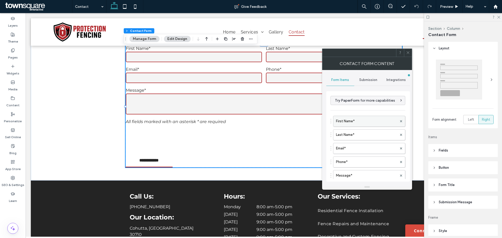
click at [372, 122] on label "First Name*" at bounding box center [366, 121] width 61 height 10
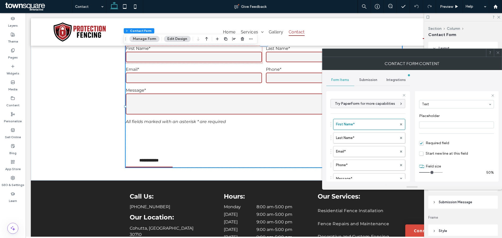
scroll to position [37, 0]
click at [370, 142] on label "Last Name*" at bounding box center [366, 138] width 61 height 10
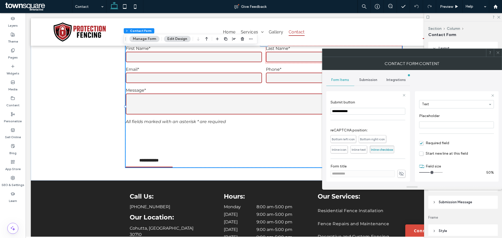
scroll to position [120, 0]
click at [360, 80] on span "Submission" at bounding box center [369, 80] width 18 height 4
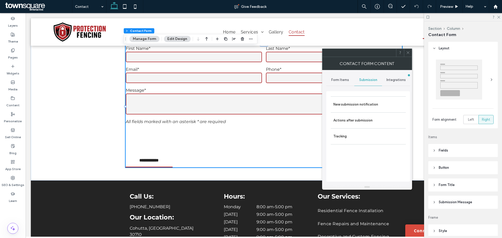
click at [407, 52] on icon at bounding box center [408, 53] width 4 height 4
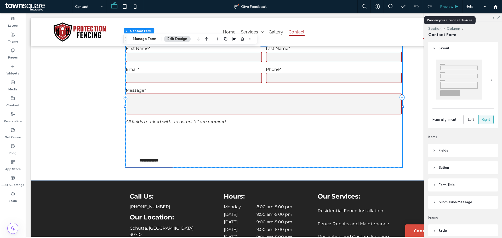
click at [450, 5] on span "Preview" at bounding box center [446, 6] width 13 height 4
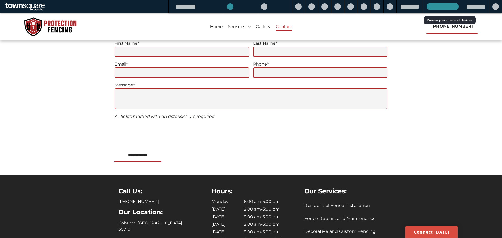
scroll to position [230, 0]
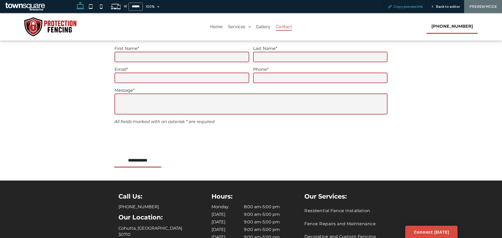
click at [411, 6] on span "Copy preview link" at bounding box center [408, 6] width 29 height 4
click at [441, 8] on span "Back to editor" at bounding box center [448, 6] width 24 height 4
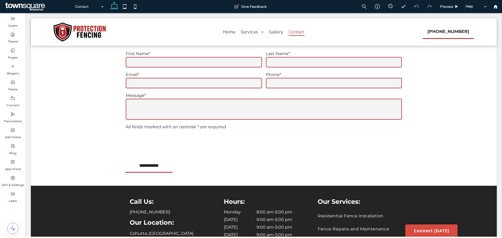
scroll to position [236, 0]
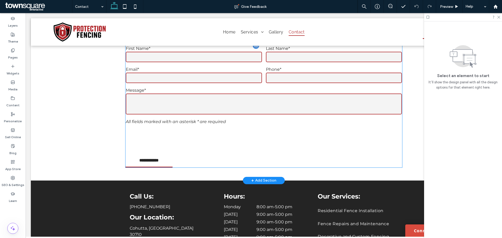
click at [187, 120] on em "All fields marked with an asterisk * are required" at bounding box center [176, 121] width 100 height 5
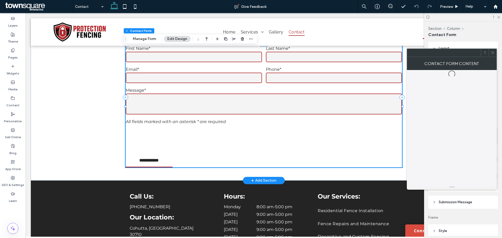
type input "*"
type input "***"
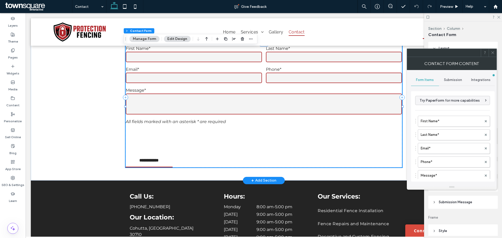
type input "*"
click at [450, 154] on div "First Name* Last Name* Email* Phone* Message* Free Text" at bounding box center [453, 154] width 75 height 82
click at [443, 120] on label "First Name*" at bounding box center [451, 121] width 61 height 10
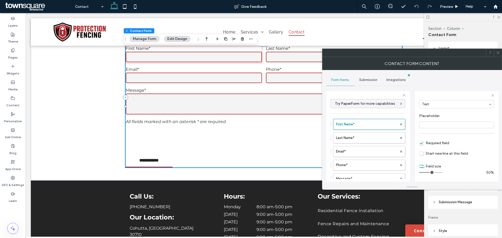
scroll to position [37, 0]
click at [372, 138] on label "Last Name*" at bounding box center [366, 138] width 61 height 10
click at [355, 156] on label "Email*" at bounding box center [366, 152] width 61 height 10
click at [354, 165] on label "Phone*" at bounding box center [366, 165] width 61 height 10
click at [356, 173] on div "First Name* Last Name* Email* Phone* Message* Free Text" at bounding box center [368, 157] width 75 height 82
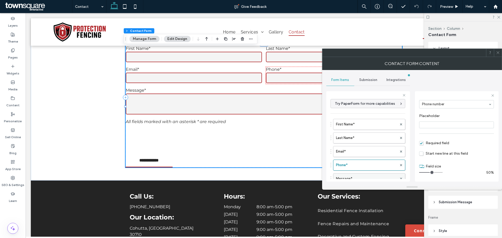
click at [356, 175] on div "Message*" at bounding box center [369, 178] width 72 height 11
click at [356, 175] on label "Message*" at bounding box center [366, 179] width 61 height 10
type input "**"
click at [370, 83] on div "Submission" at bounding box center [369, 80] width 28 height 12
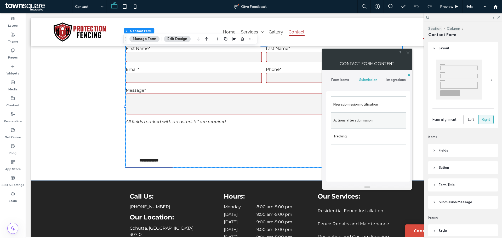
click at [373, 123] on label "Actions after submission" at bounding box center [369, 120] width 70 height 10
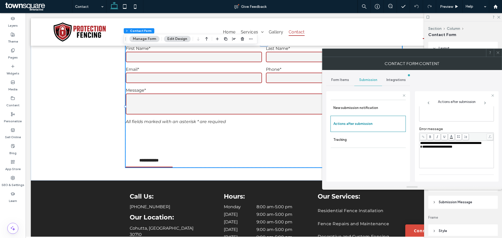
scroll to position [90, 0]
click at [497, 52] on icon at bounding box center [498, 53] width 4 height 4
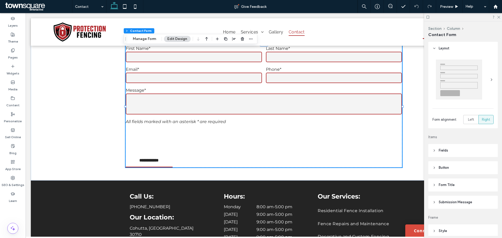
click at [437, 207] on header "Submission Message" at bounding box center [464, 202] width 70 height 13
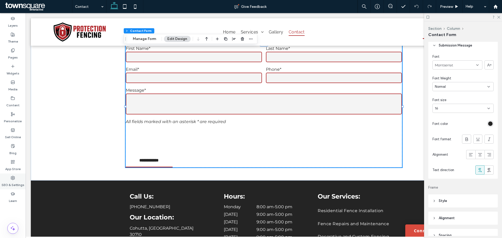
click at [12, 174] on div "Layers Theme Pages Widgets Media Content Personalize Sell Online Blog App Store…" at bounding box center [13, 125] width 26 height 225
click at [12, 180] on use at bounding box center [13, 178] width 4 height 4
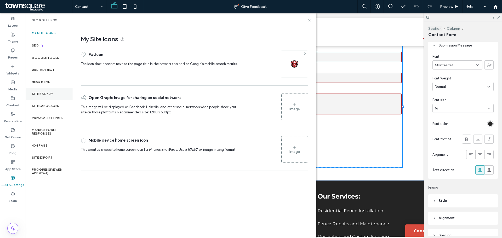
click at [49, 93] on label "Site Backup" at bounding box center [42, 94] width 21 height 4
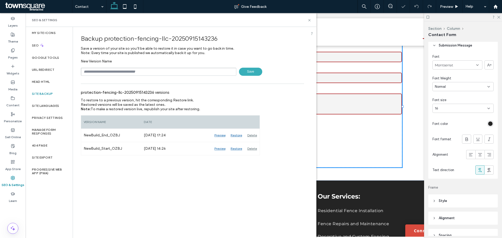
click at [109, 71] on input "text" at bounding box center [159, 72] width 156 height 8
type input "**********"
click at [253, 70] on span "Save" at bounding box center [250, 72] width 23 height 8
